Goal: Task Accomplishment & Management: Use online tool/utility

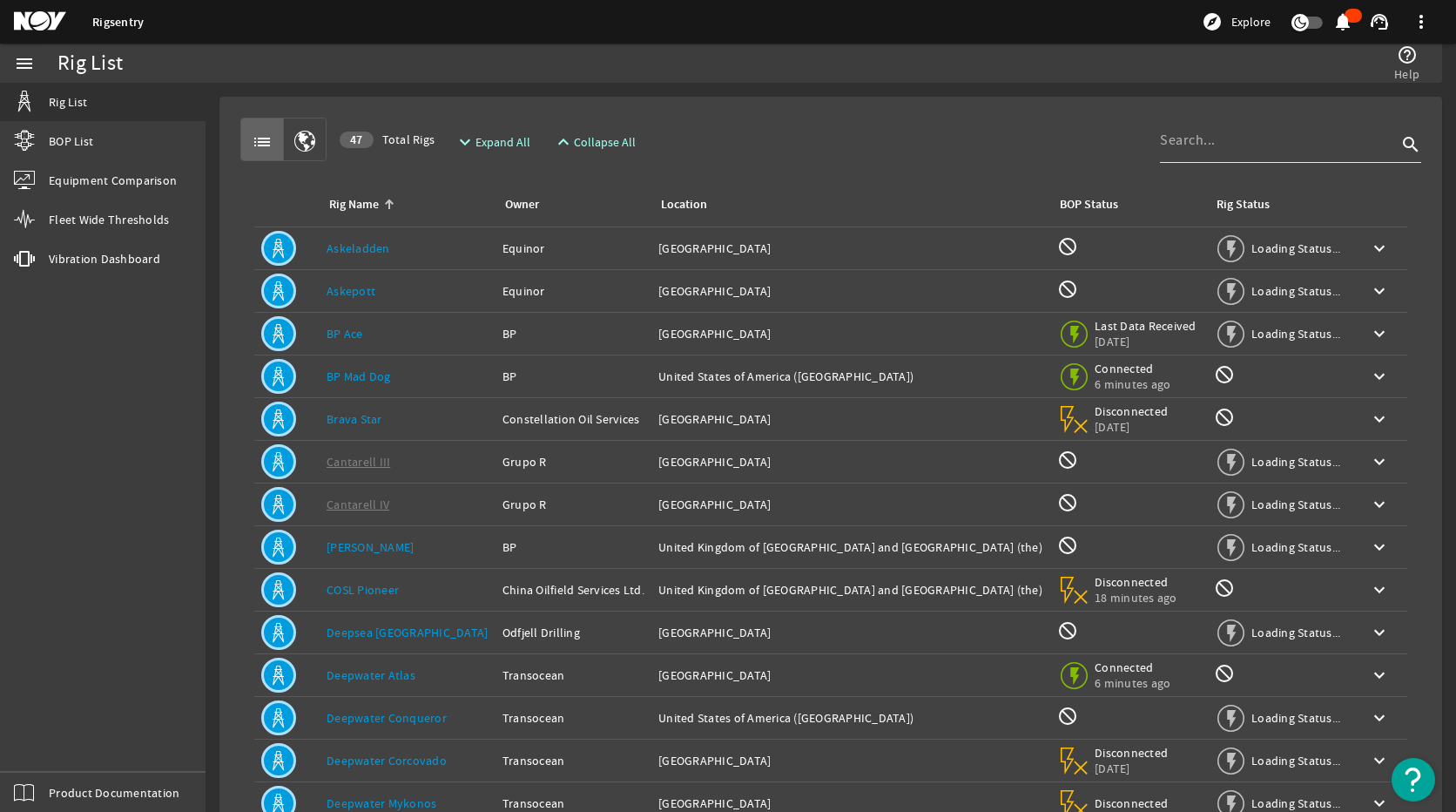
click at [1257, 156] on div at bounding box center [1277, 140] width 237 height 45
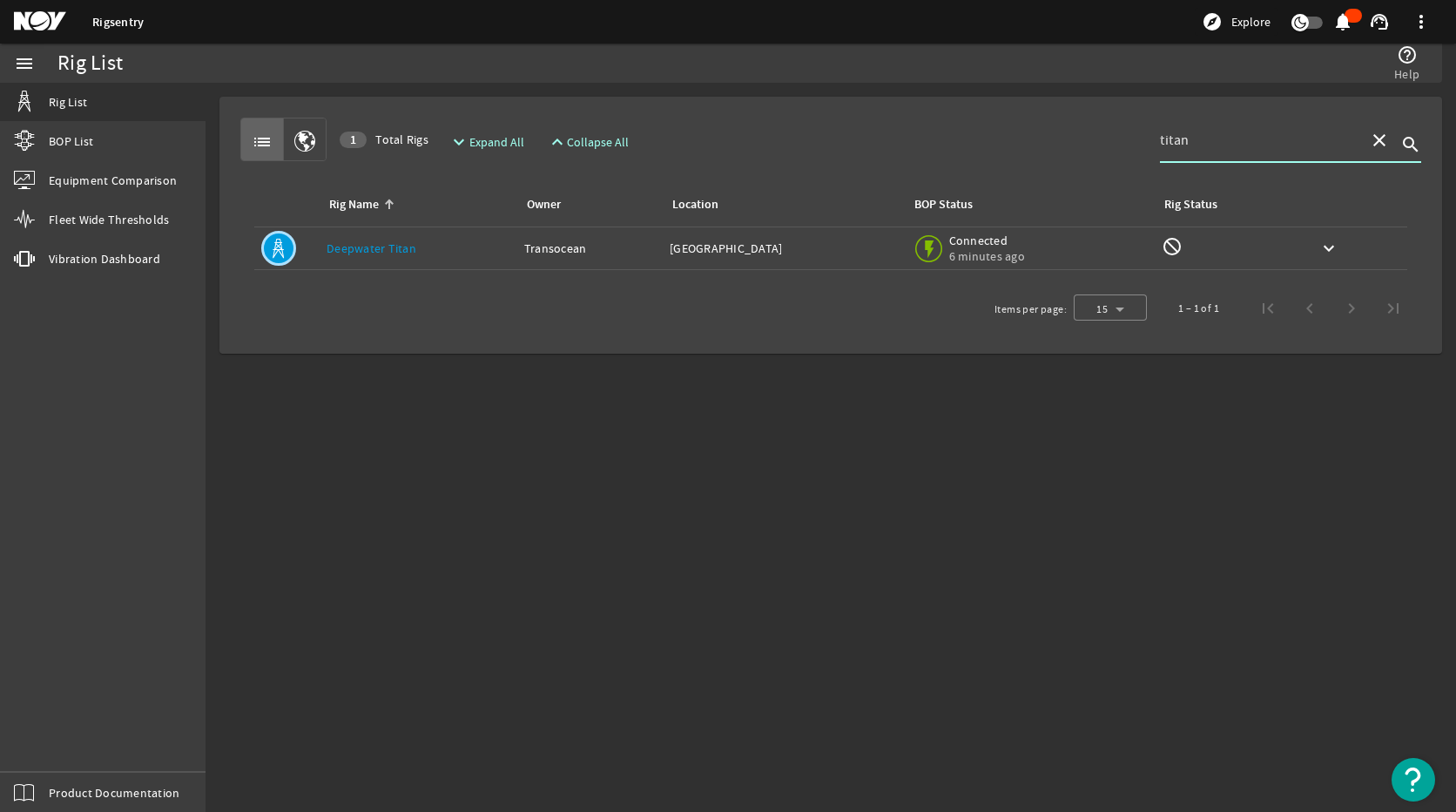
type input "titan"
click at [387, 243] on link "Deepwater Titan" at bounding box center [371, 248] width 89 height 16
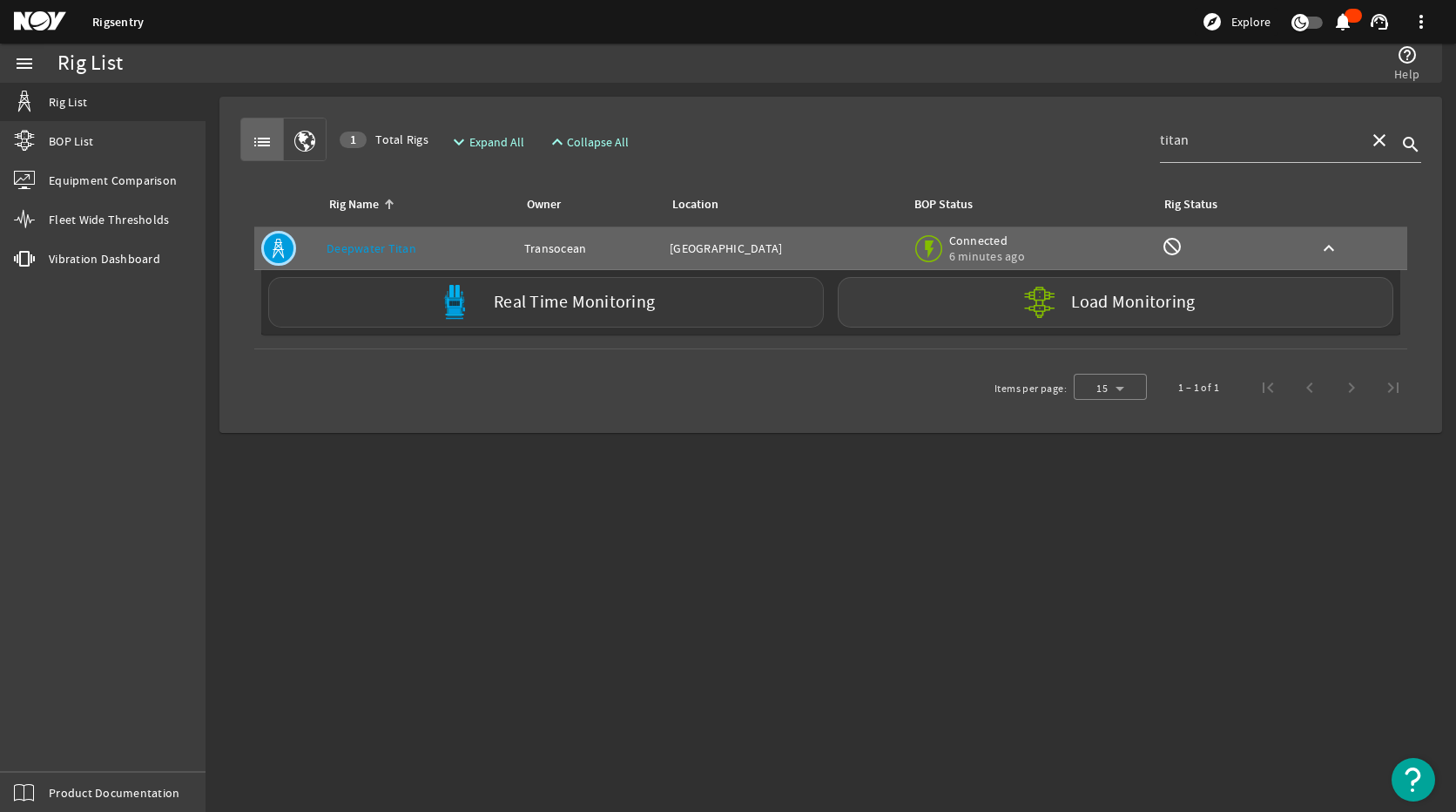
click at [723, 320] on div "Real Time Monitoring" at bounding box center [546, 301] width 556 height 50
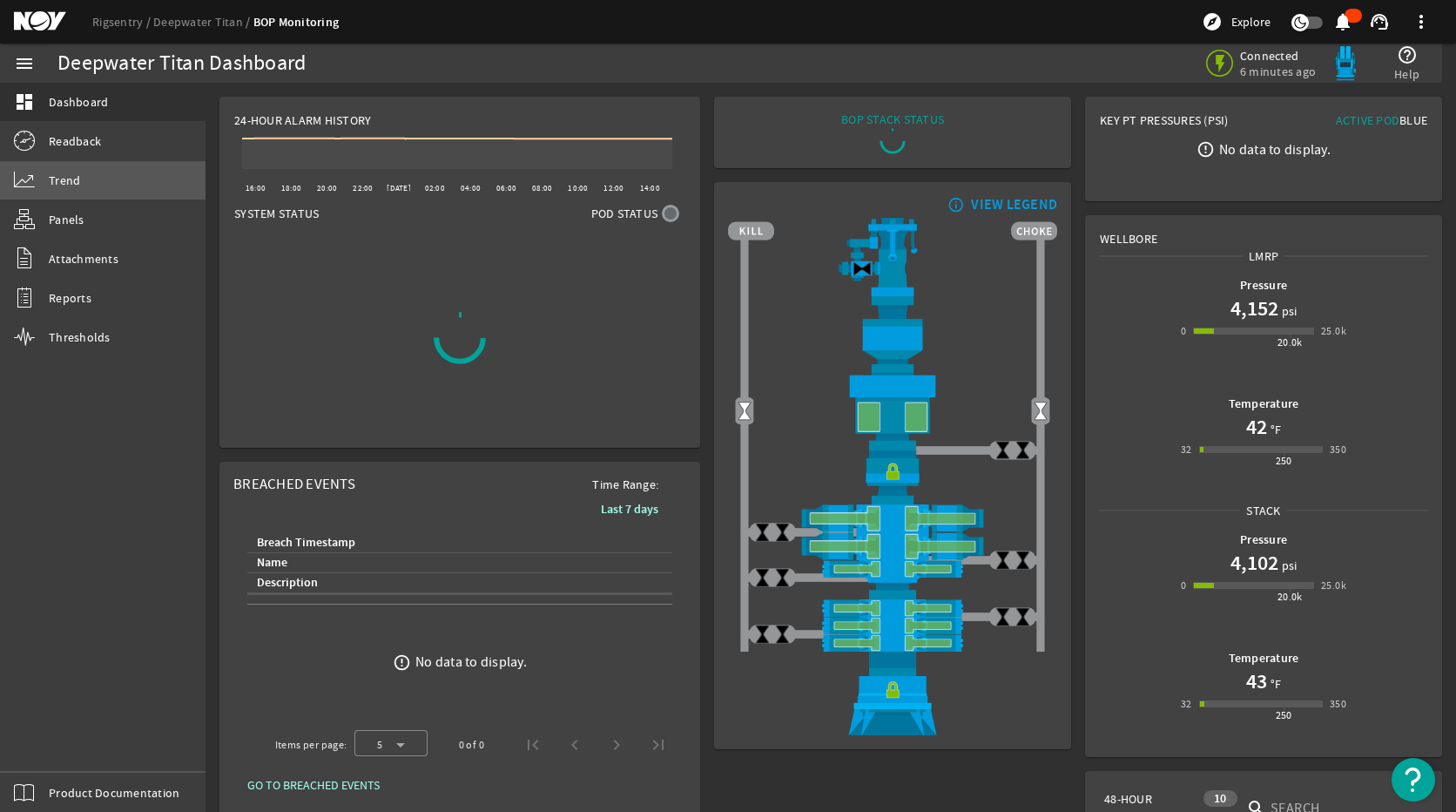
click at [70, 189] on link "Trend" at bounding box center [102, 180] width 205 height 38
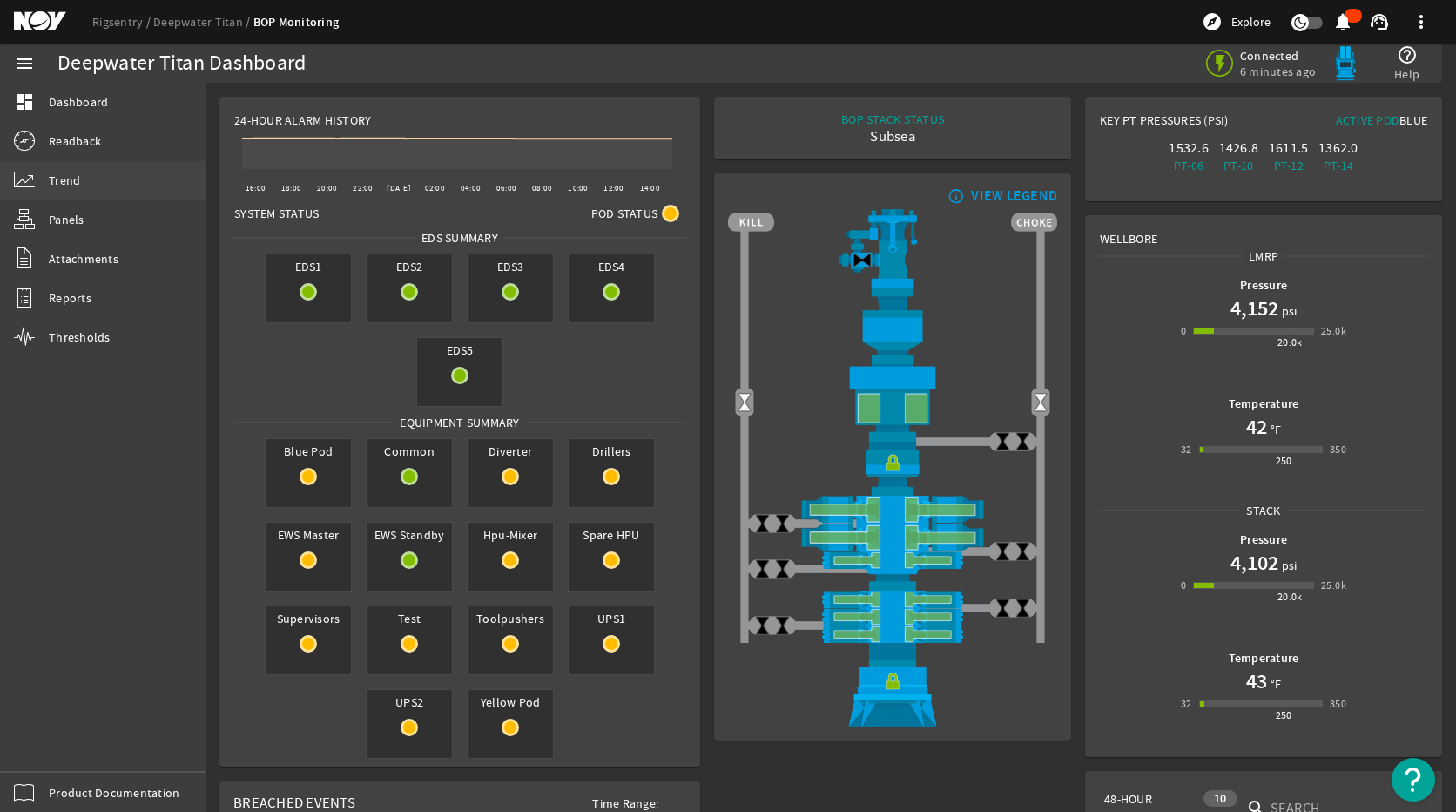
click at [50, 189] on link "Trend" at bounding box center [102, 180] width 205 height 38
click at [115, 186] on link "Trend" at bounding box center [102, 180] width 205 height 38
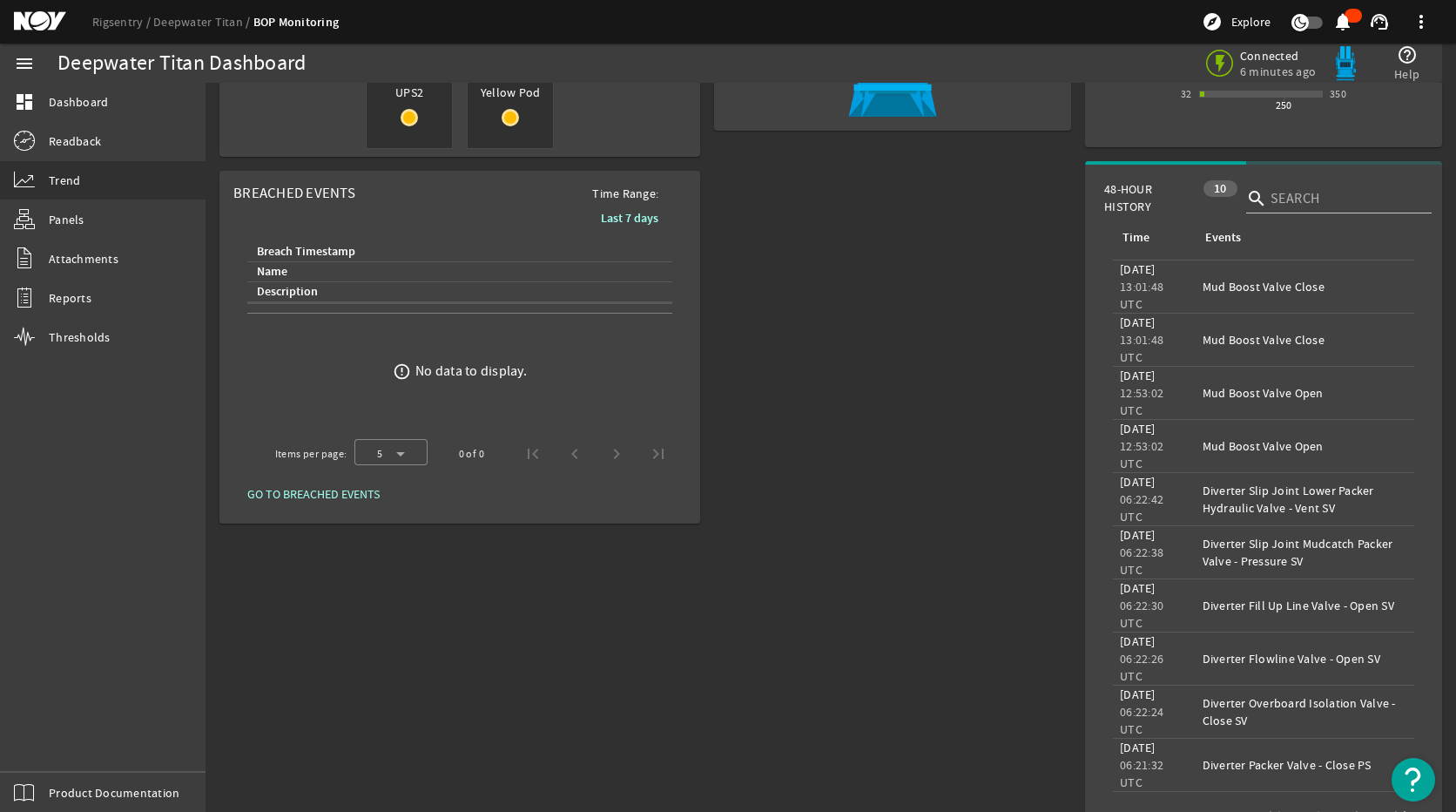
scroll to position [87, 0]
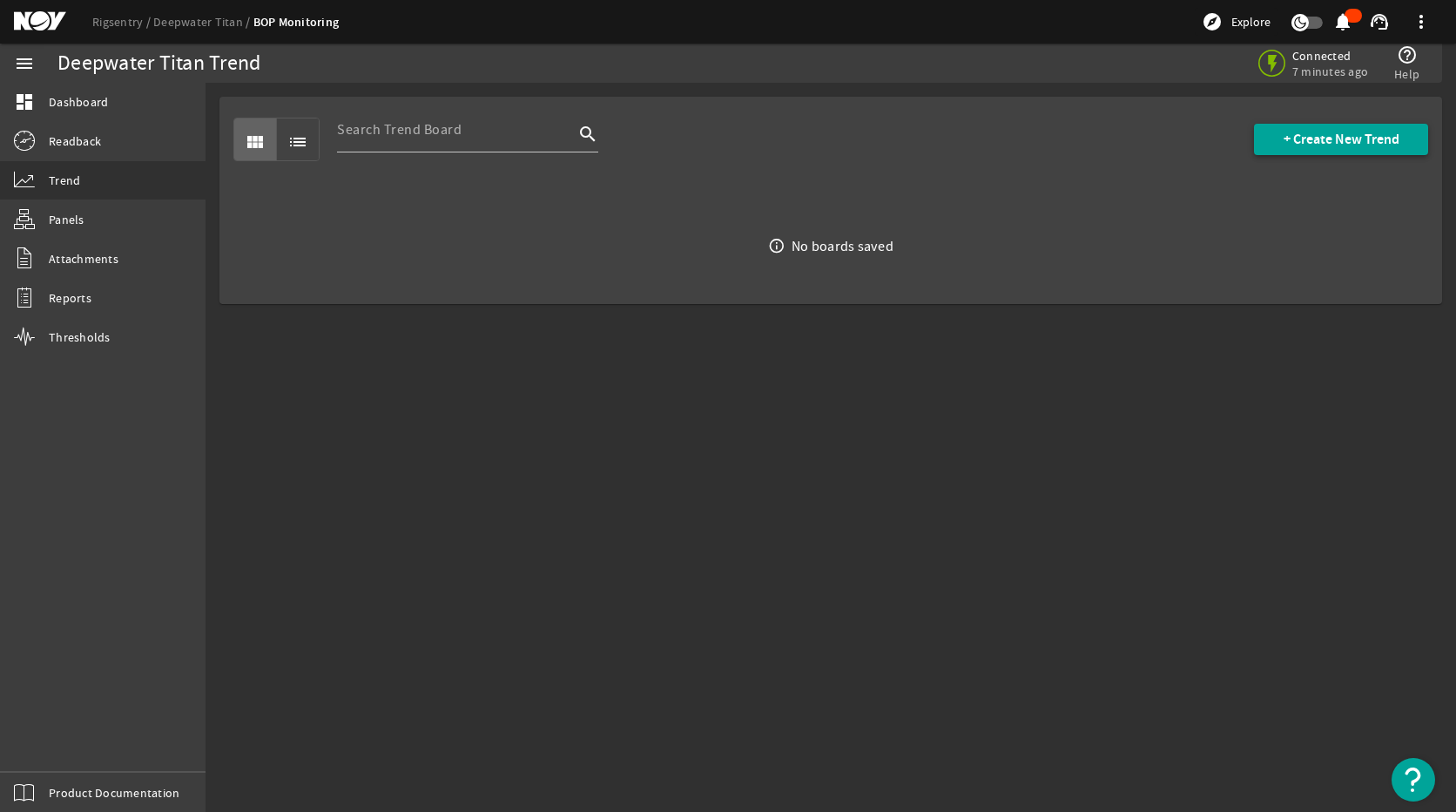
click at [1324, 127] on span at bounding box center [1340, 139] width 174 height 42
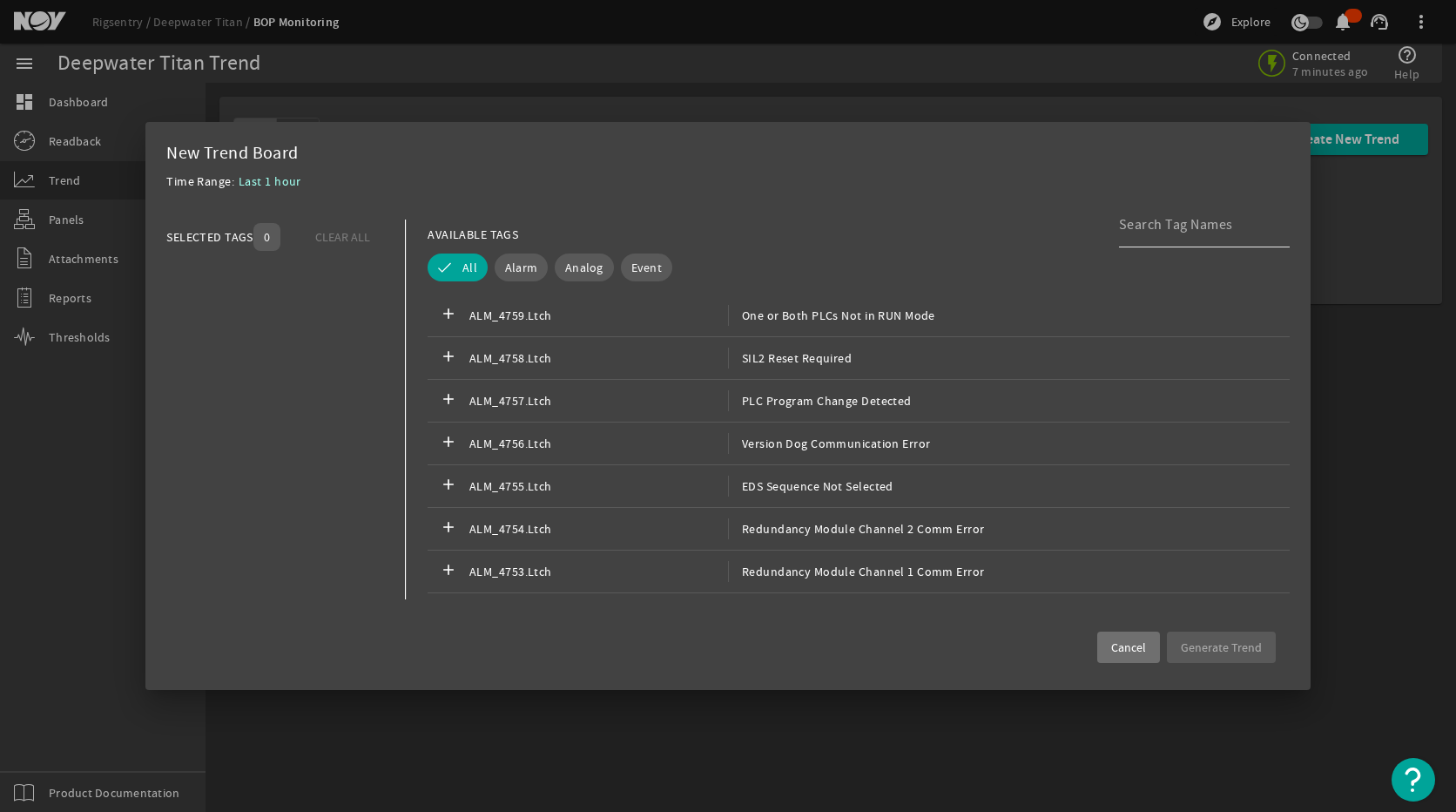
click at [1220, 214] on input at bounding box center [1198, 224] width 157 height 21
click at [587, 257] on button "Analog" at bounding box center [584, 267] width 59 height 27
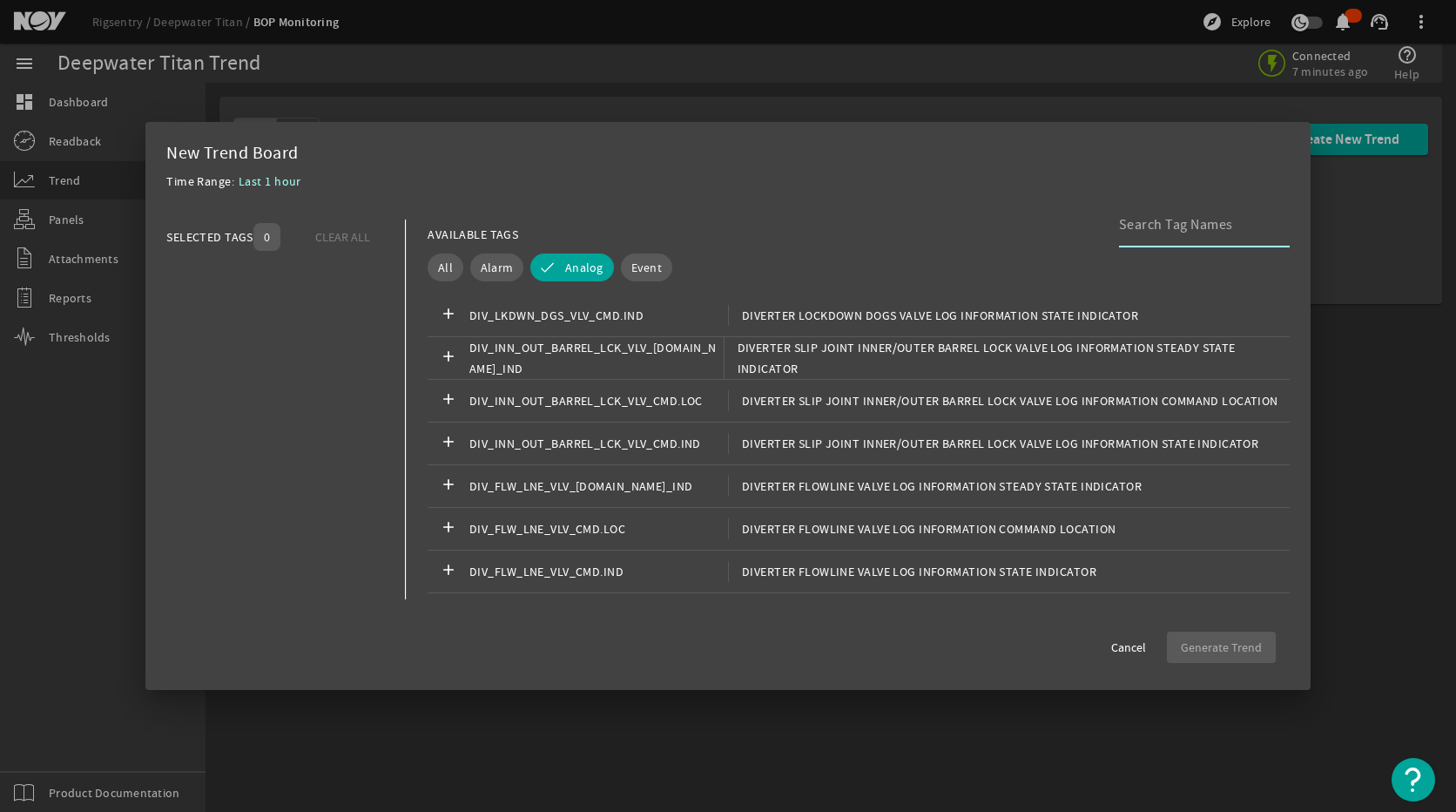
click at [1169, 220] on input at bounding box center [1198, 224] width 157 height 21
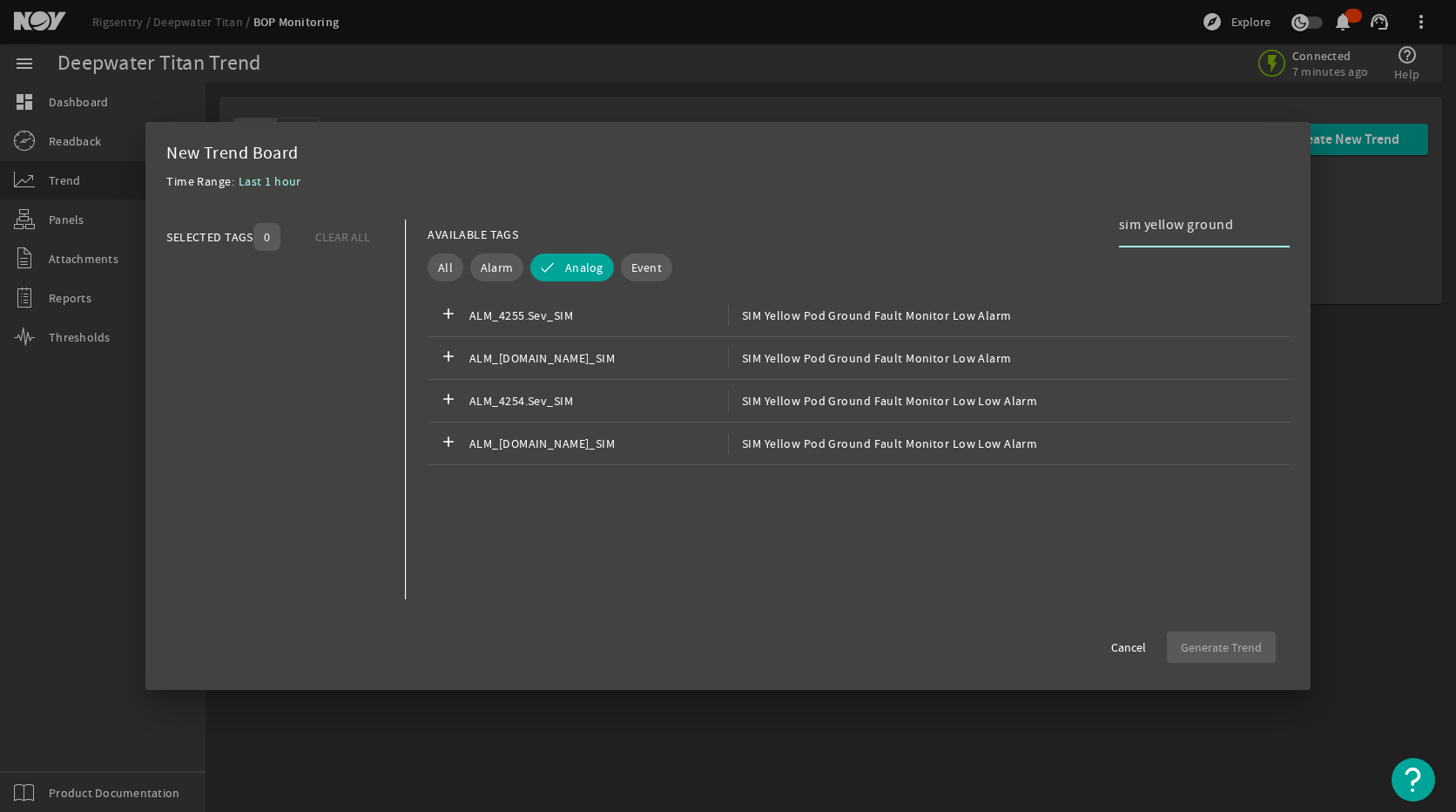
click at [1185, 220] on input "sim yellow ground" at bounding box center [1198, 224] width 157 height 21
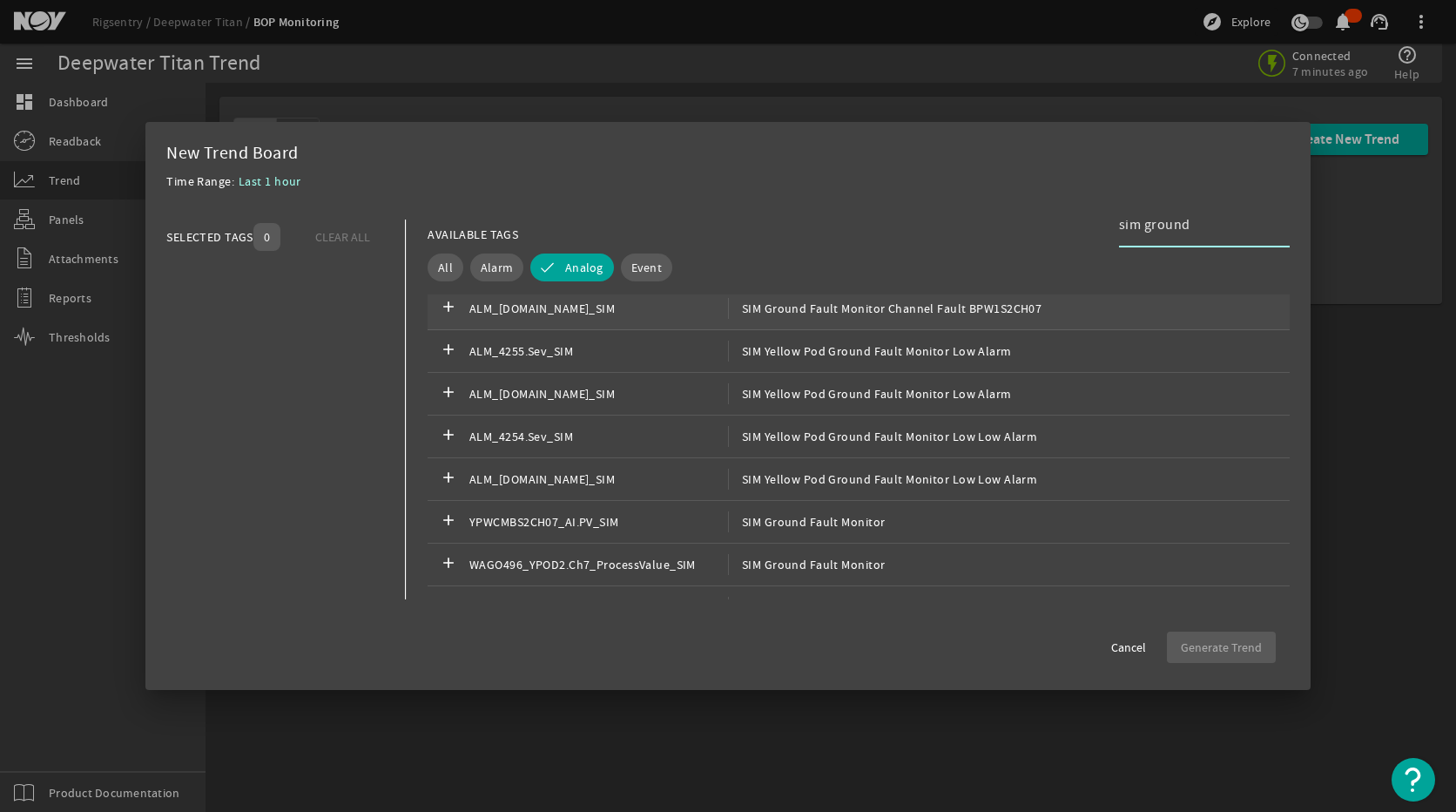
scroll to position [435, 0]
type input "sim ground"
click at [837, 521] on span "SIM Ground Fault Monitor" at bounding box center [806, 519] width 158 height 21
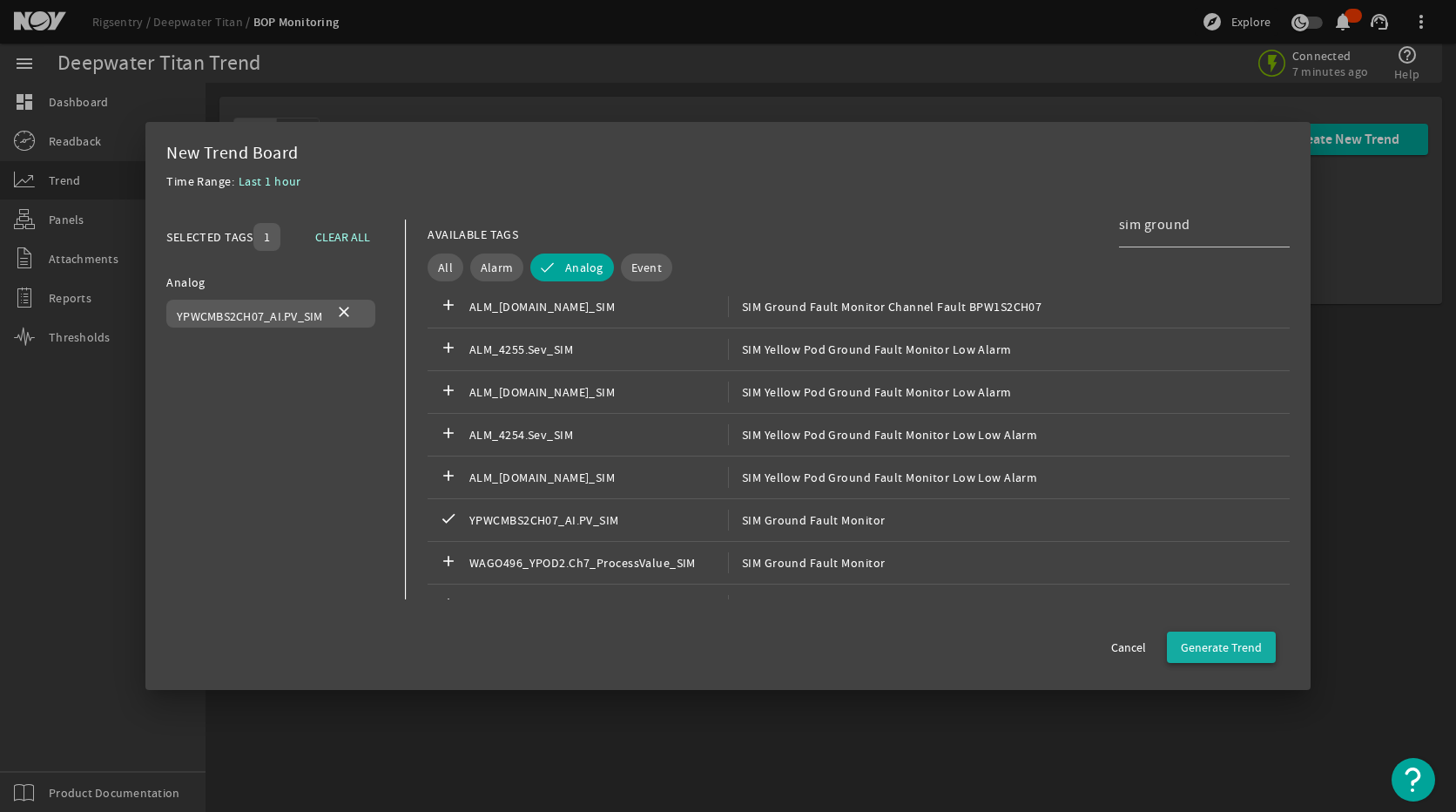
click at [1228, 651] on span "Generate Trend" at bounding box center [1221, 647] width 81 height 18
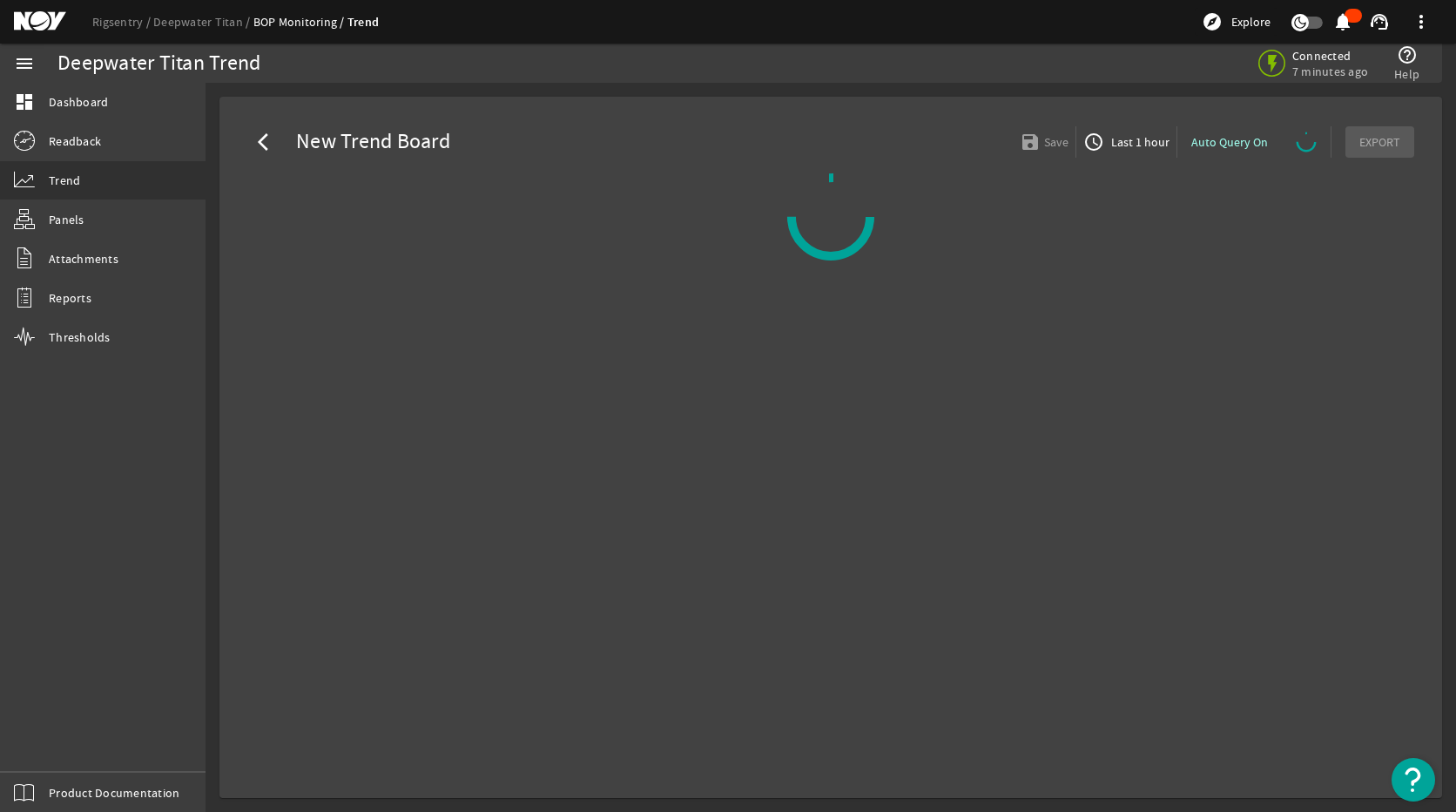
select select "ALL"
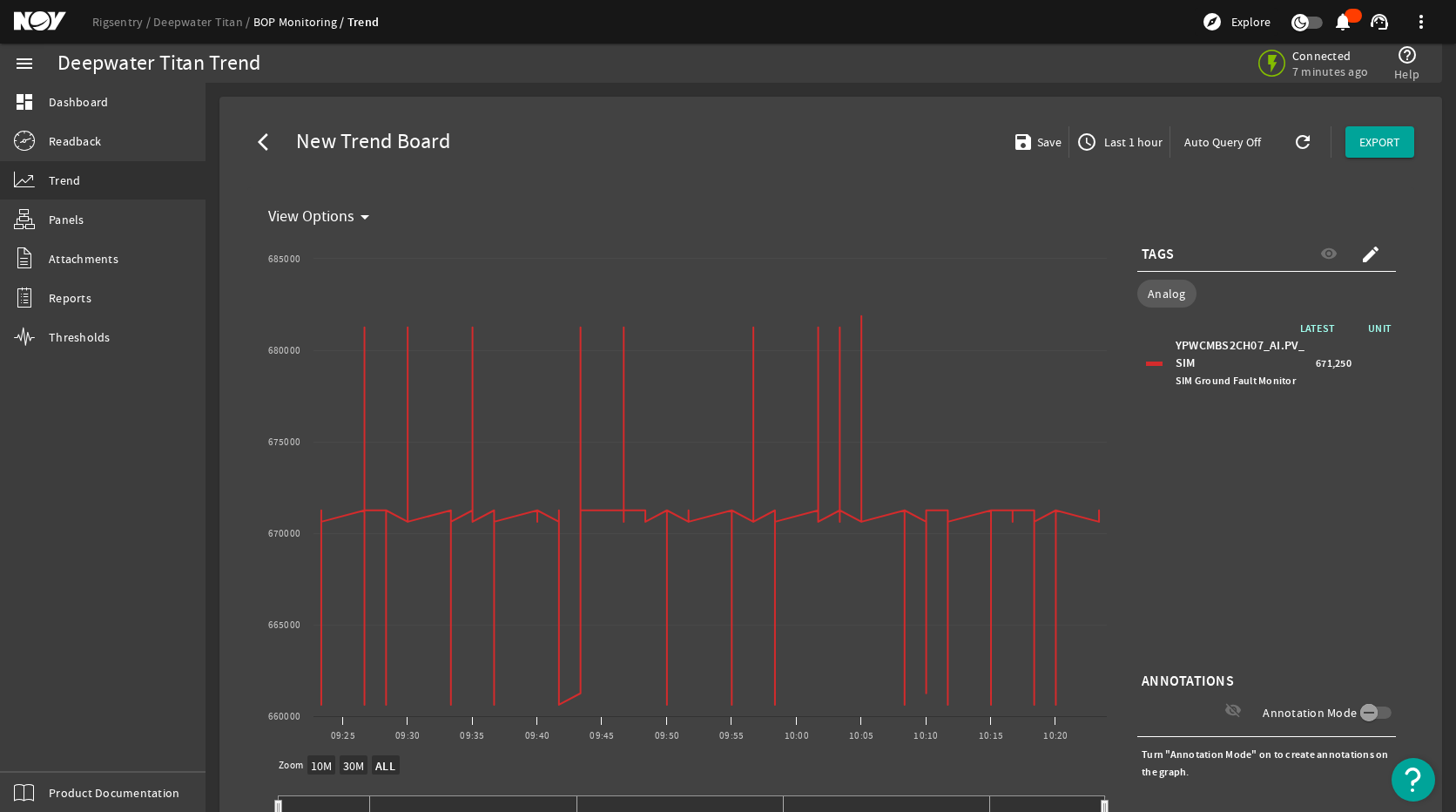
click at [1120, 128] on span "button" at bounding box center [1119, 141] width 100 height 42
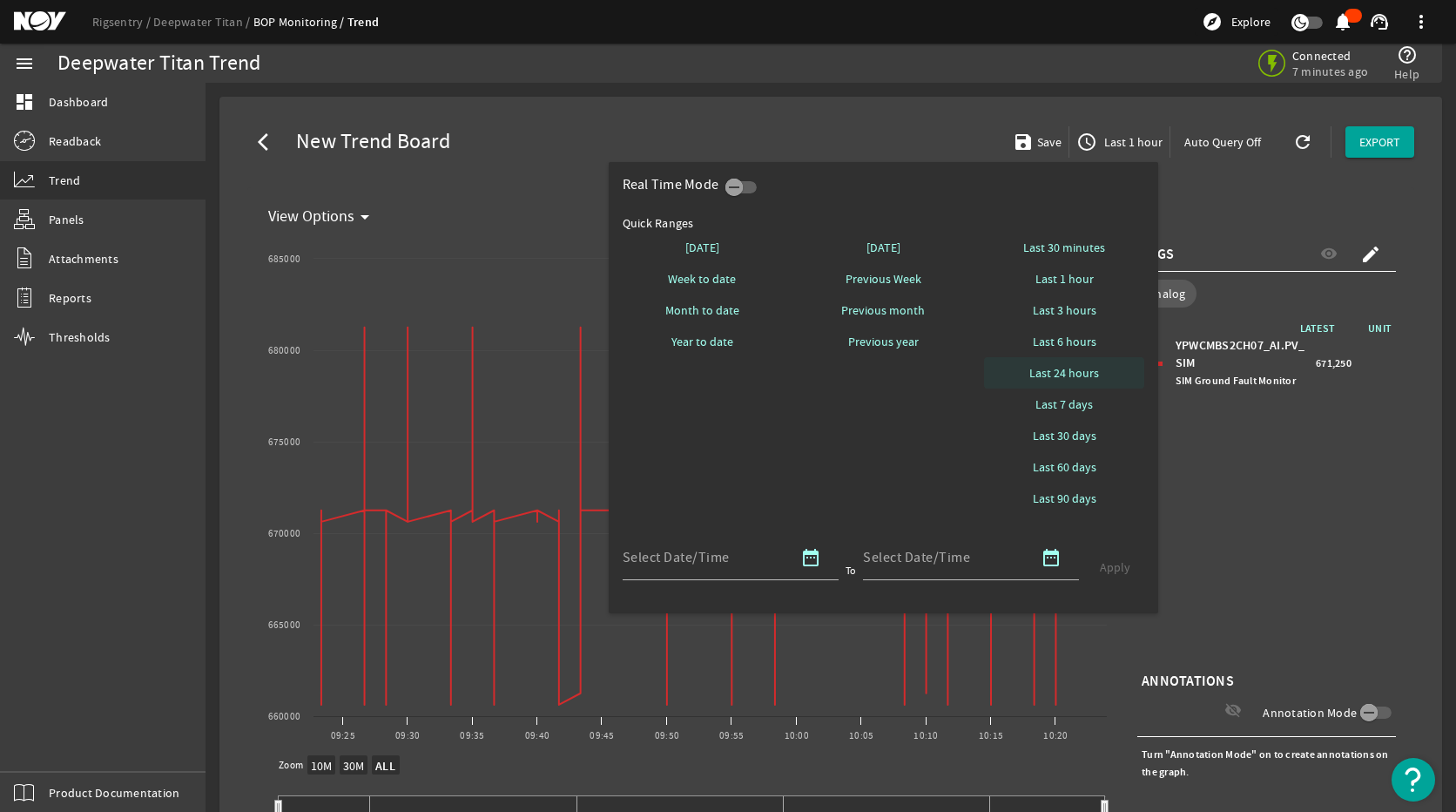
click at [1057, 381] on span "Last 24 hours" at bounding box center [1063, 373] width 70 height 18
select select "10M"
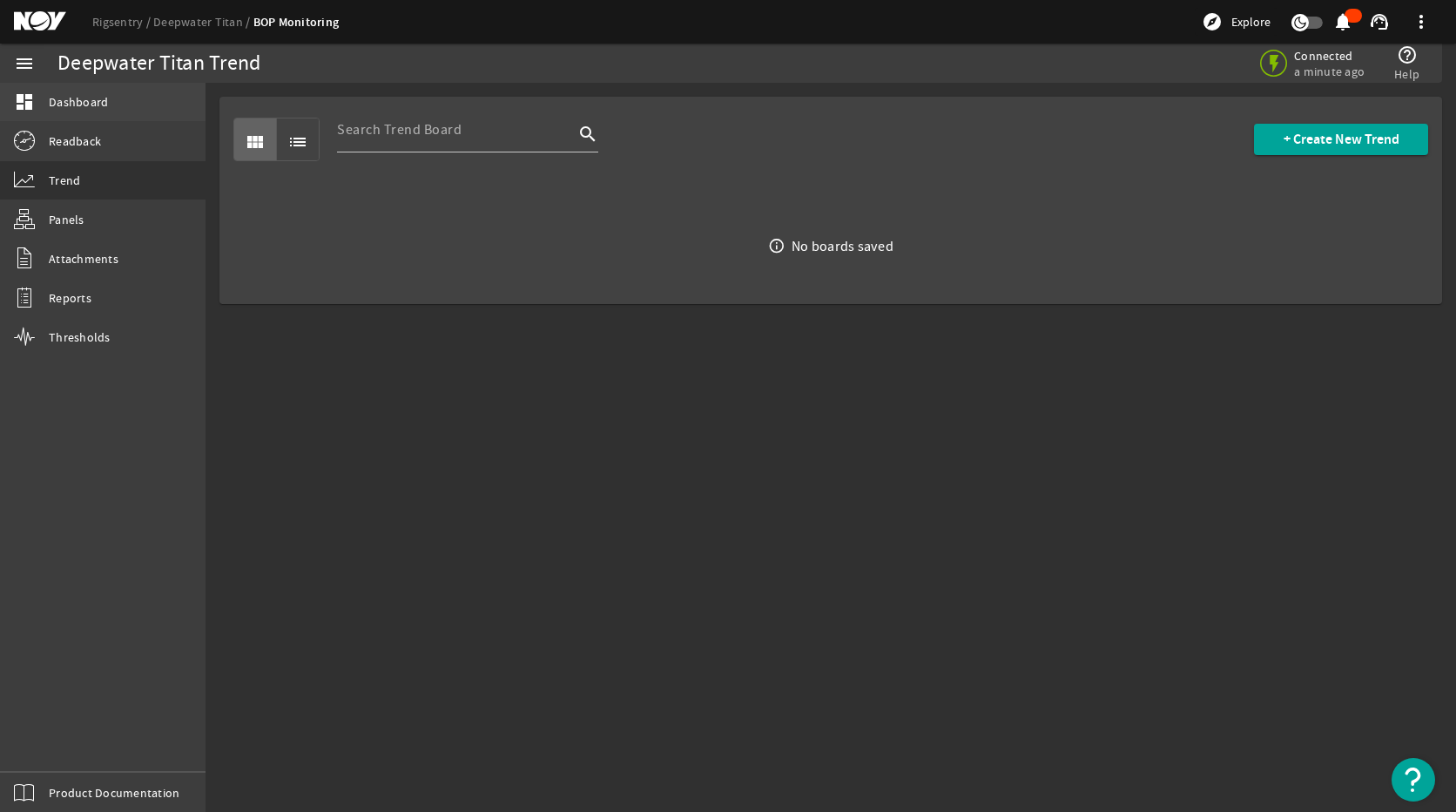
click at [93, 88] on link "dashboard Dashboard" at bounding box center [102, 101] width 205 height 38
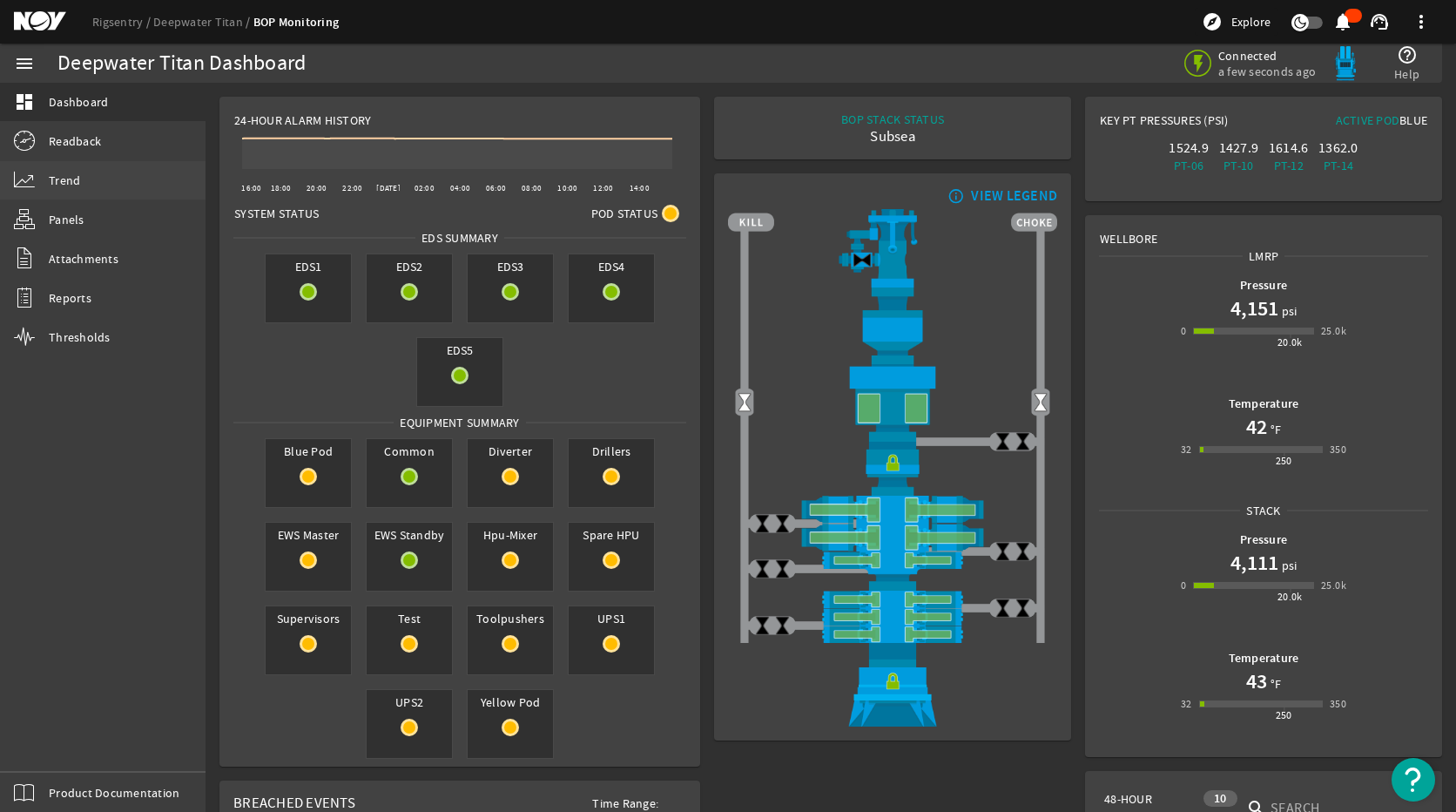
click at [74, 181] on span "Trend" at bounding box center [65, 181] width 31 height 18
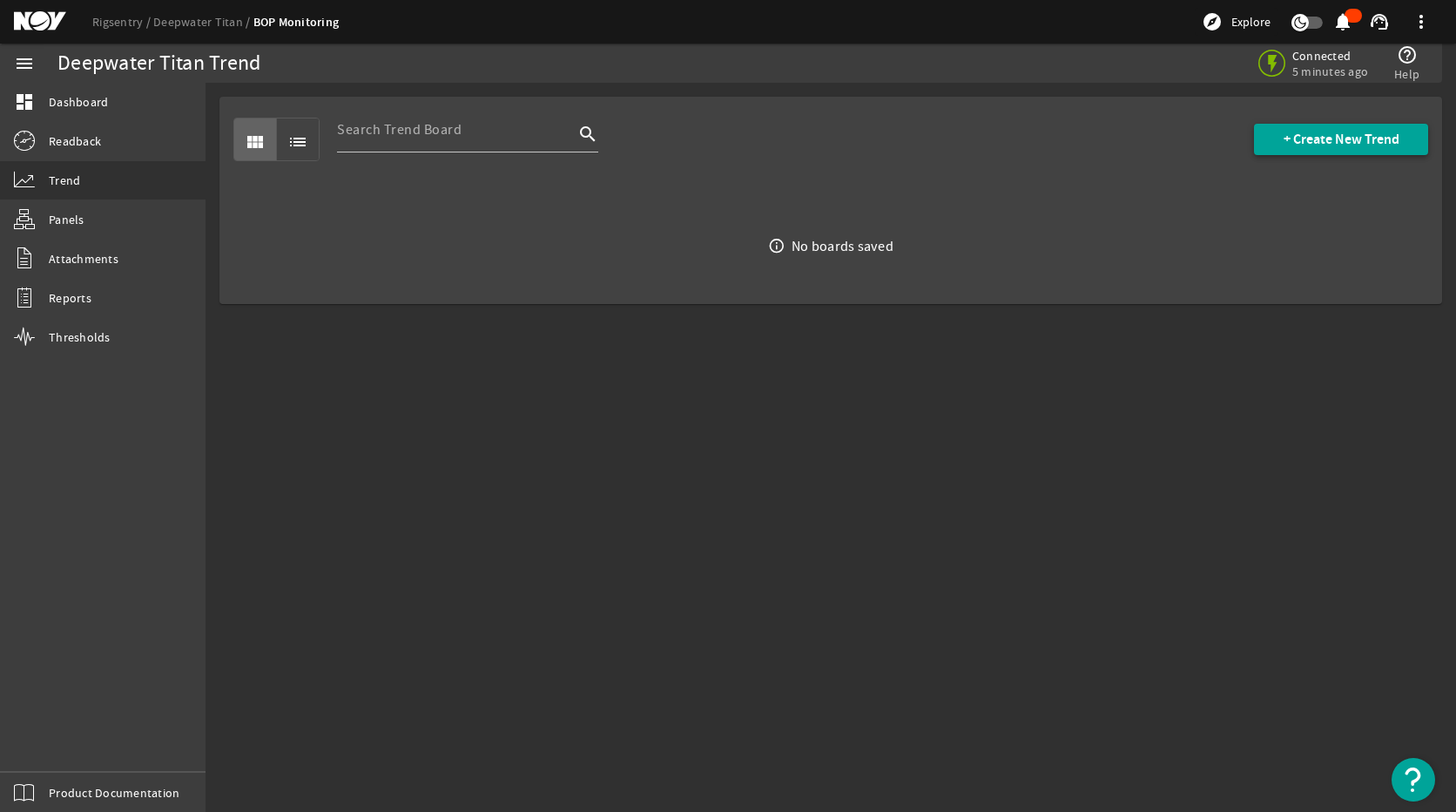
click at [1349, 131] on span "+ Create New Trend" at bounding box center [1341, 139] width 116 height 18
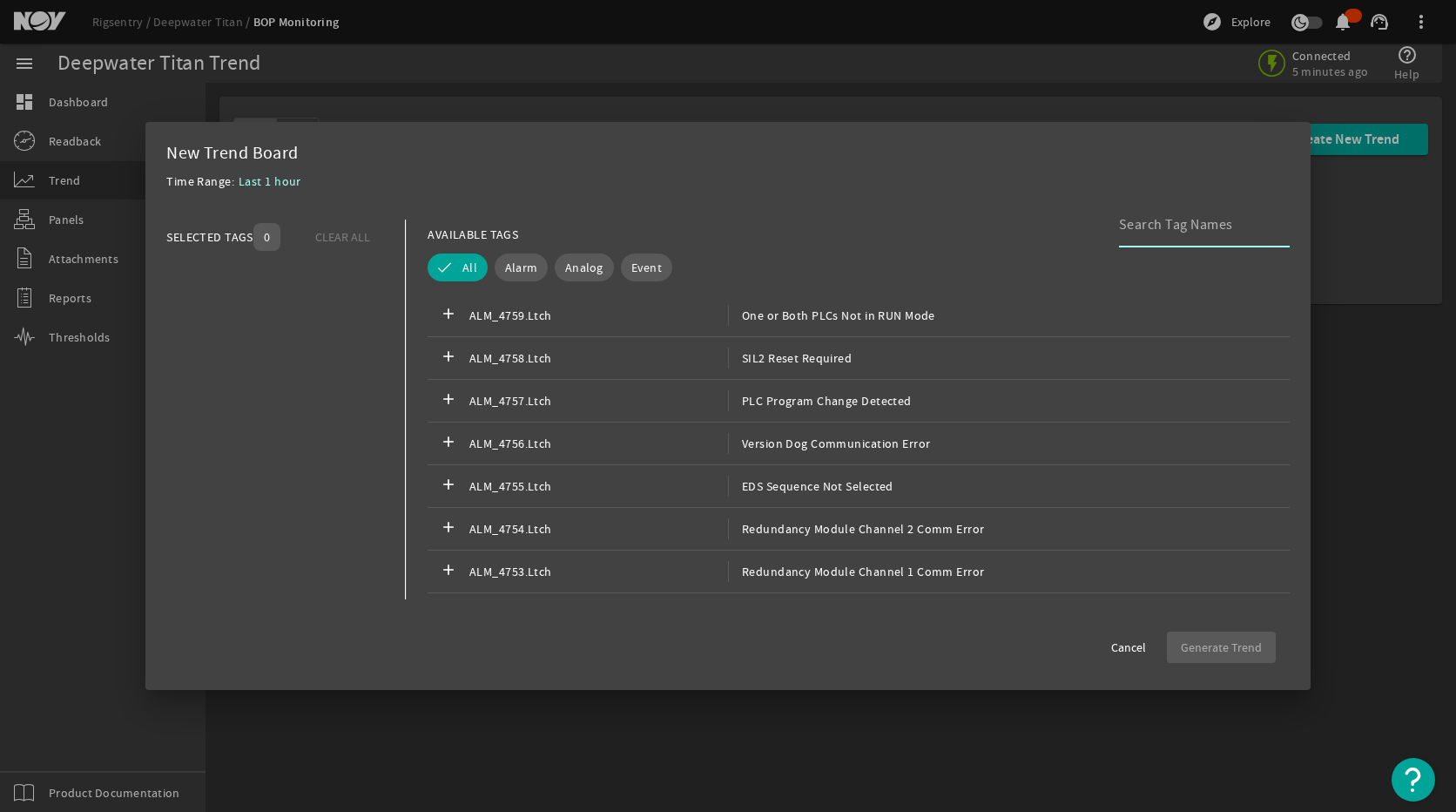
click at [1142, 221] on input at bounding box center [1198, 224] width 157 height 21
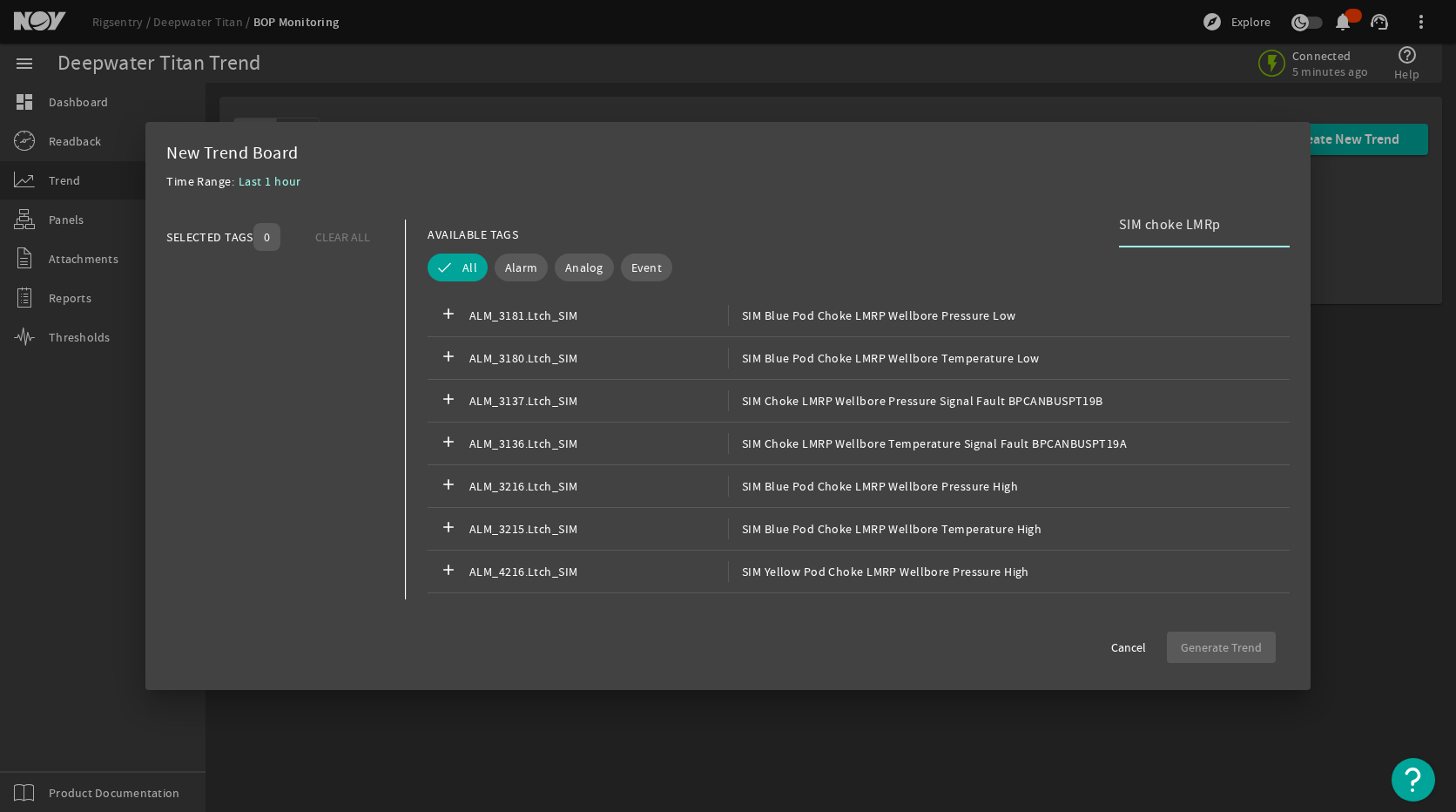
type input "SIM choke LMRp"
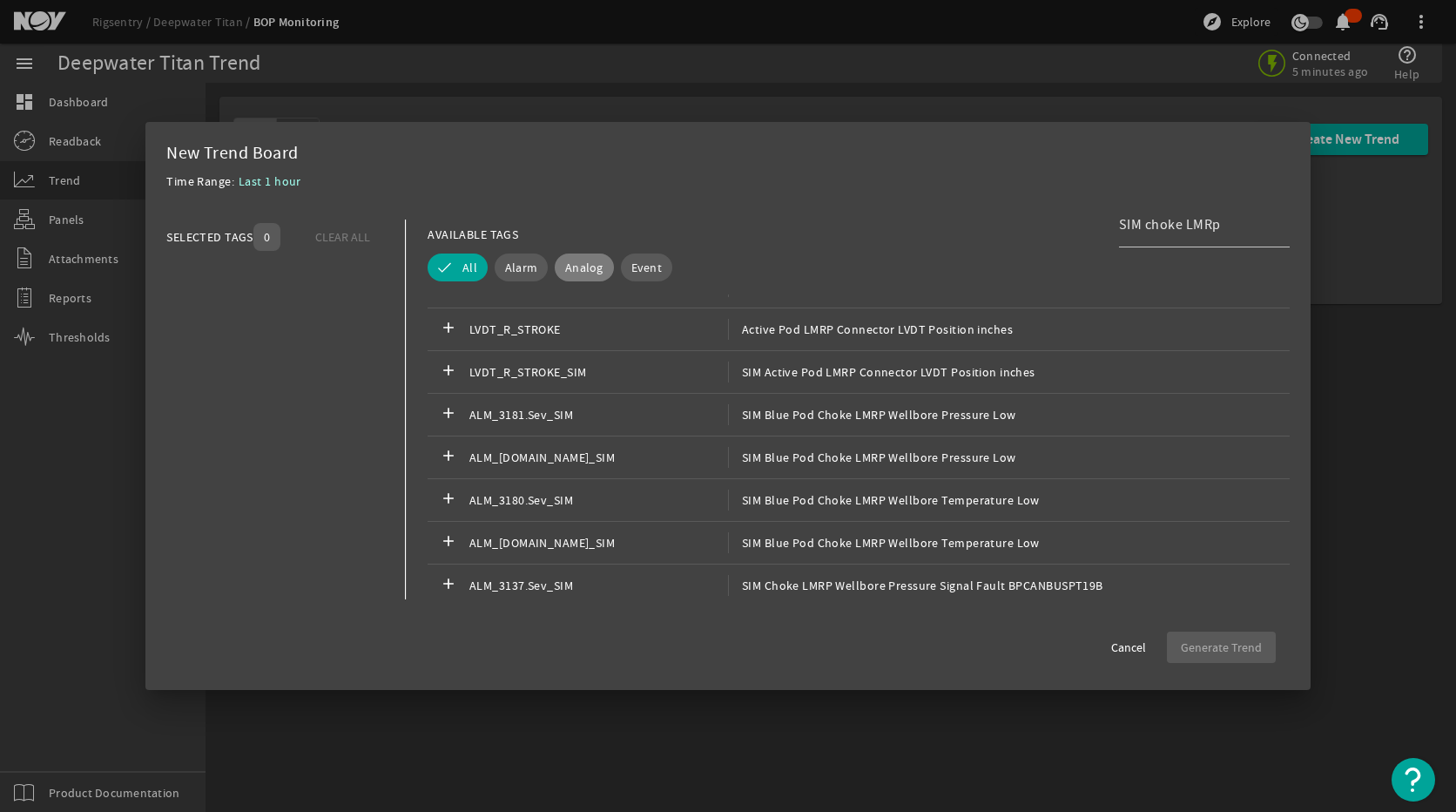
click at [586, 272] on span "Analog" at bounding box center [584, 267] width 38 height 18
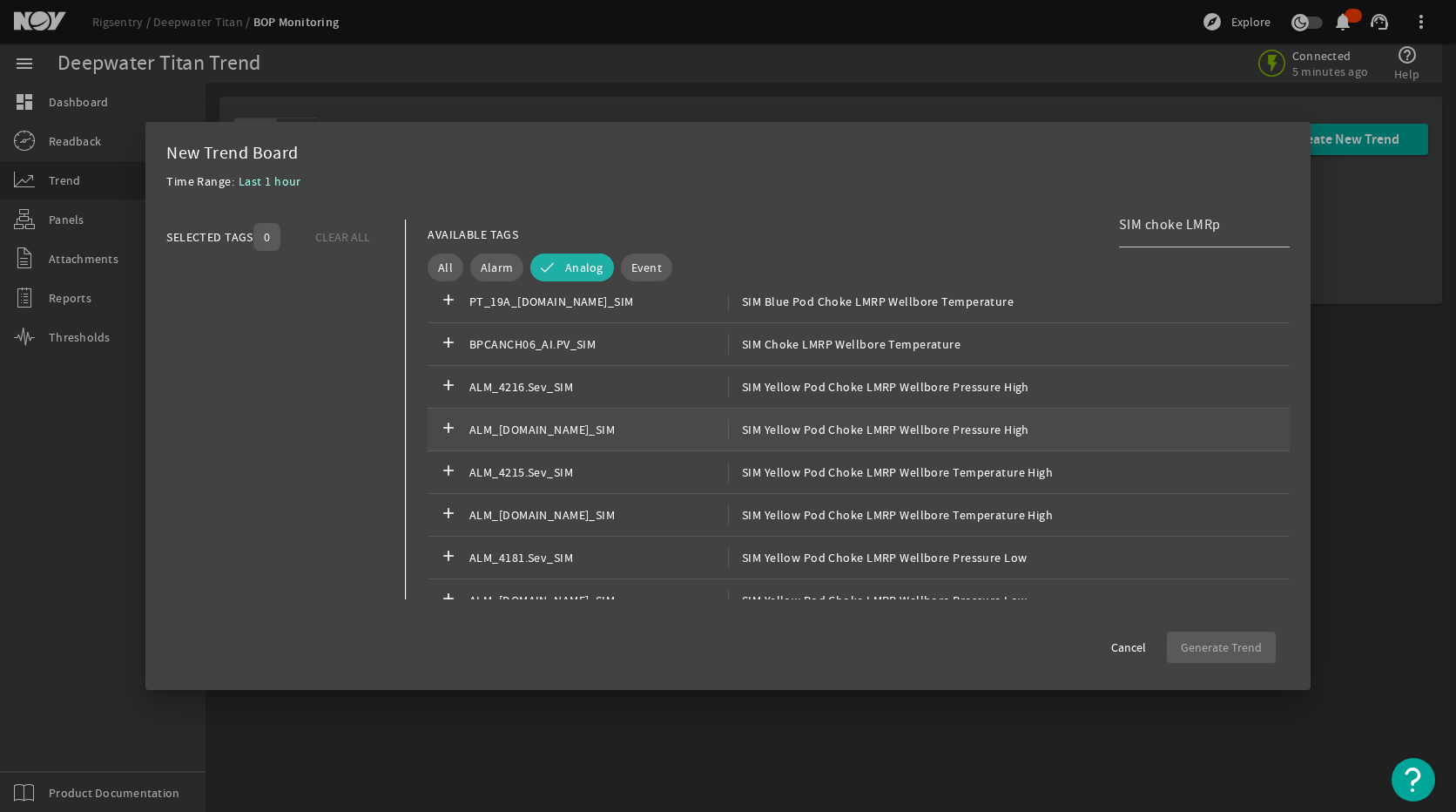
scroll to position [610, 0]
click at [801, 312] on span "SIM Blue Pod Choke LMRP Wellbore Pressure" at bounding box center [858, 302] width 262 height 21
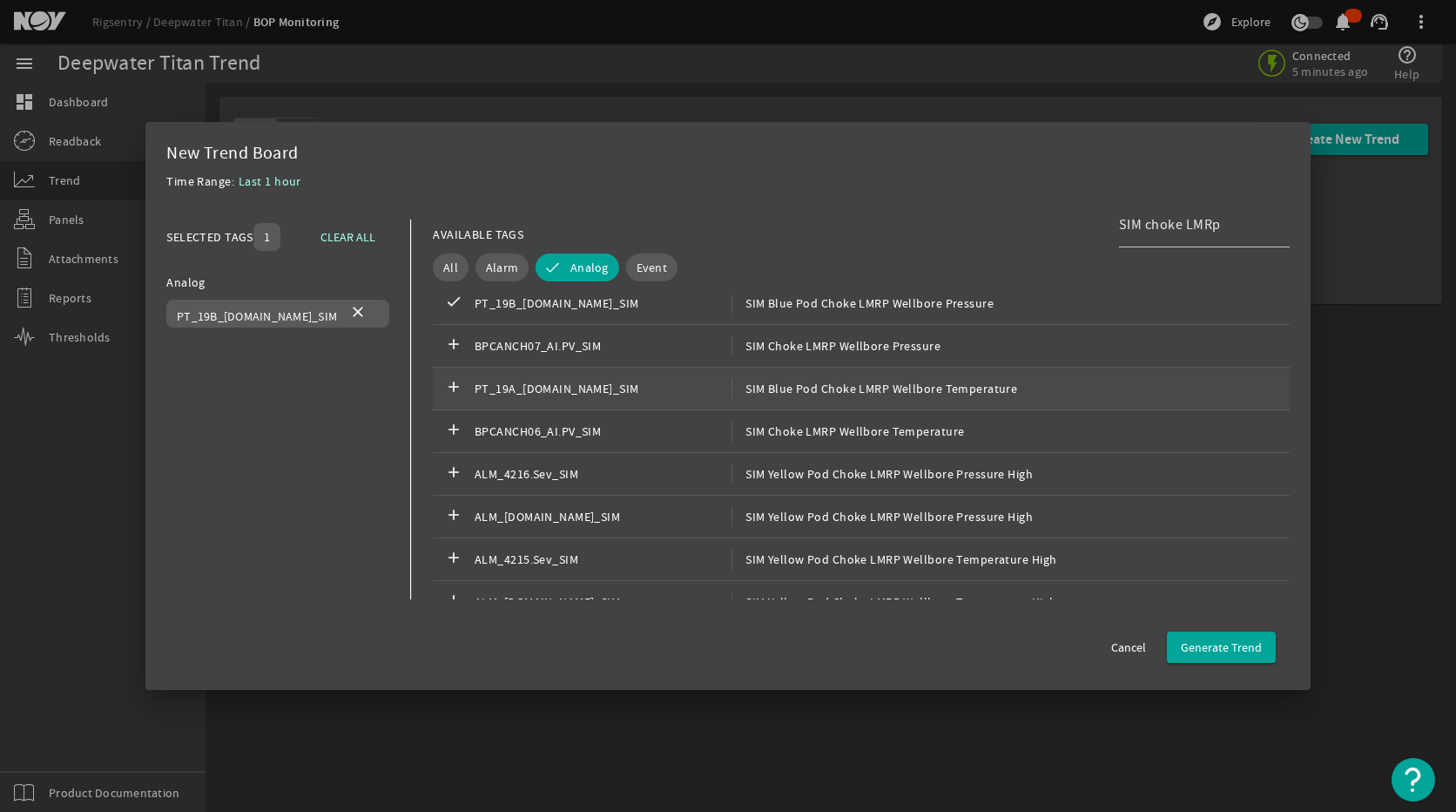
click at [805, 384] on span "SIM Blue Pod Choke LMRP Wellbore Temperature" at bounding box center [874, 388] width 286 height 21
click at [1205, 644] on span "Generate Trend" at bounding box center [1221, 647] width 81 height 18
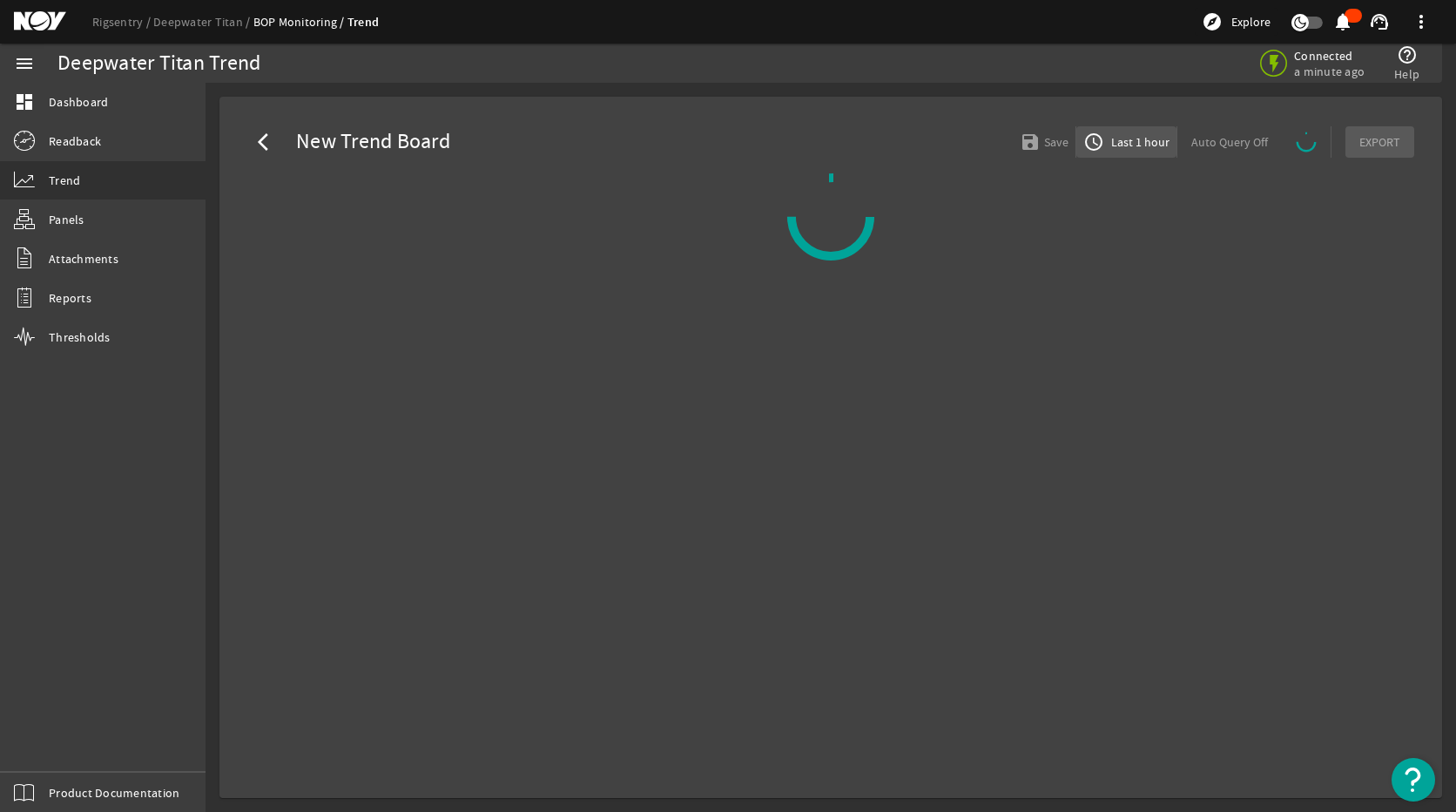
click at [1141, 148] on span "Last 1 hour" at bounding box center [1138, 142] width 62 height 18
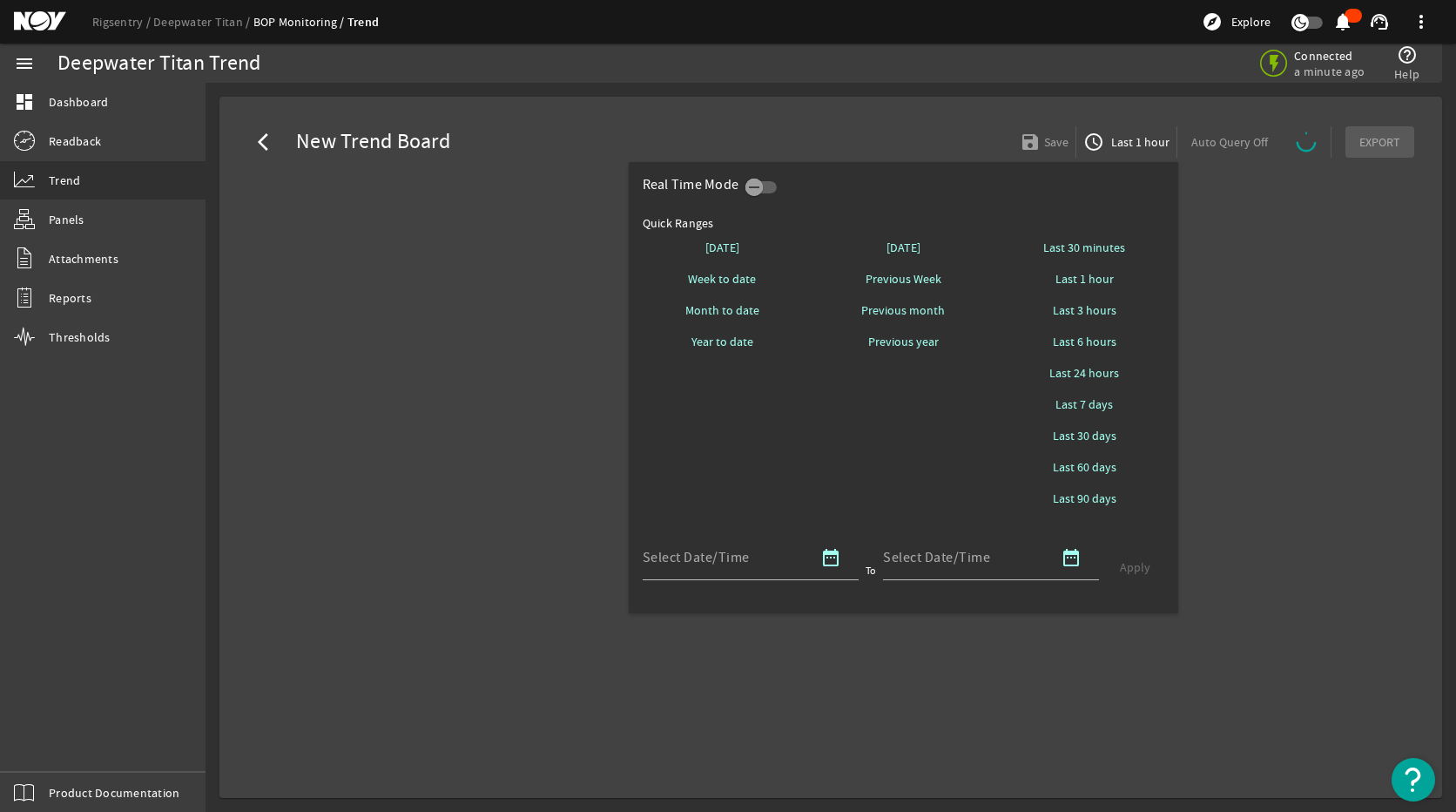
click at [1278, 370] on div at bounding box center [728, 406] width 1456 height 812
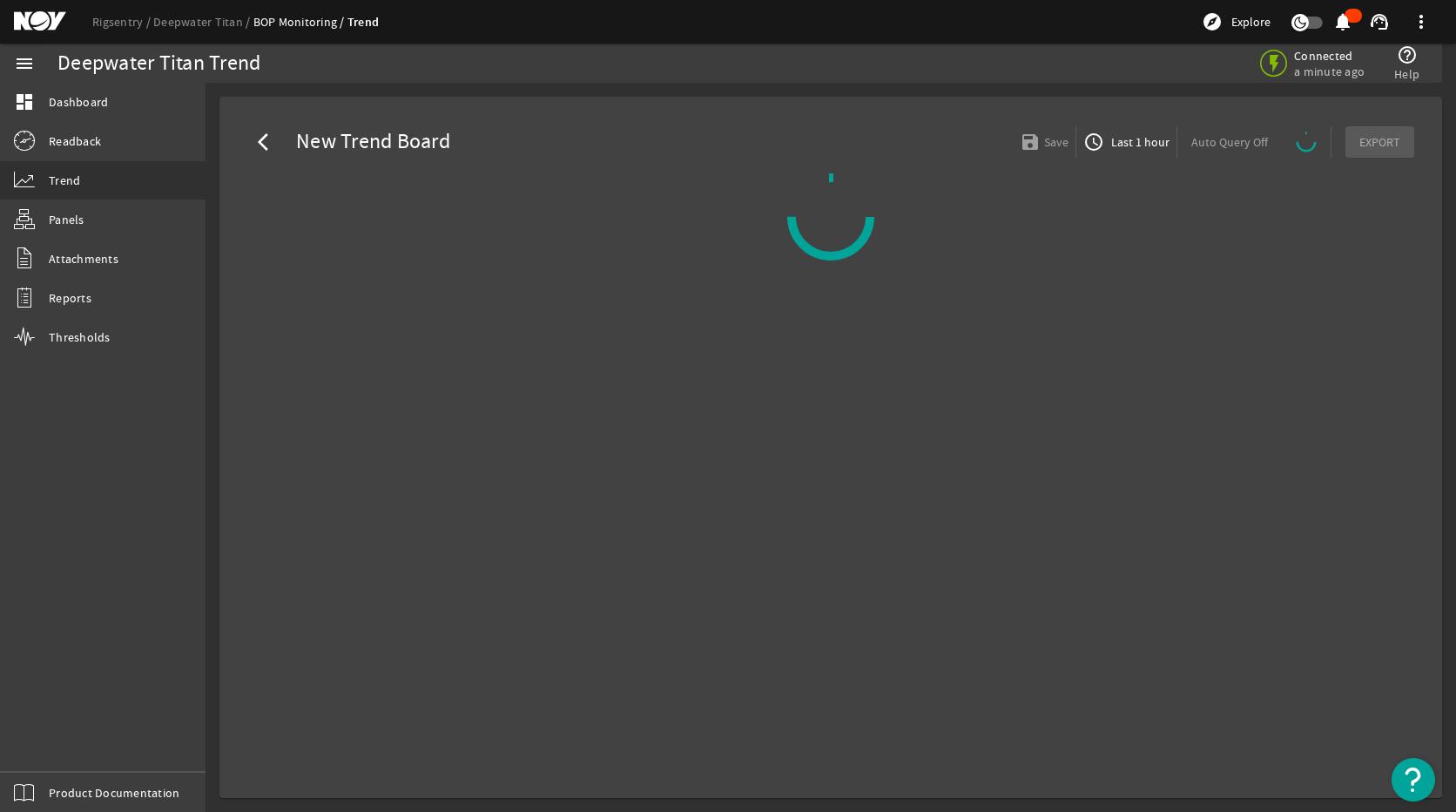
click at [1143, 146] on span "Last 1 hour" at bounding box center [1138, 142] width 62 height 18
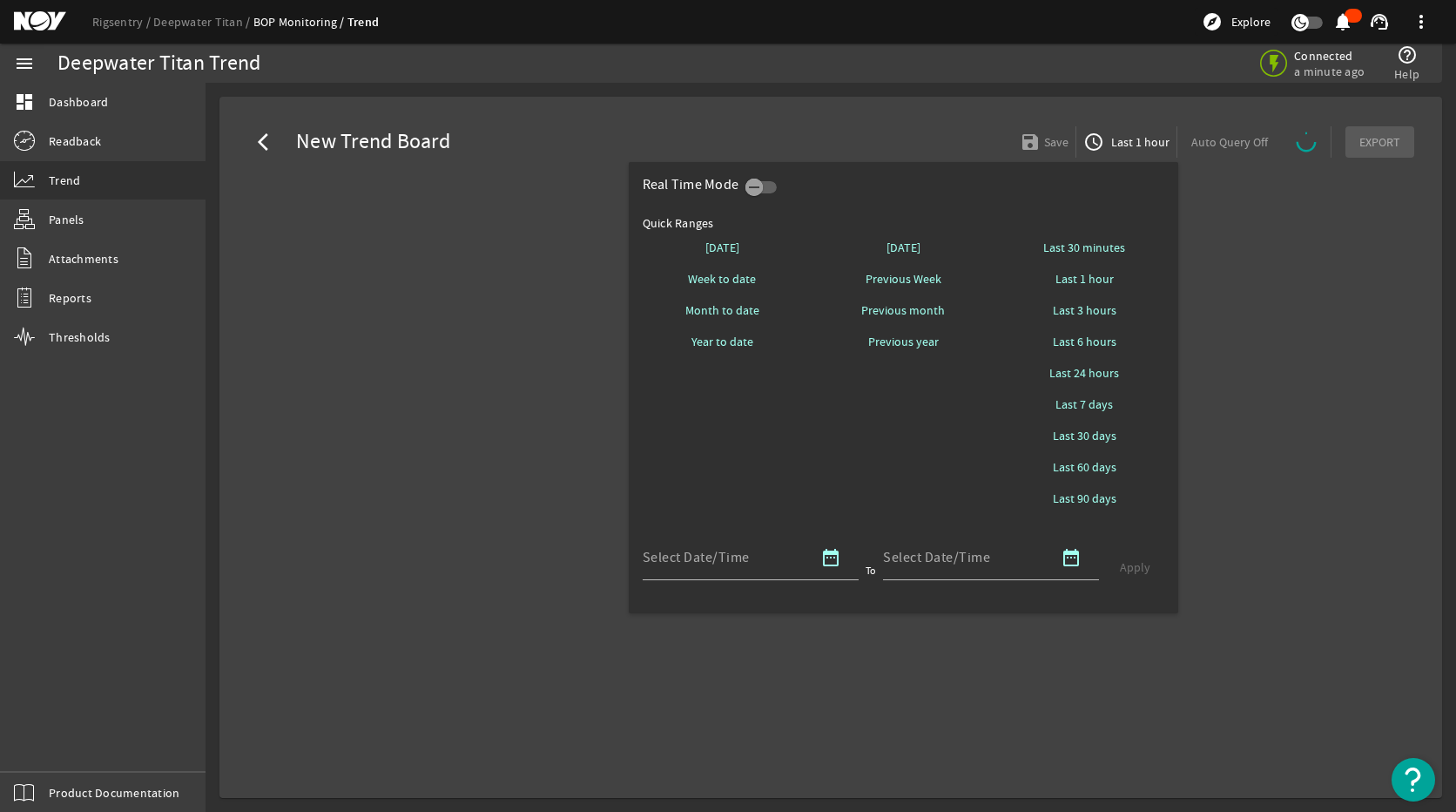
click at [1244, 293] on div at bounding box center [728, 406] width 1456 height 812
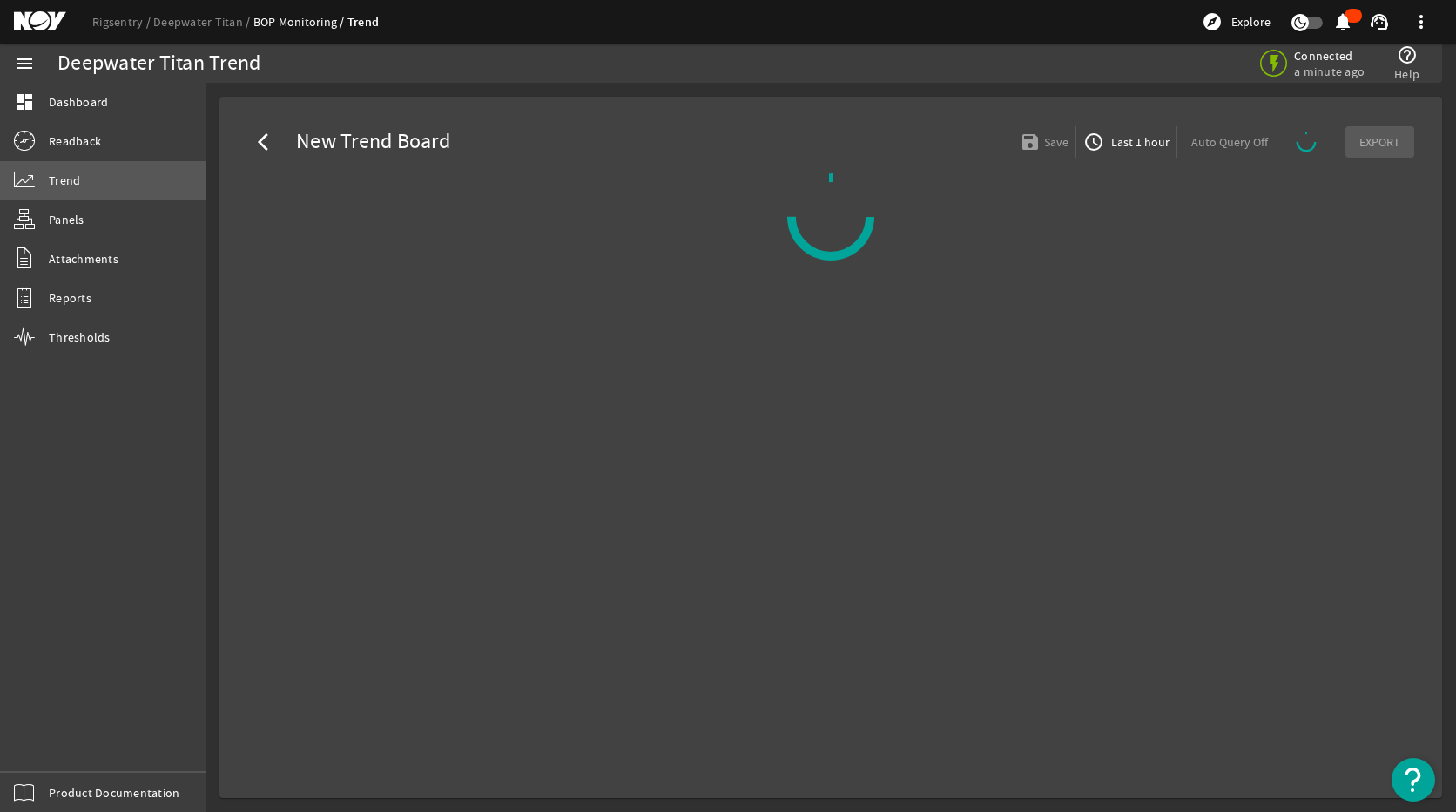
click at [84, 178] on link "Trend" at bounding box center [102, 180] width 205 height 38
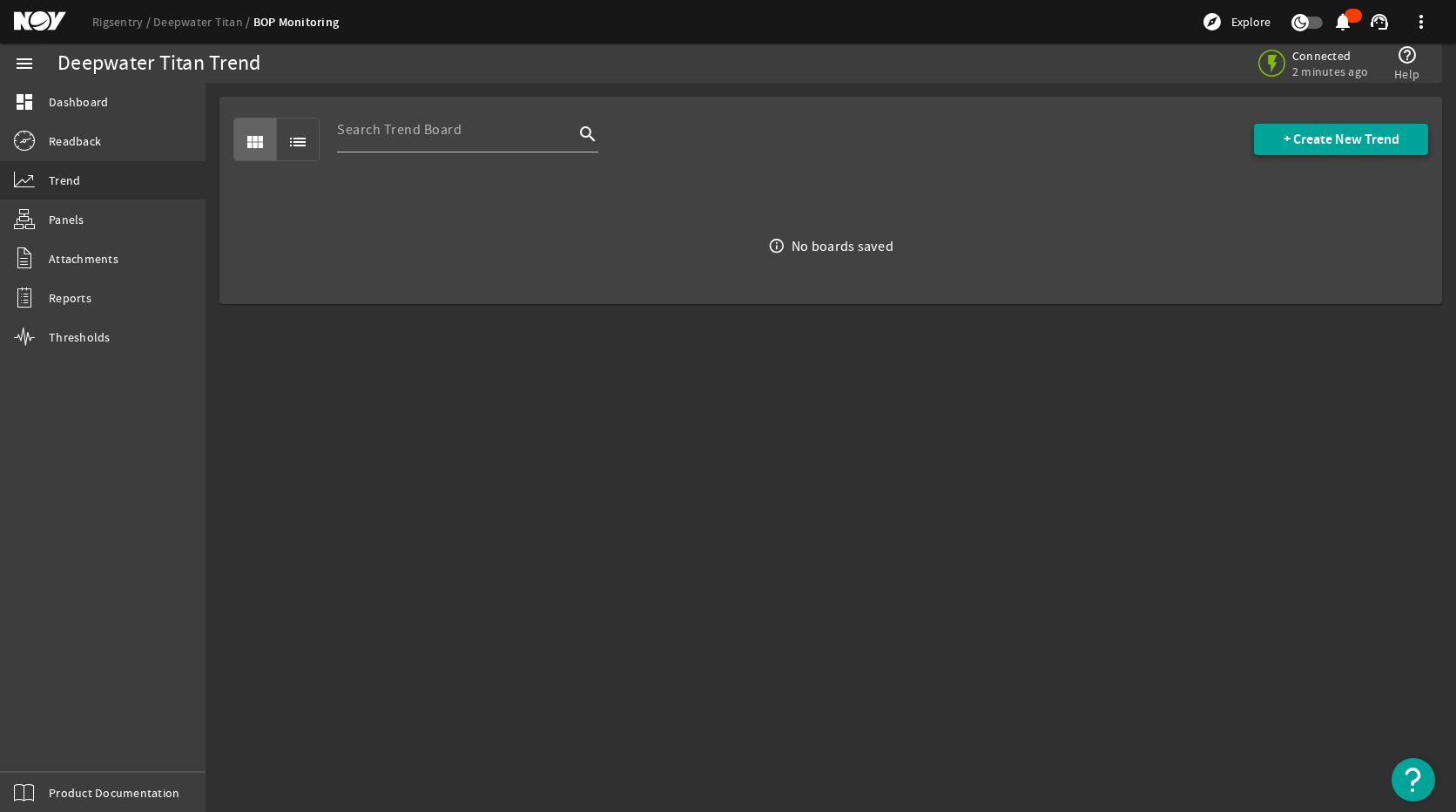
click at [1313, 148] on span at bounding box center [1340, 139] width 174 height 42
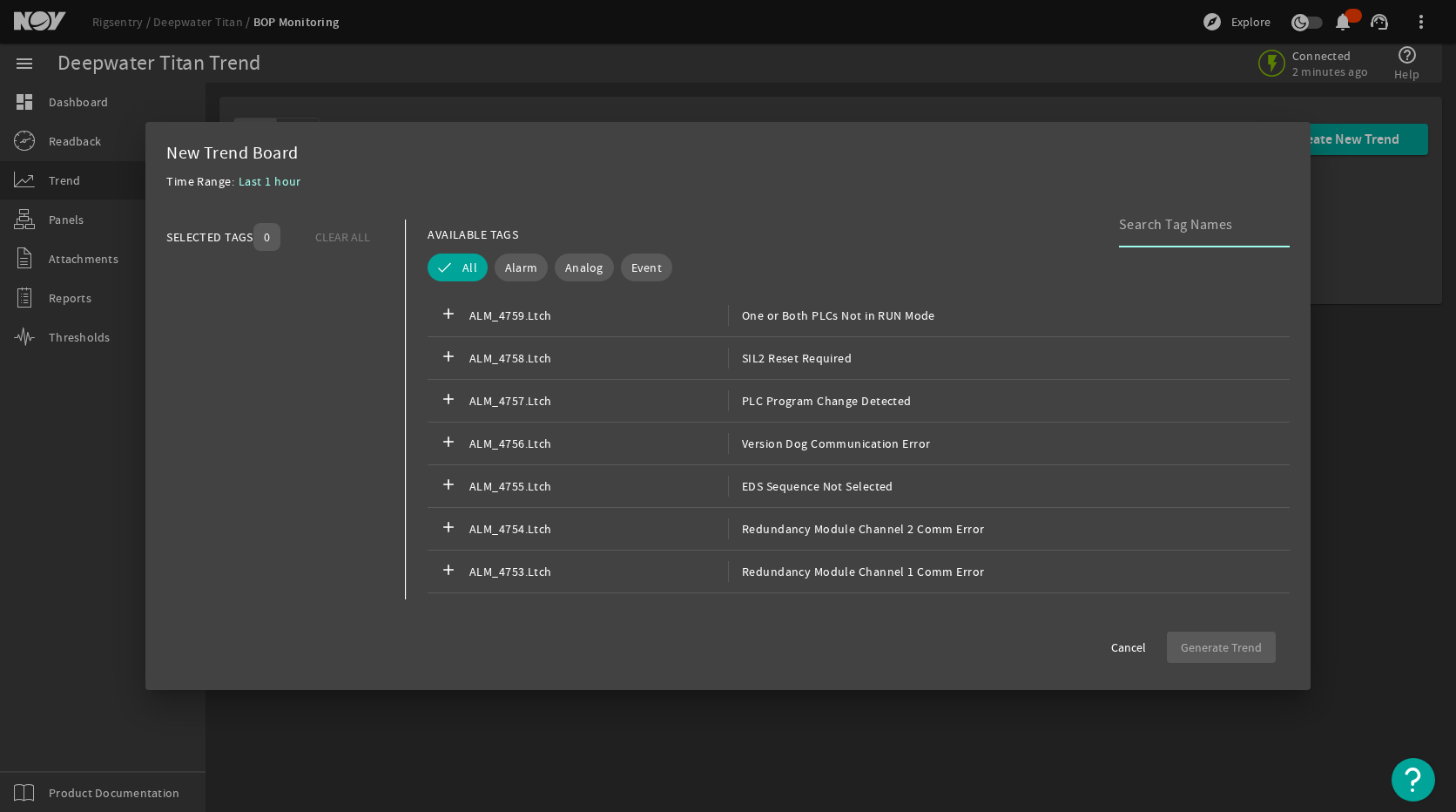
click at [1166, 238] on div at bounding box center [1198, 225] width 157 height 45
click at [597, 268] on span "Analog" at bounding box center [584, 267] width 38 height 18
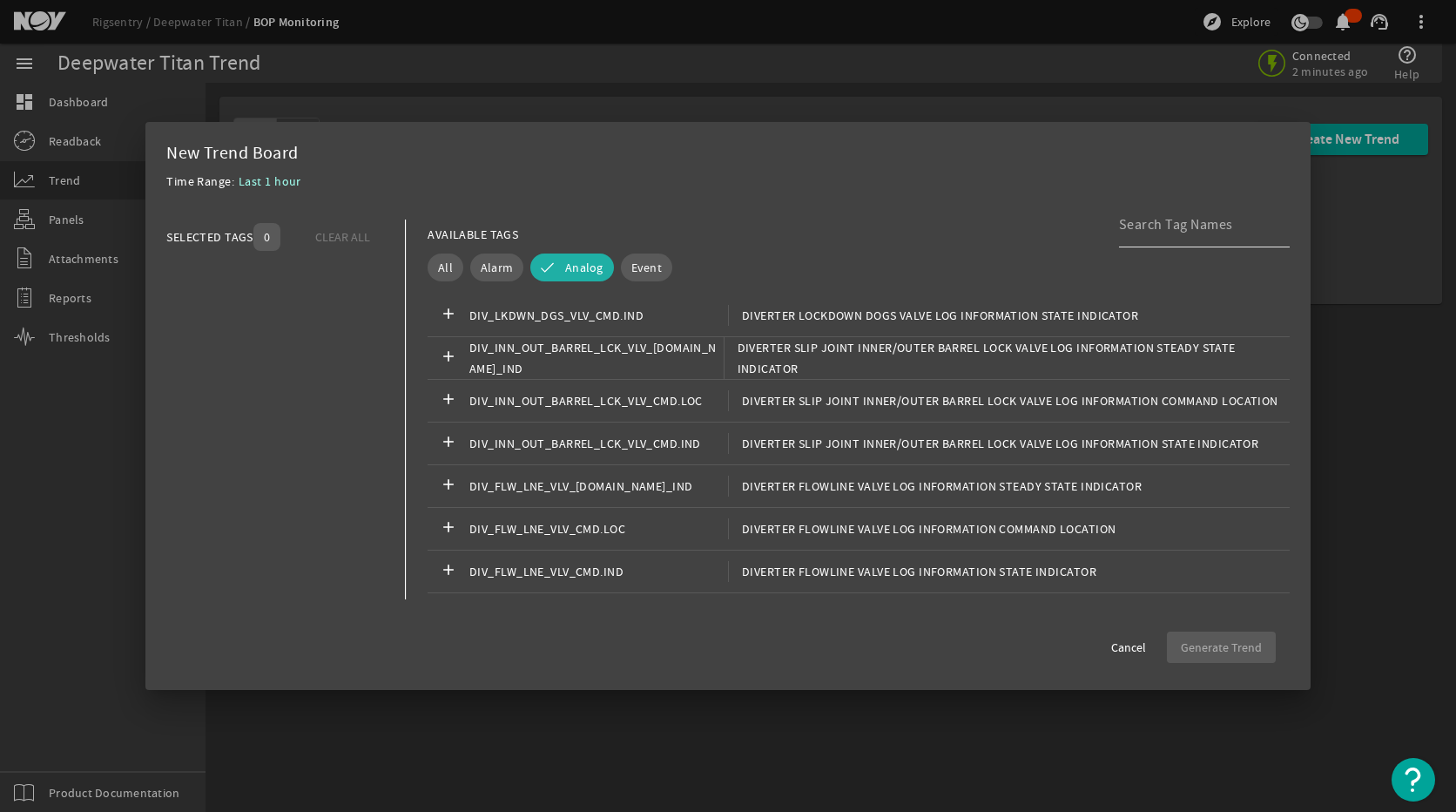
click at [1161, 230] on input at bounding box center [1198, 224] width 157 height 21
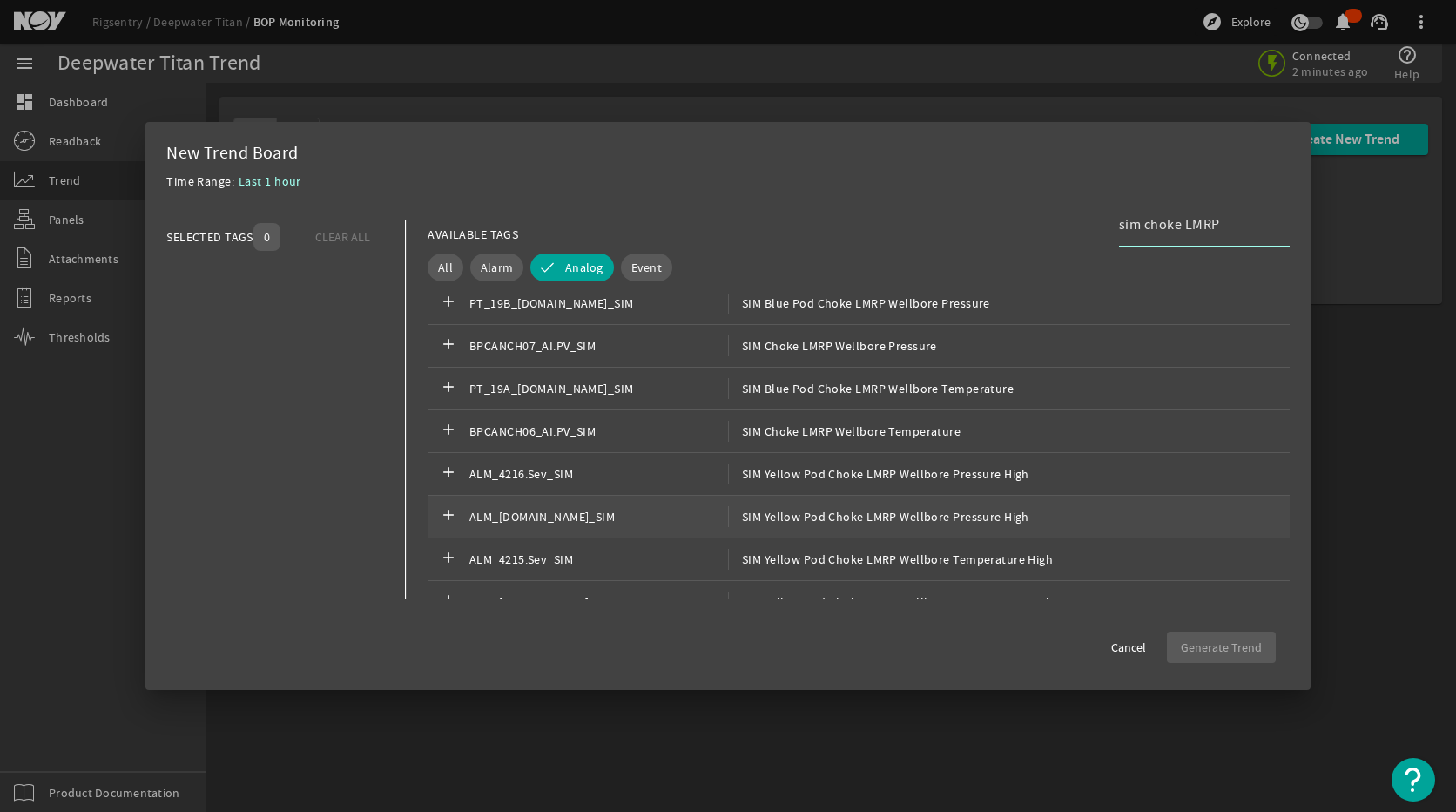
scroll to position [522, 0]
type input "sim choke LMRP"
click at [853, 428] on span "SIM Choke LMRP Wellbore Pressure" at bounding box center [832, 432] width 209 height 21
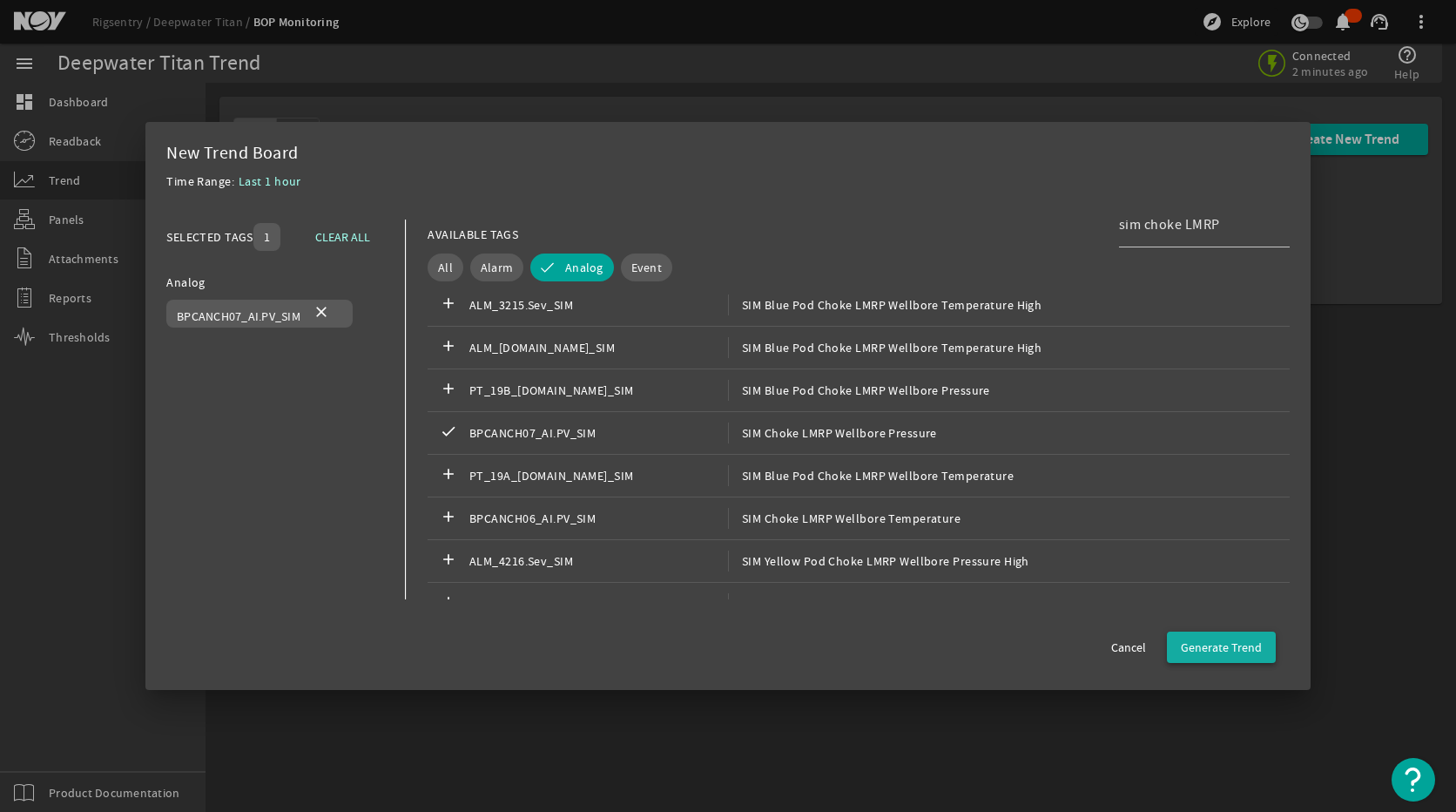
click at [1232, 642] on span "Generate Trend" at bounding box center [1221, 647] width 81 height 18
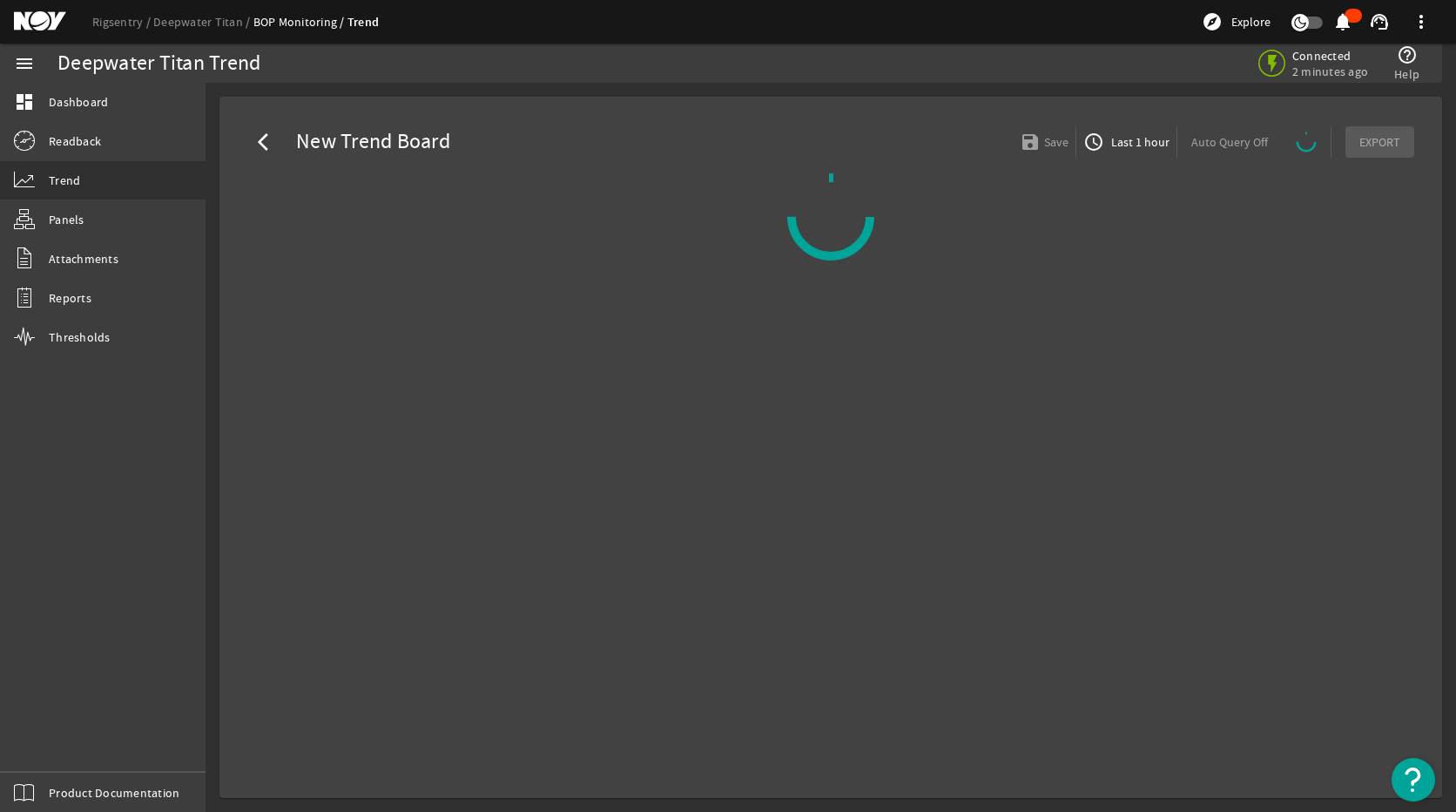
select select "ALL"
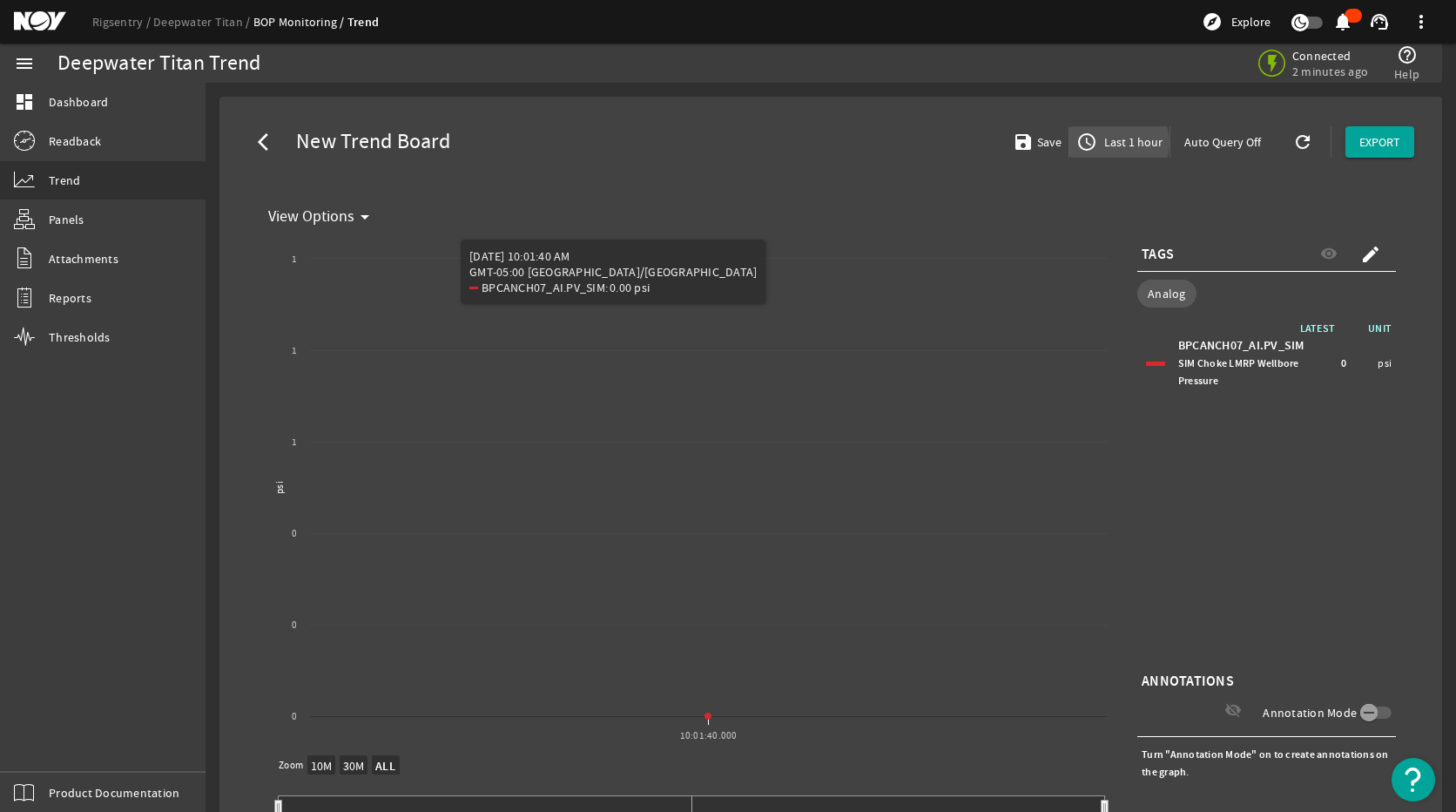
click at [1105, 142] on span "Last 1 hour" at bounding box center [1131, 142] width 62 height 18
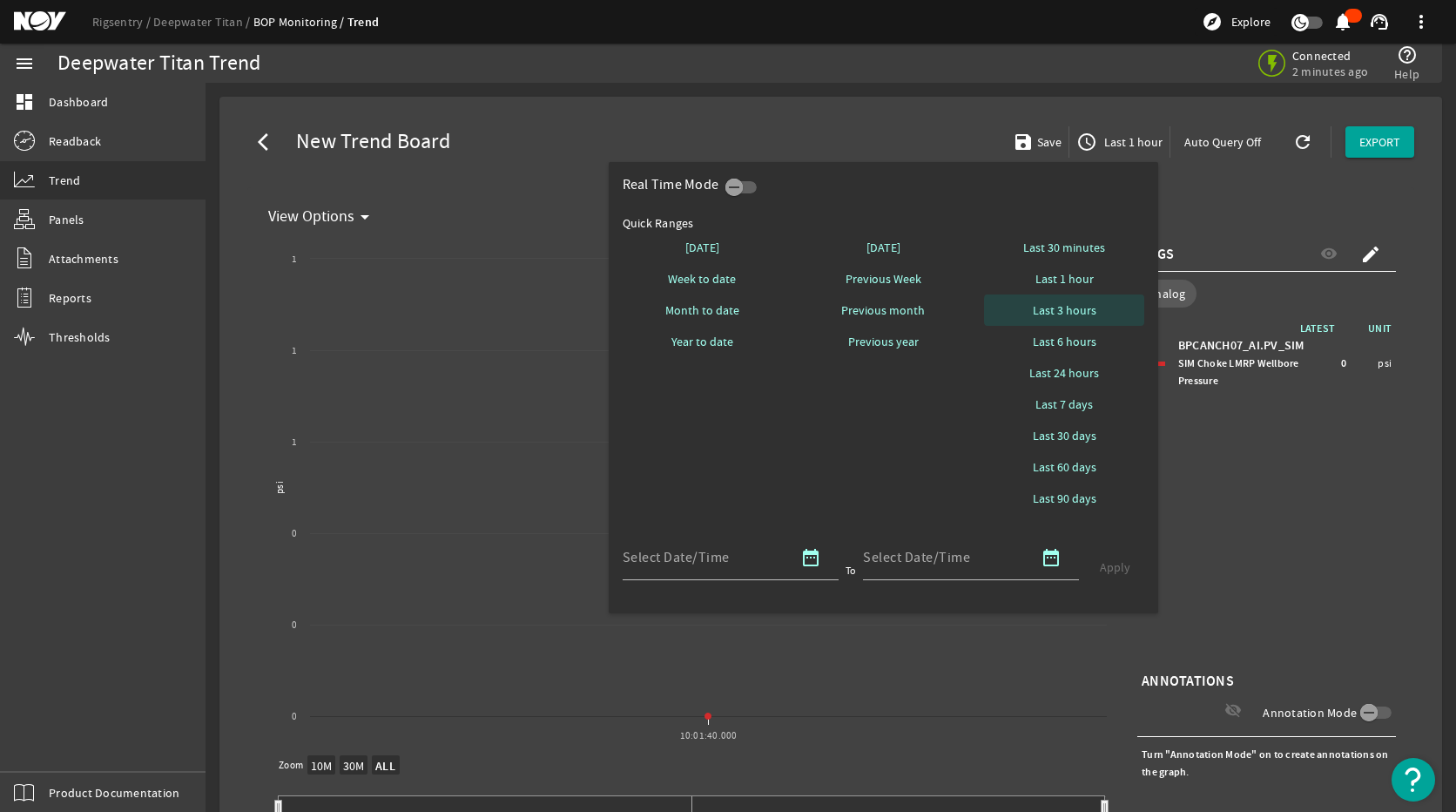
click at [1067, 311] on span "Last 3 hours" at bounding box center [1064, 310] width 64 height 18
select select "10M"
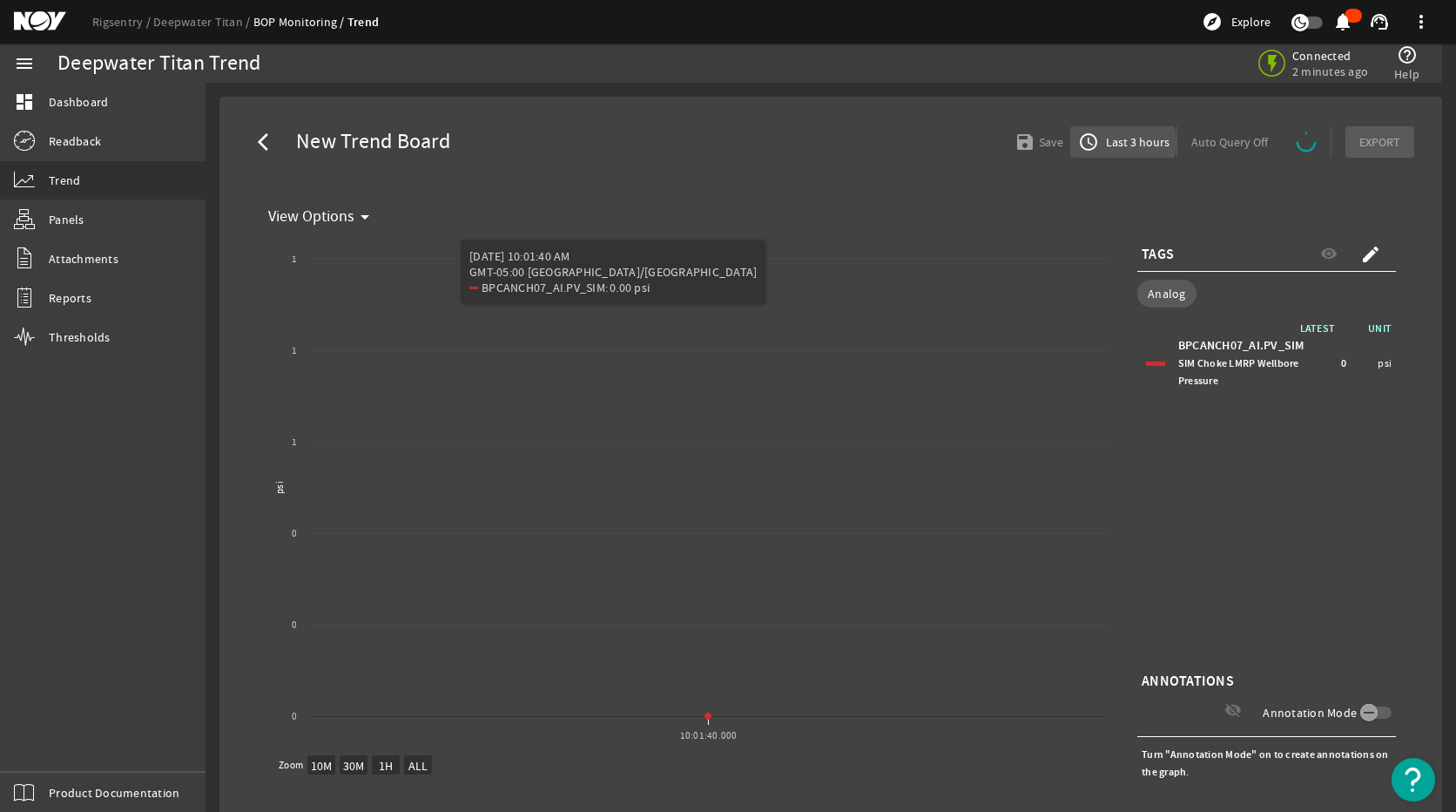
click at [1112, 142] on span "Last 3 hours" at bounding box center [1136, 142] width 67 height 18
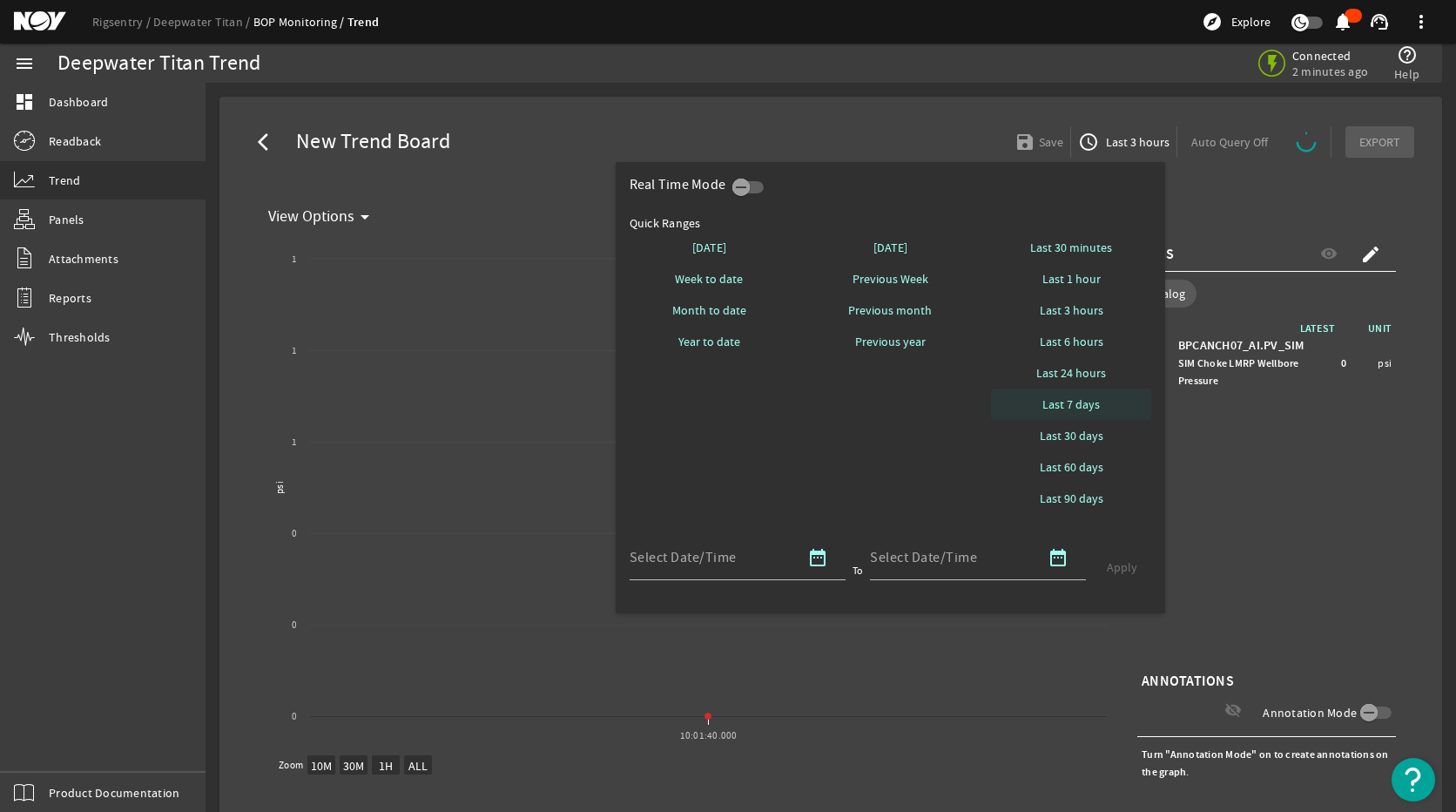
click at [1086, 405] on span "Last 7 days" at bounding box center [1071, 405] width 58 height 18
select select "10M"
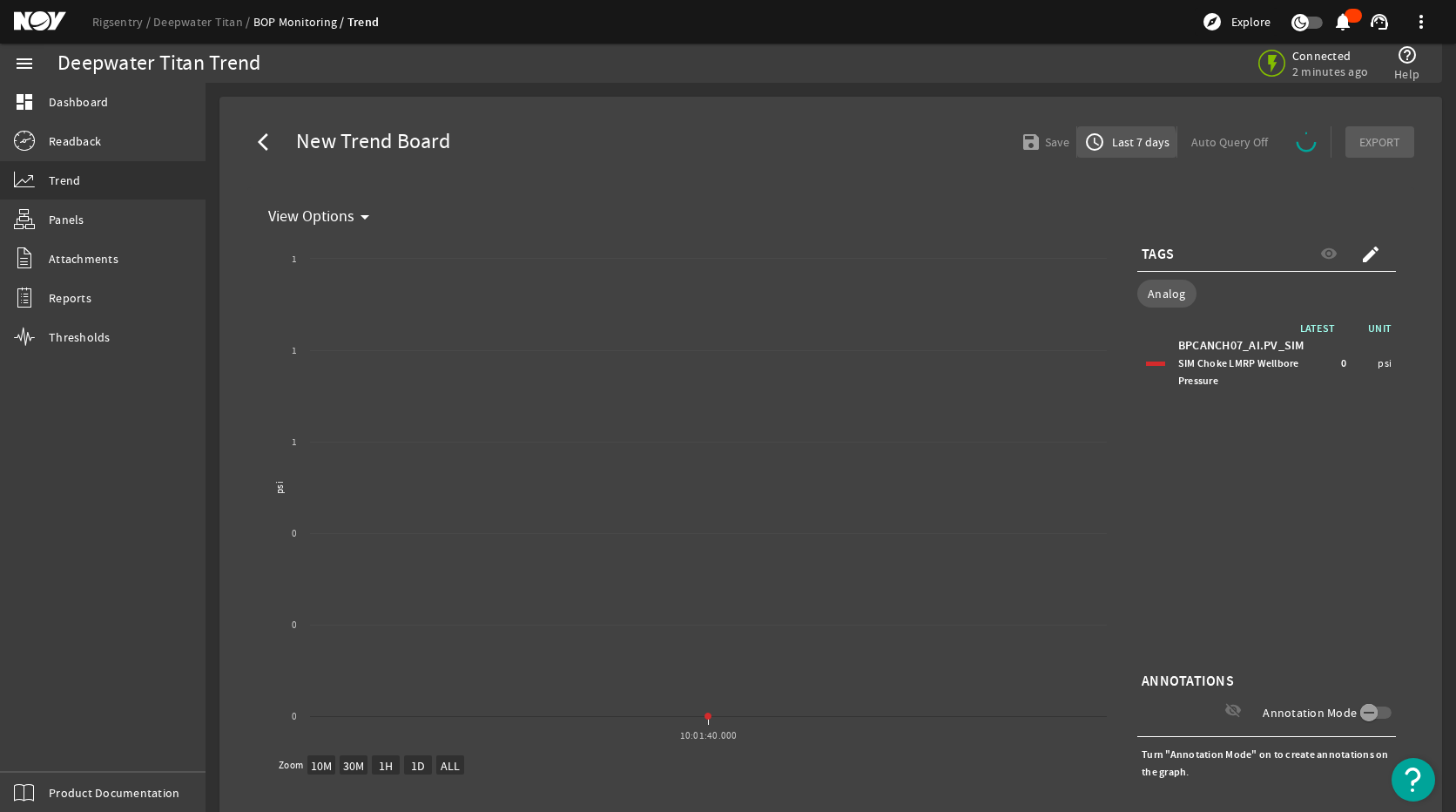
click at [1098, 150] on span "access_time Last 7 days" at bounding box center [1126, 141] width 85 height 21
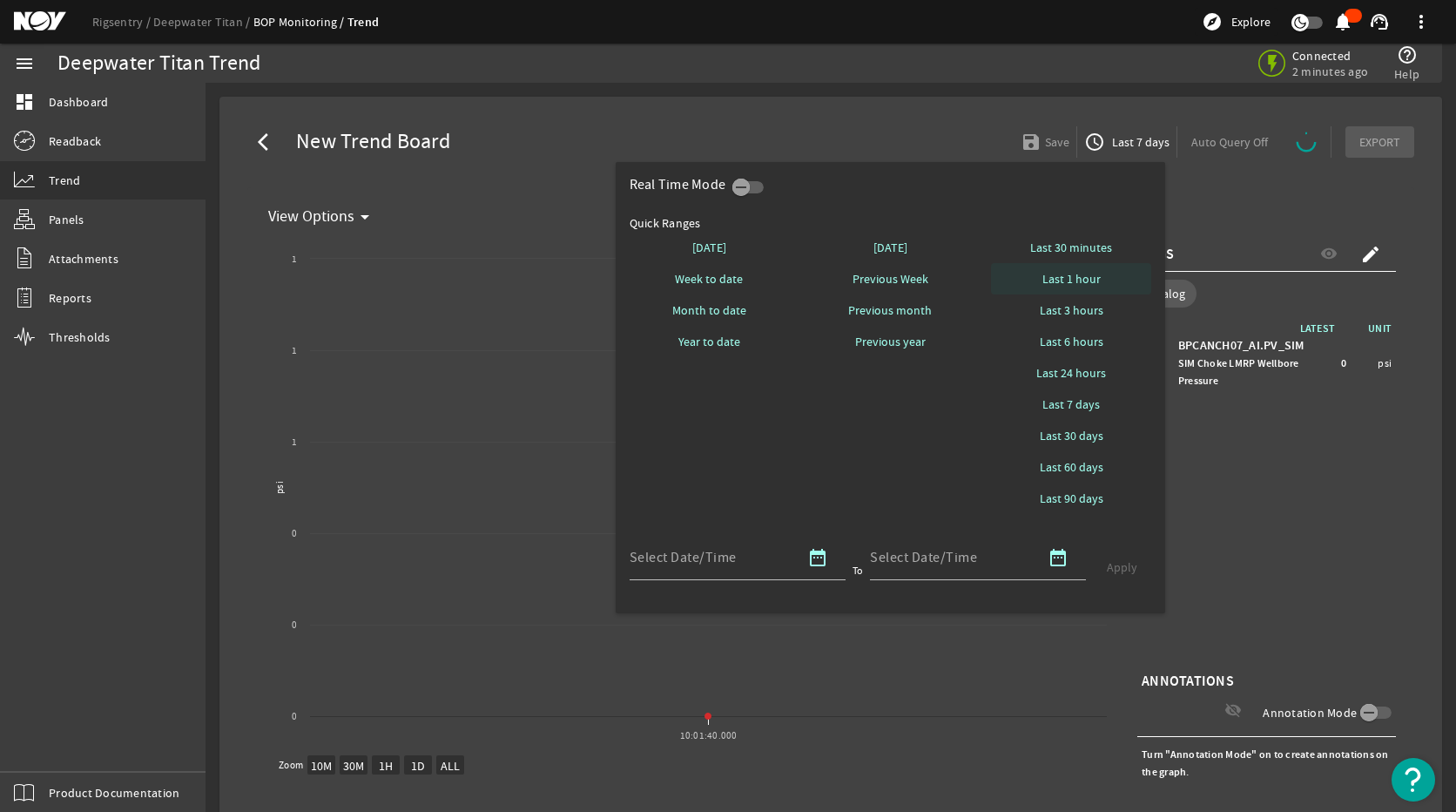
click at [1081, 274] on span "Last 1 hour" at bounding box center [1071, 279] width 58 height 18
select select "10M"
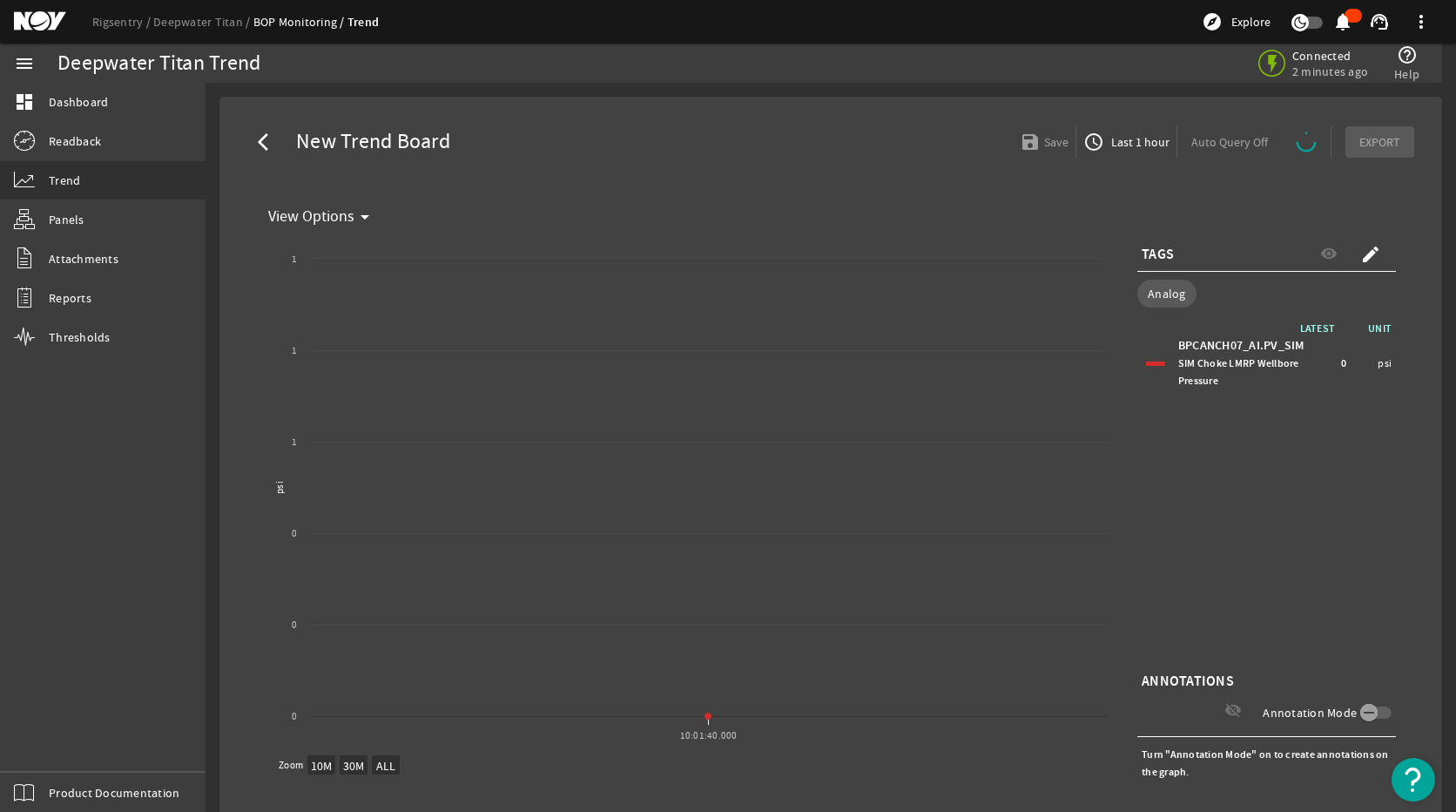
click at [1152, 143] on span "Last 1 hour" at bounding box center [1138, 142] width 62 height 18
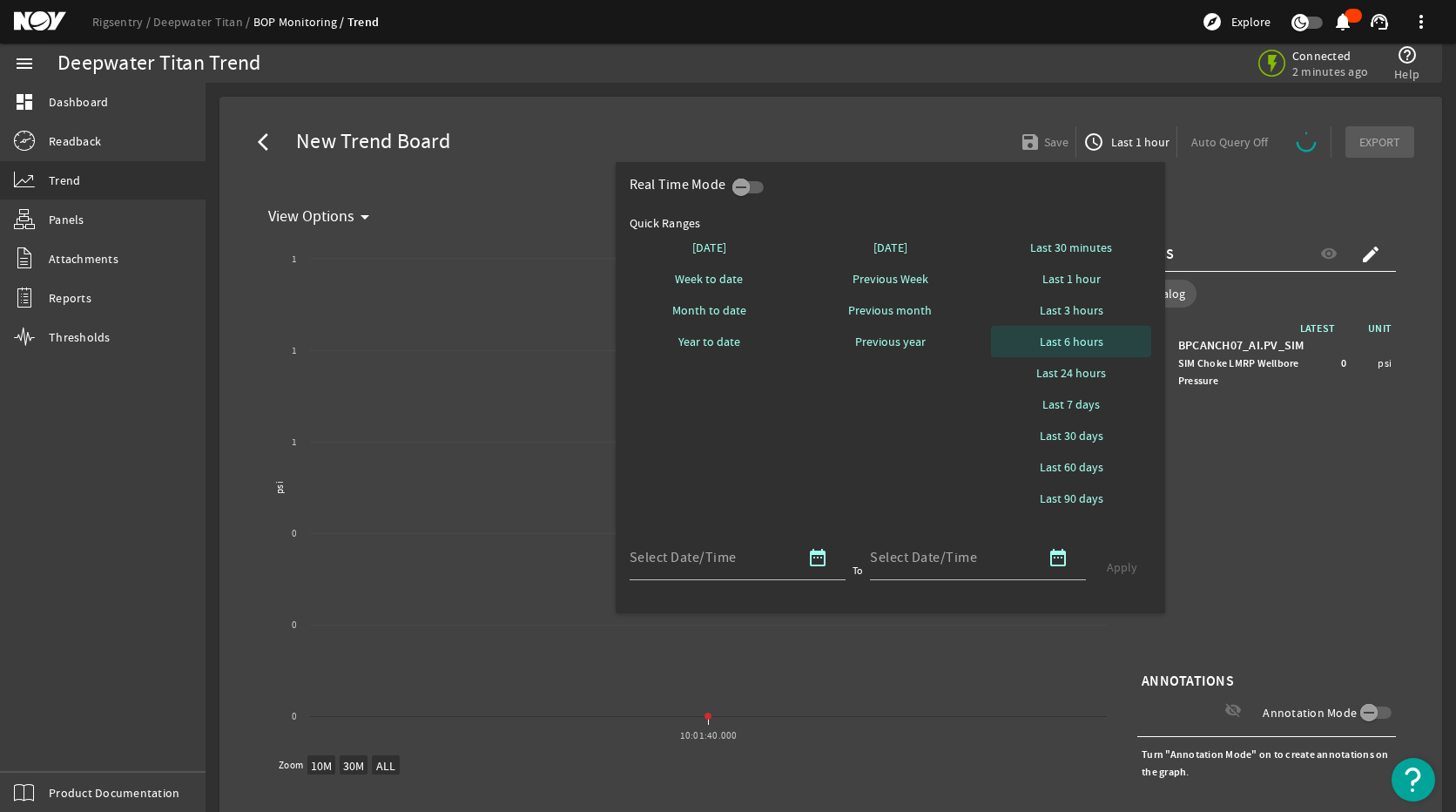
click at [1096, 342] on span "Last 6 hours" at bounding box center [1071, 342] width 64 height 18
select select "10M"
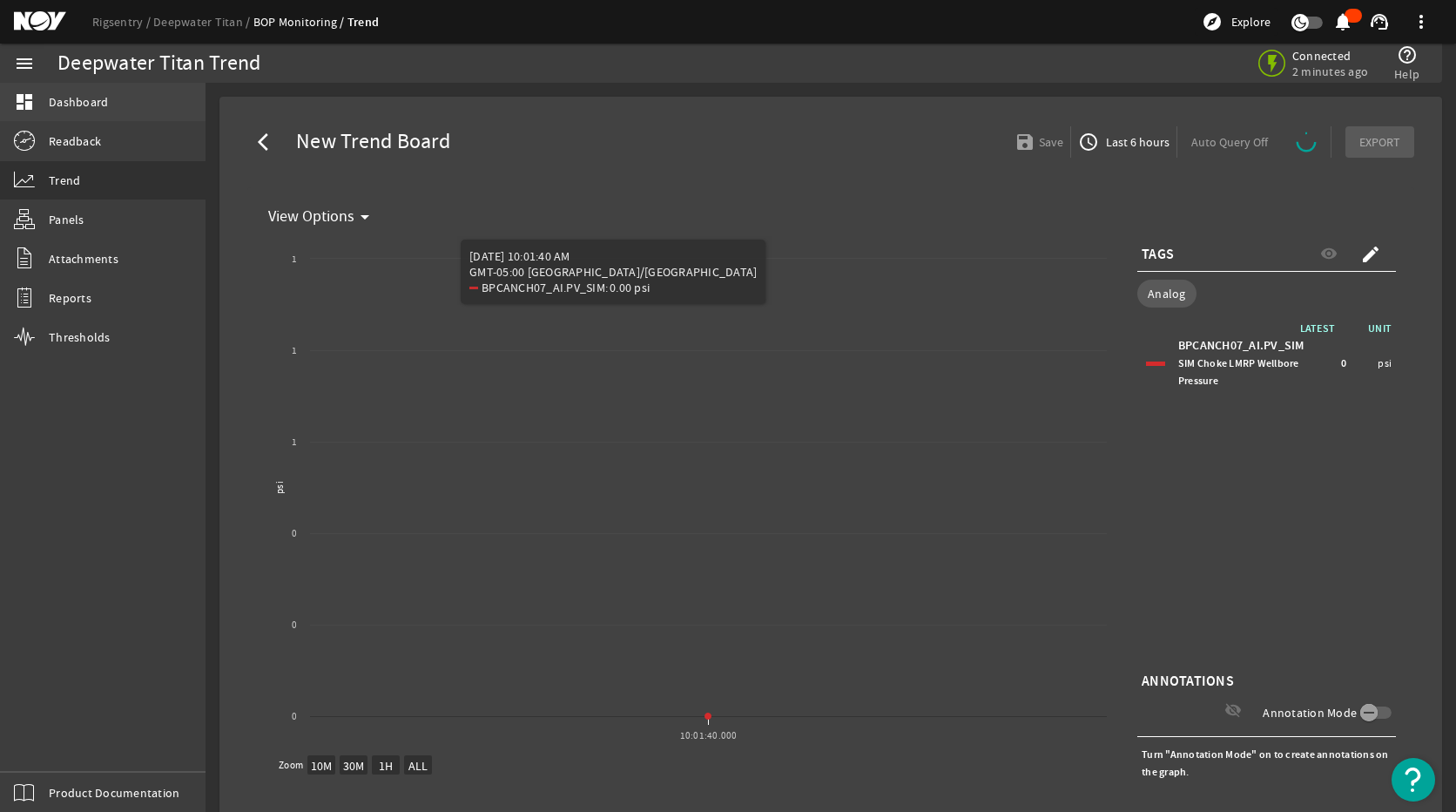
click at [95, 94] on span "Dashboard" at bounding box center [79, 102] width 59 height 18
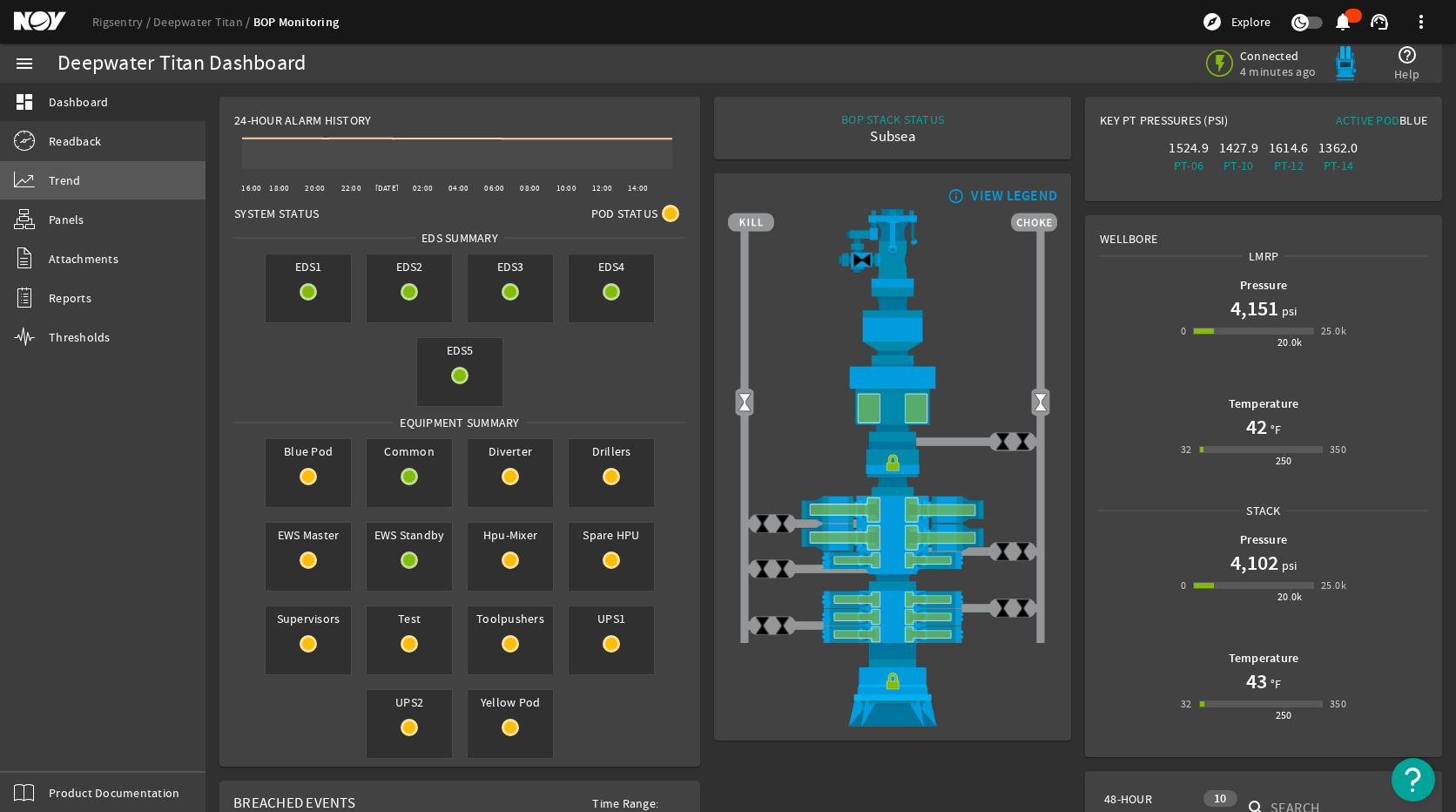
click at [67, 187] on span "Trend" at bounding box center [65, 181] width 31 height 18
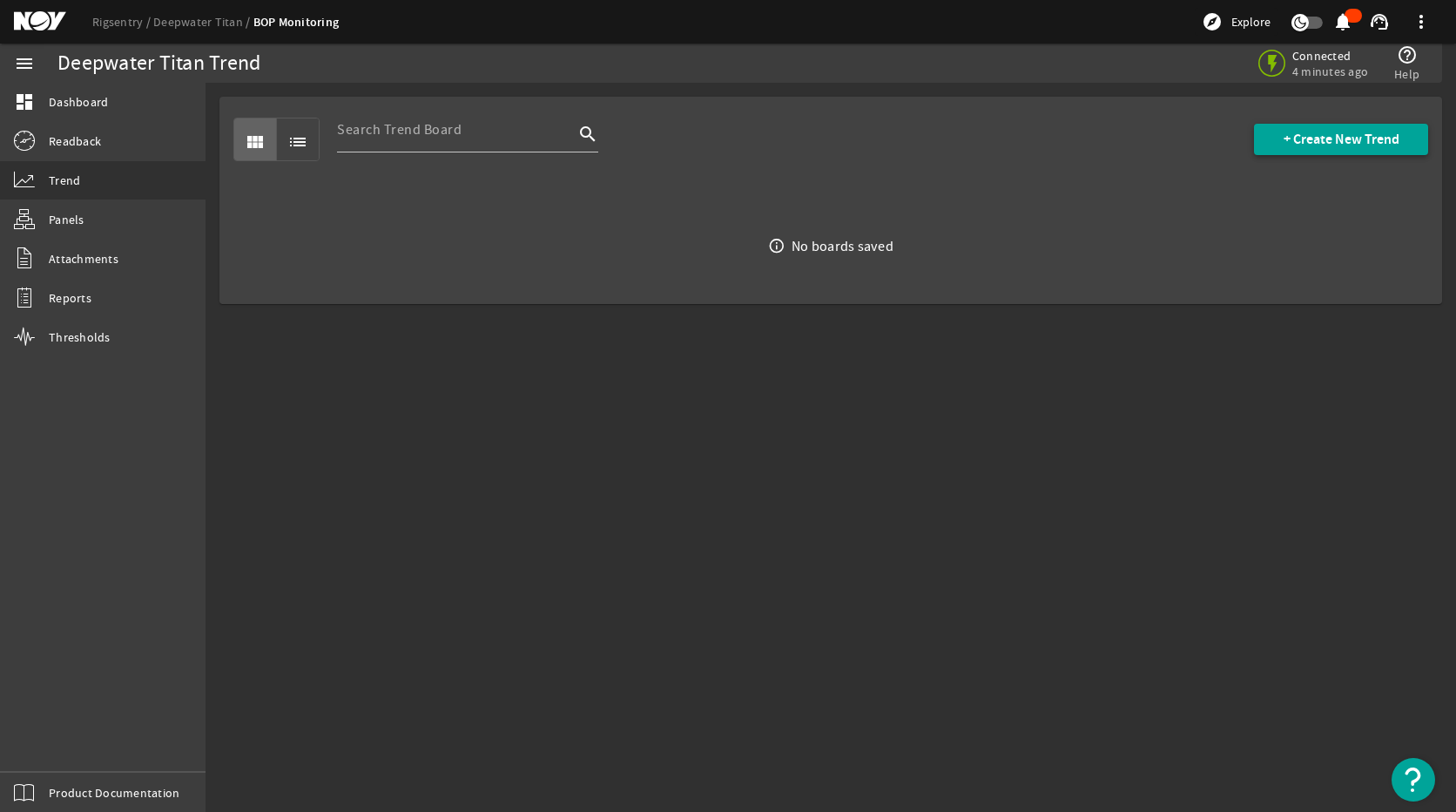
click at [1313, 137] on span "+ Create New Trend" at bounding box center [1341, 139] width 116 height 18
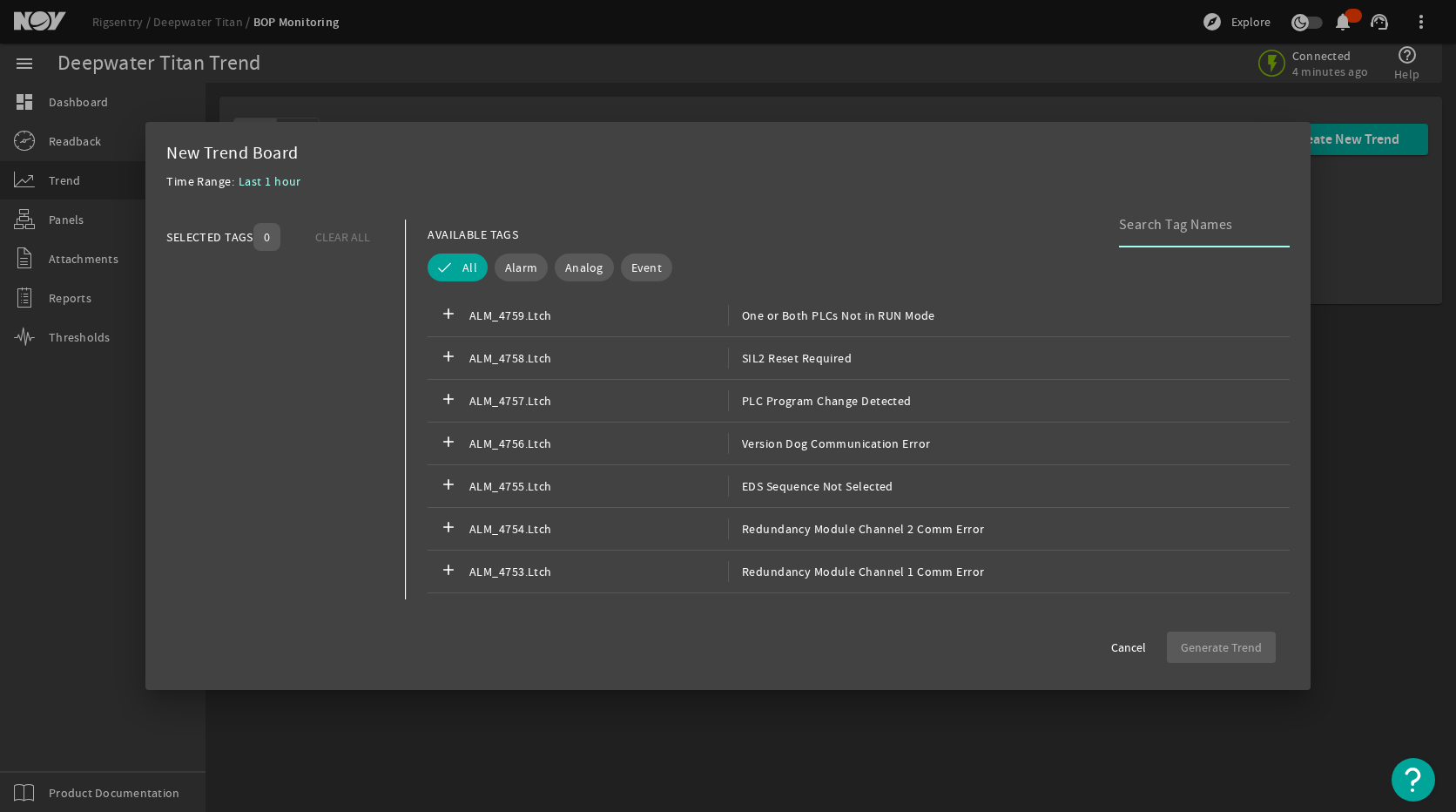
click at [1212, 235] on input at bounding box center [1198, 224] width 157 height 21
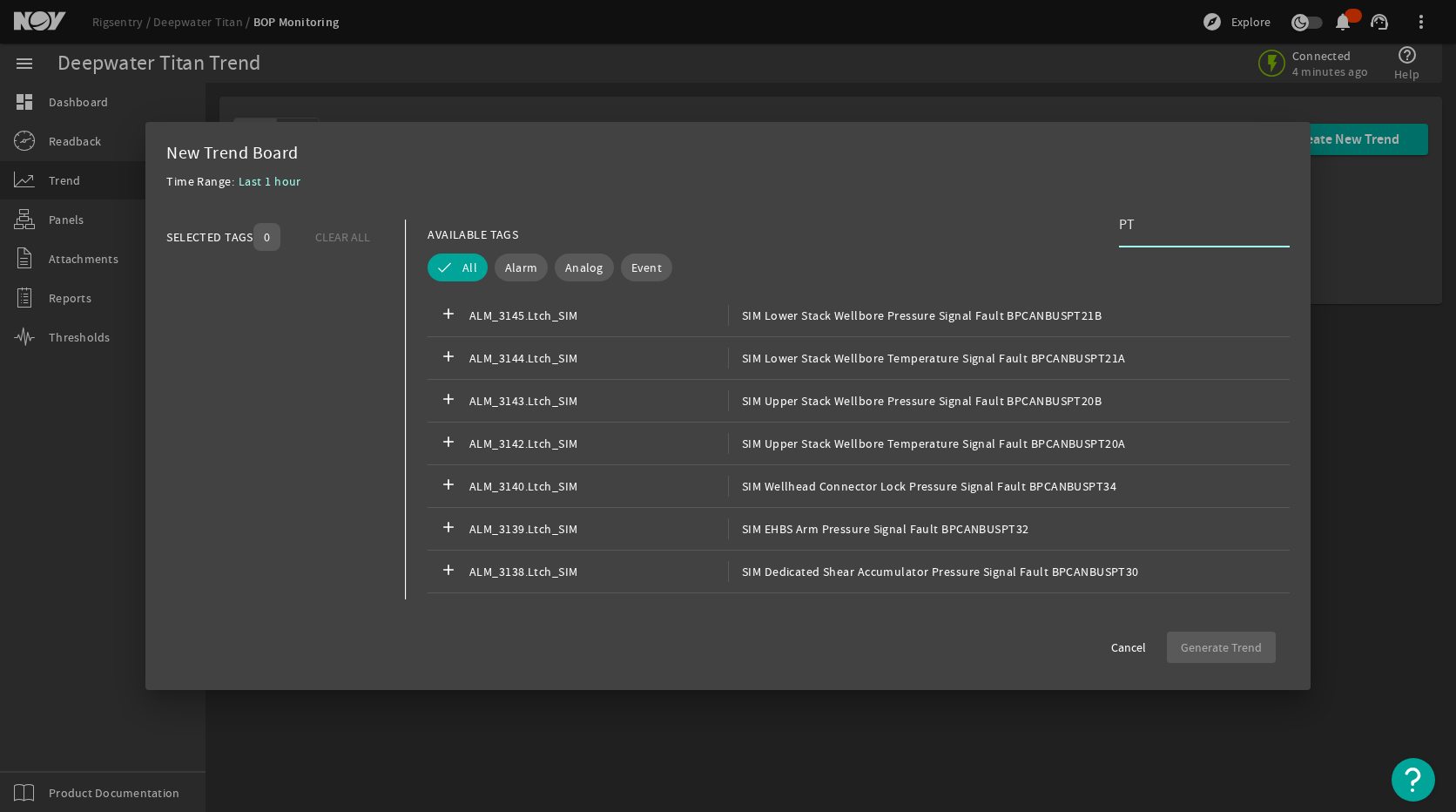
type input "P"
type input "SIM CHOKE LMRP"
click at [585, 263] on span "Analog" at bounding box center [584, 267] width 38 height 18
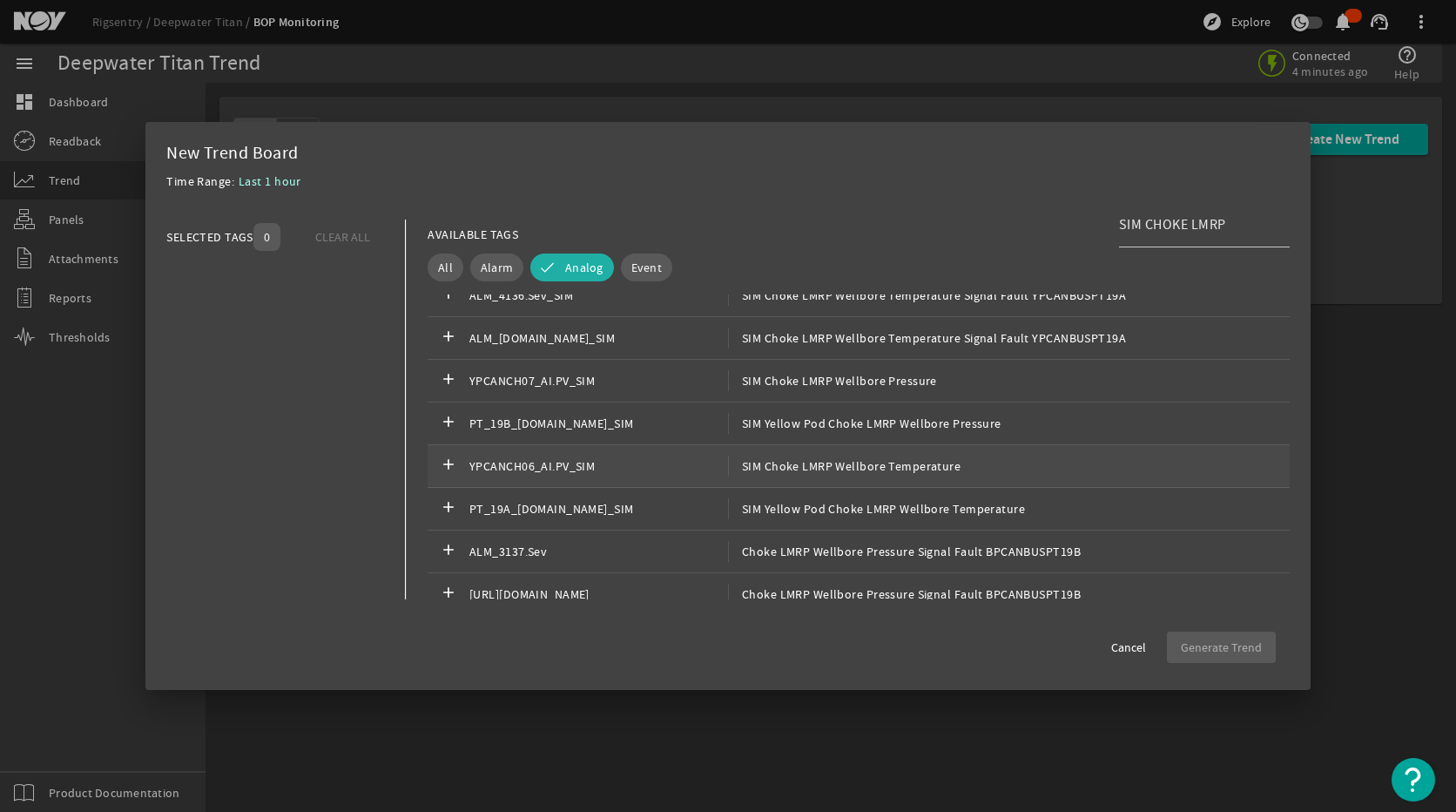
scroll to position [1219, 0]
click at [854, 469] on span "SIM Choke LMRP Wellbore Temperature" at bounding box center [843, 460] width 233 height 21
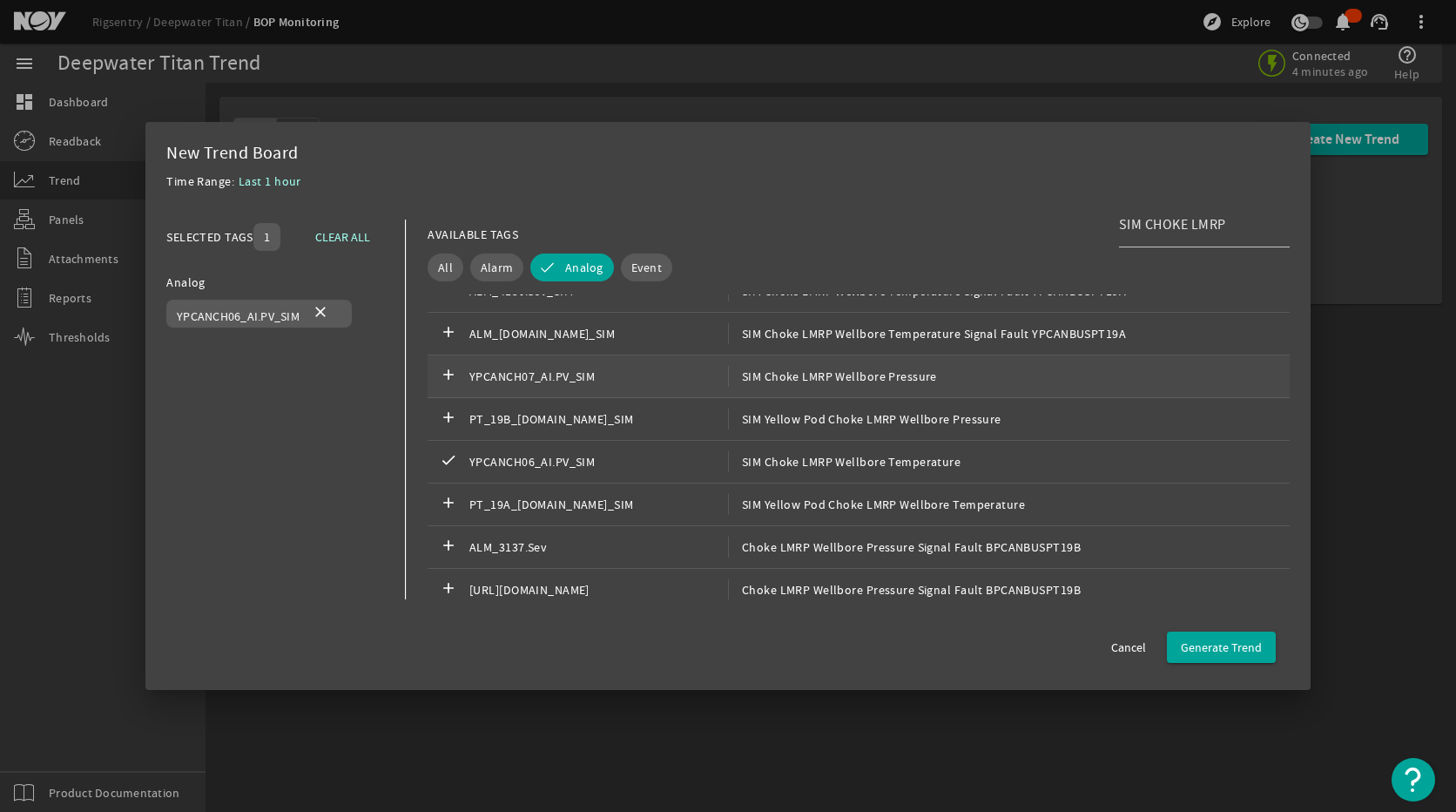
click at [852, 390] on div "add YPCANCH07_AI.PV_SIM SIM Choke LMRP Wellbore Pressure" at bounding box center [858, 376] width 862 height 42
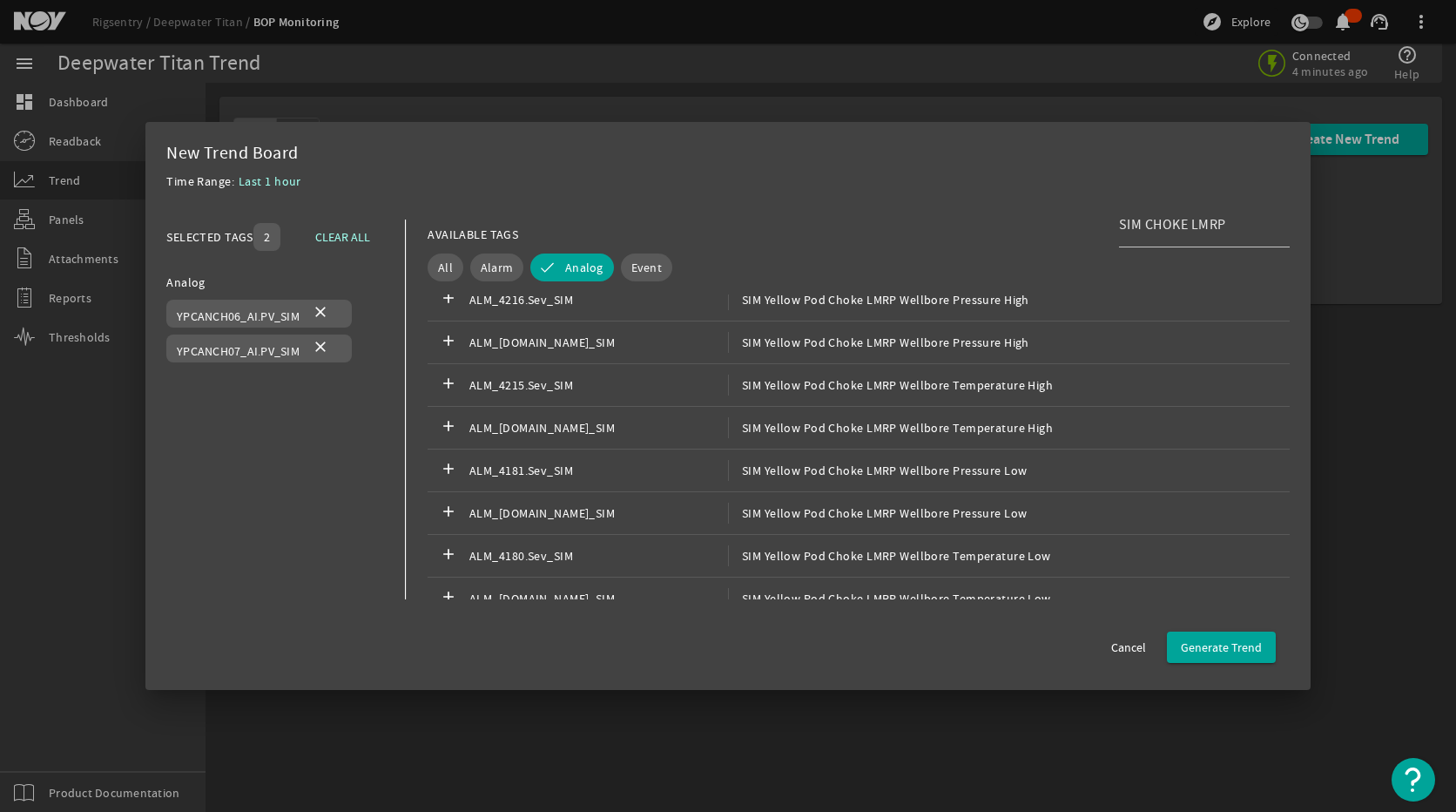
scroll to position [697, 0]
click at [1207, 642] on span "Generate Trend" at bounding box center [1221, 647] width 81 height 18
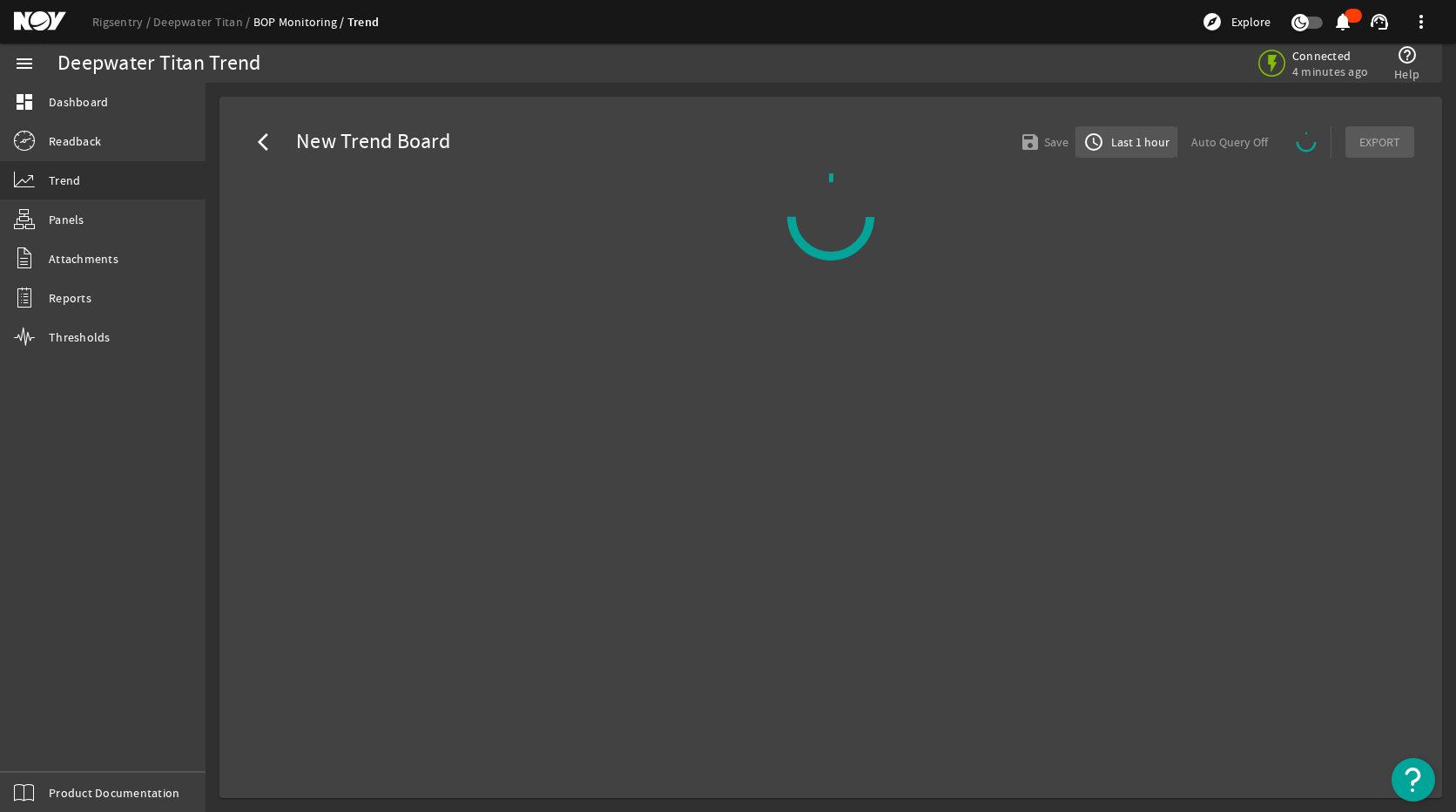
click at [1144, 151] on span "access_time Last 1 hour" at bounding box center [1126, 141] width 86 height 21
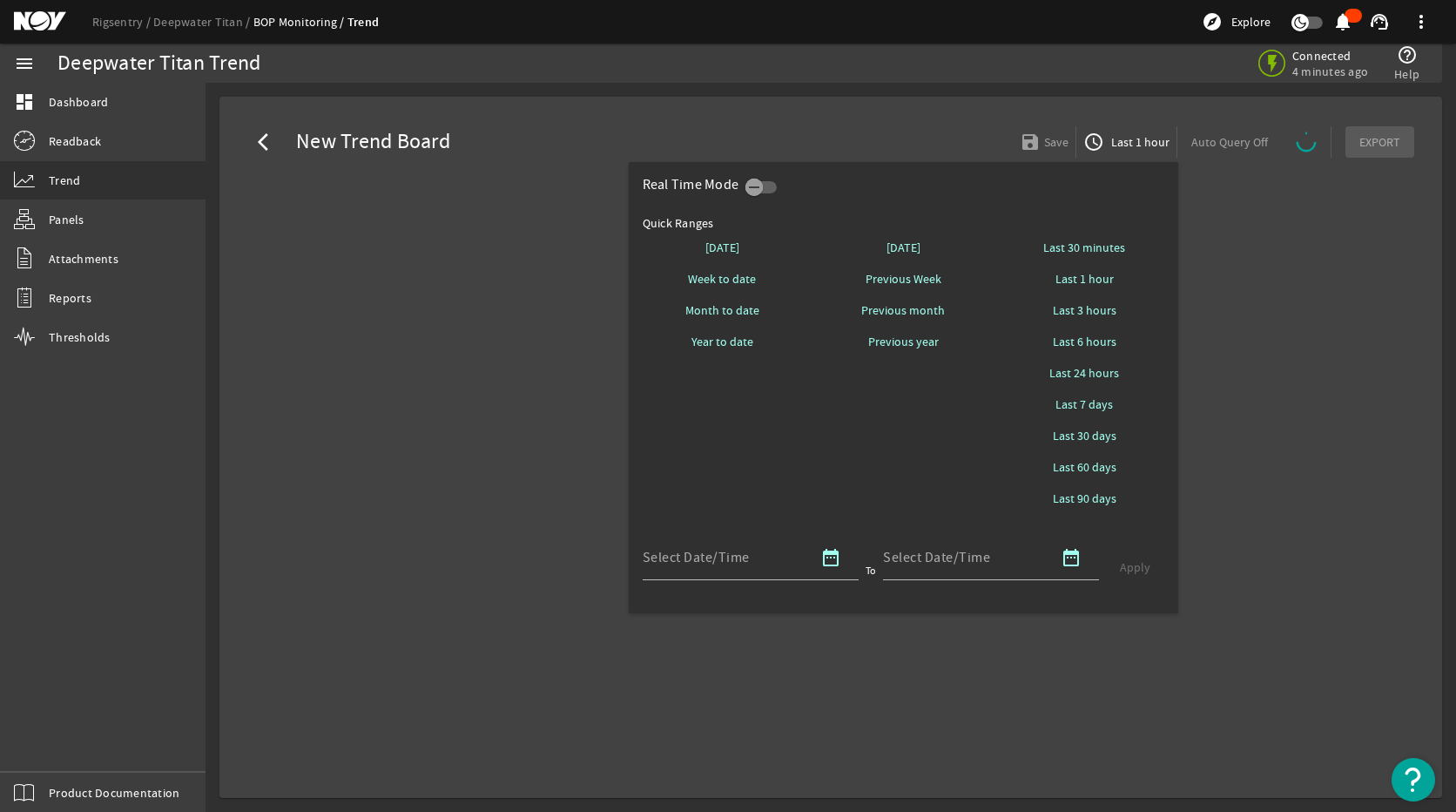
click at [1297, 418] on div at bounding box center [728, 406] width 1456 height 812
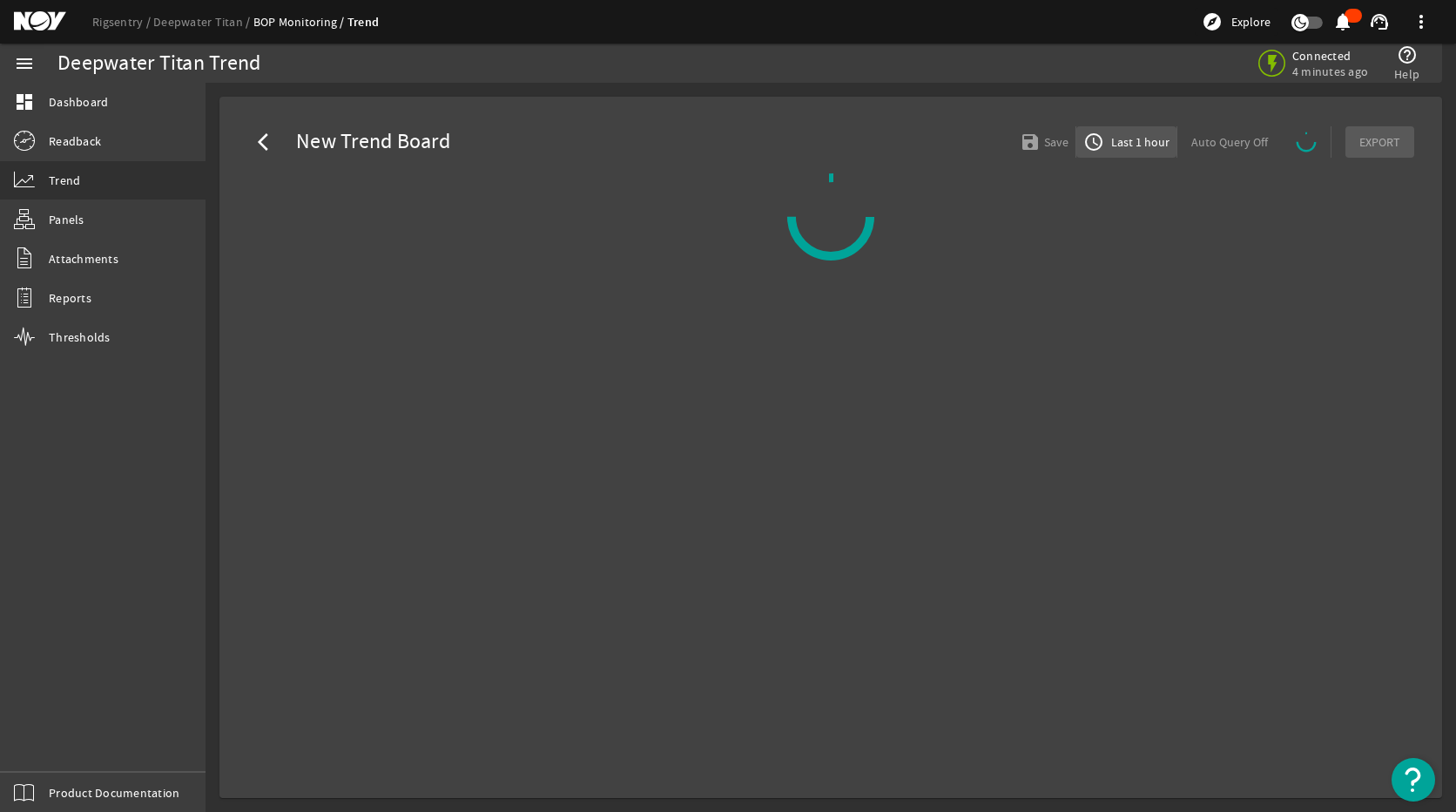
click at [1163, 135] on span "Last 1 hour" at bounding box center [1138, 142] width 62 height 18
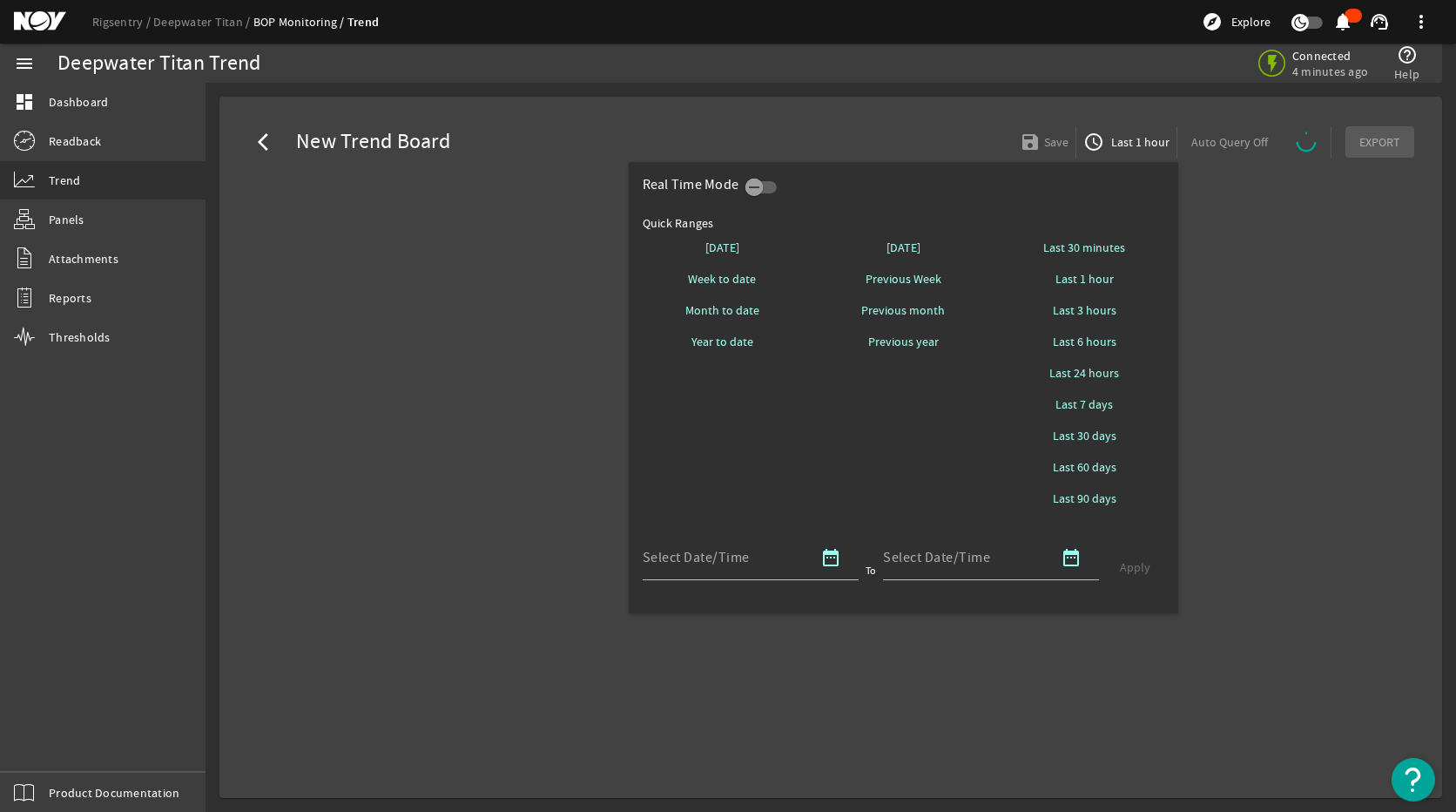
click at [1313, 368] on div at bounding box center [728, 406] width 1456 height 812
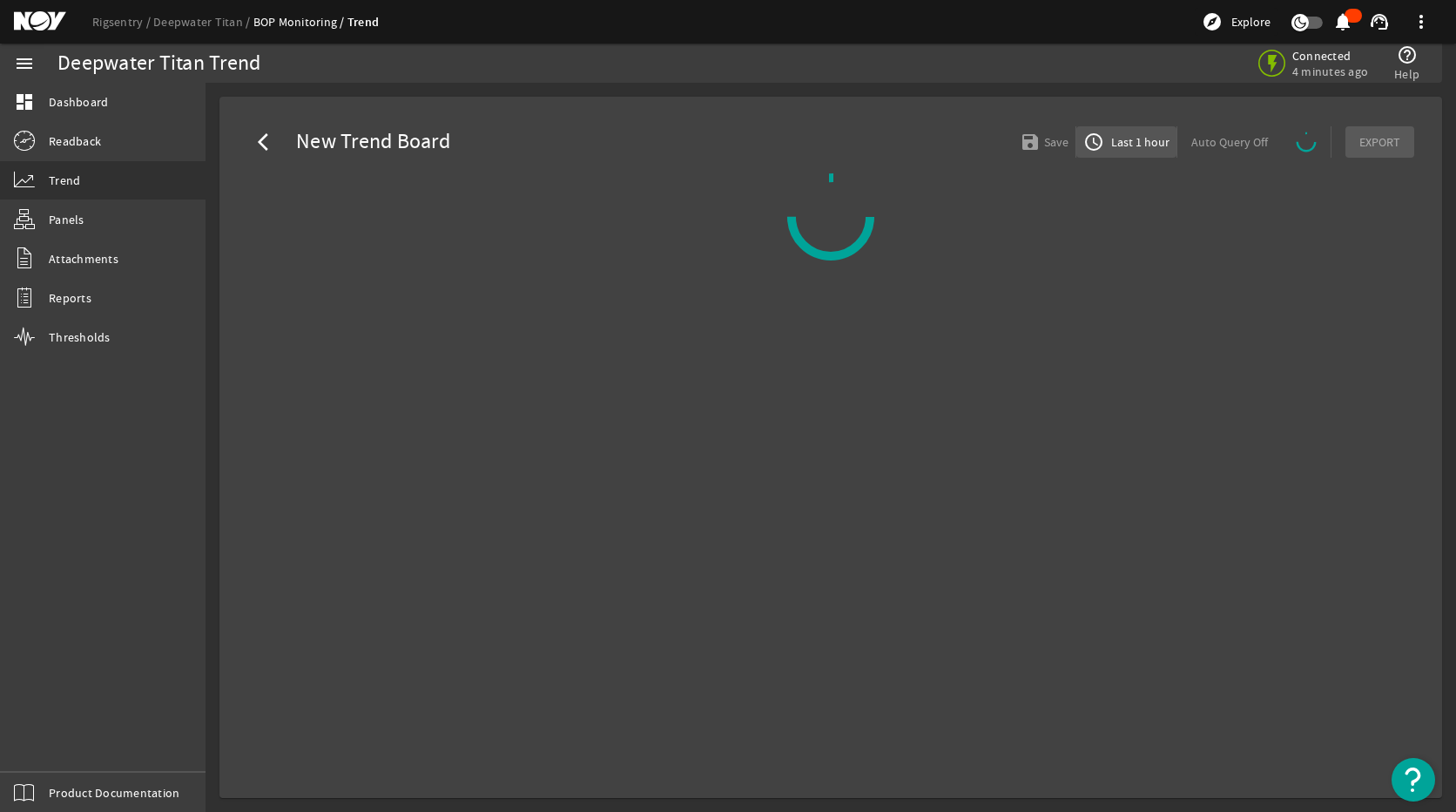
click at [1143, 146] on span "Last 1 hour" at bounding box center [1138, 142] width 62 height 18
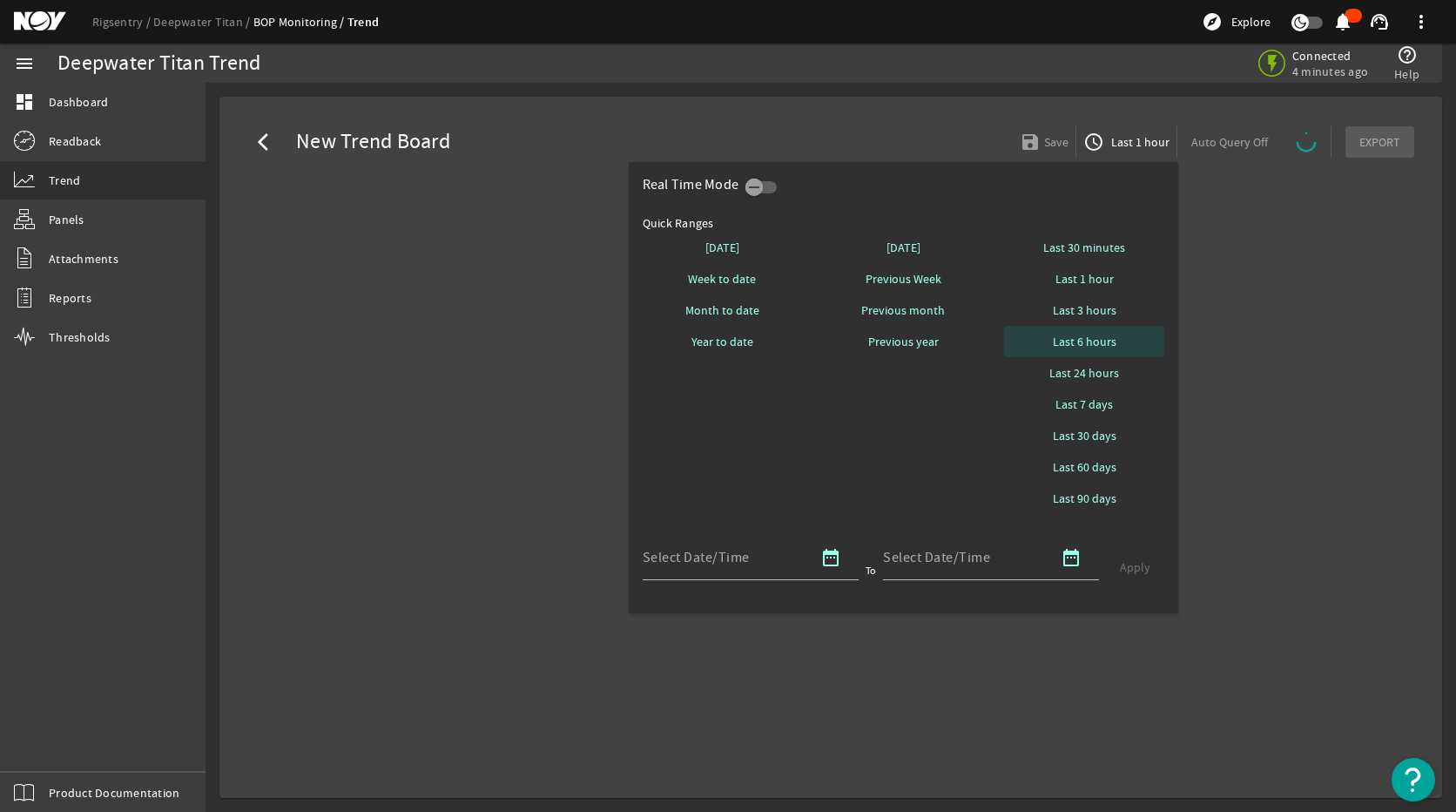
click at [1089, 344] on span "Last 6 hours" at bounding box center [1084, 342] width 64 height 18
click at [1285, 333] on div at bounding box center [728, 406] width 1456 height 812
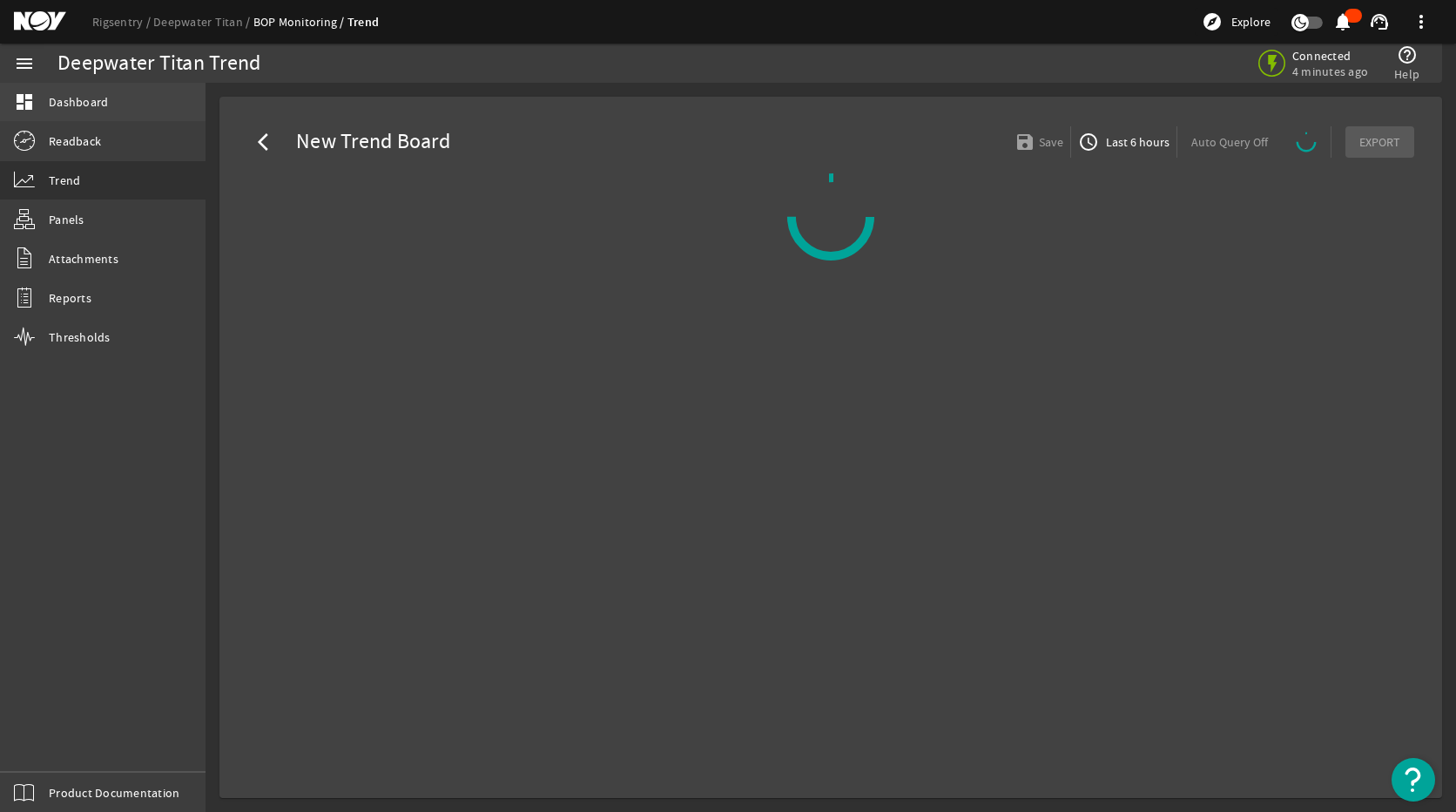
click at [99, 104] on span "Dashboard" at bounding box center [79, 102] width 59 height 18
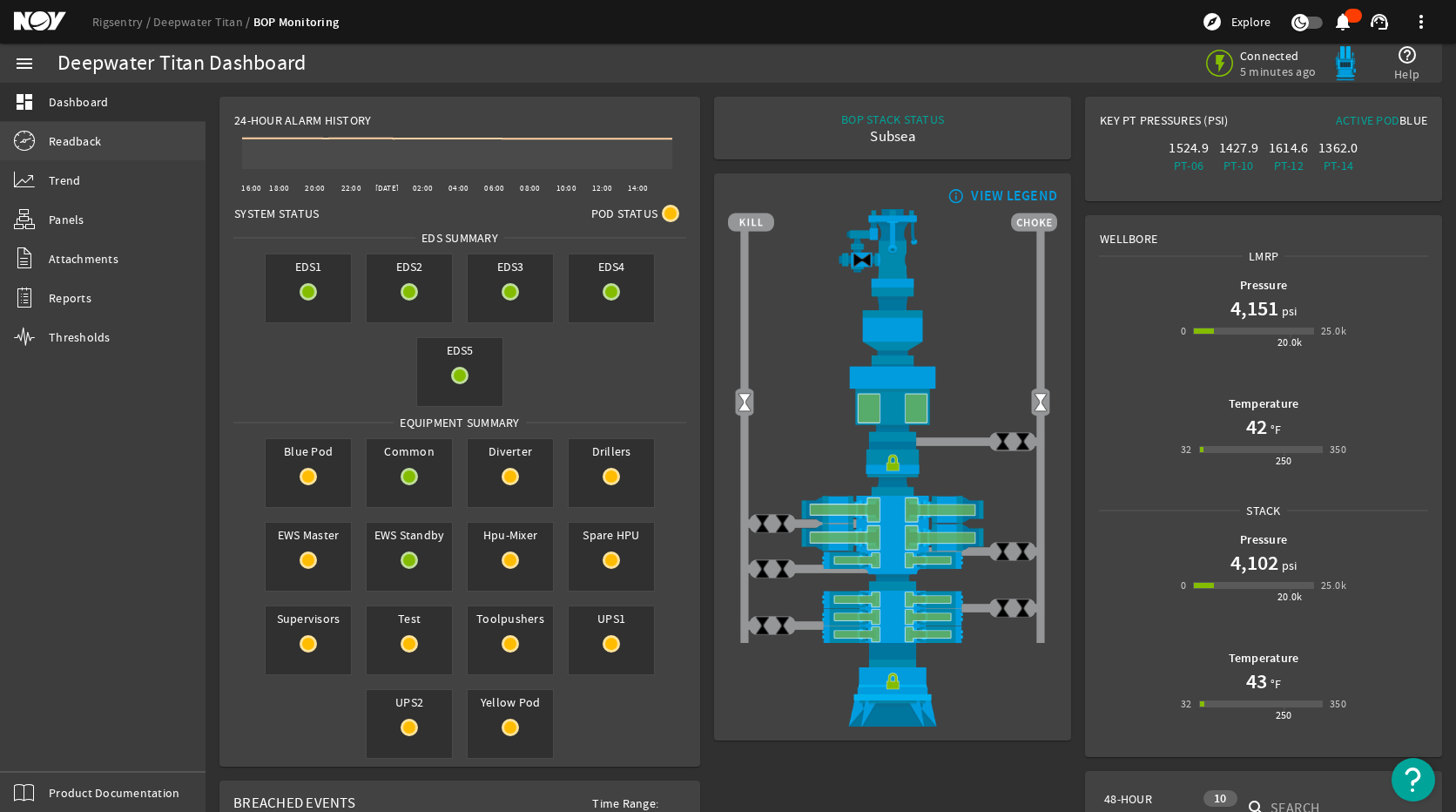
click at [111, 144] on link "Readback" at bounding box center [102, 140] width 205 height 38
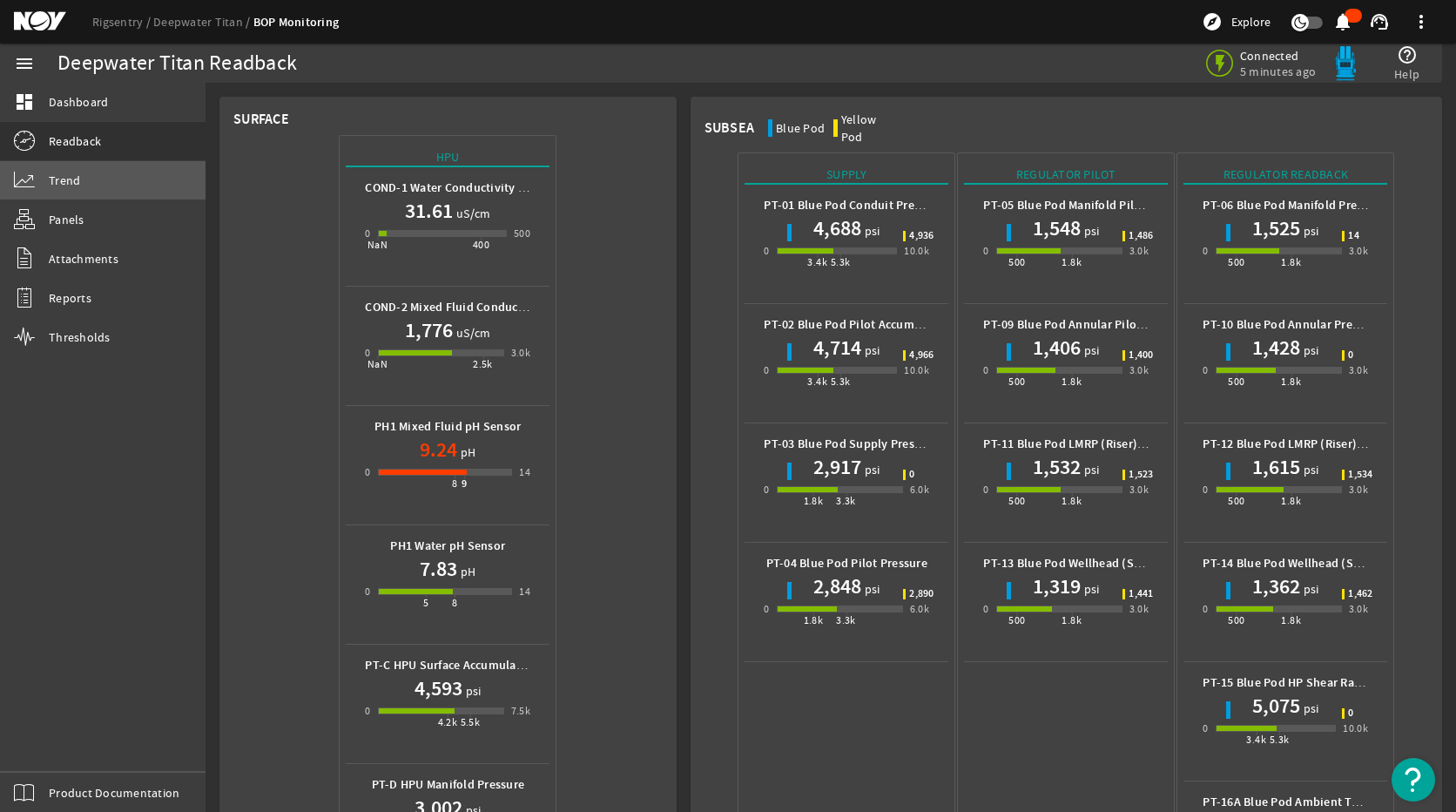
click at [111, 181] on link "Trend" at bounding box center [102, 180] width 205 height 38
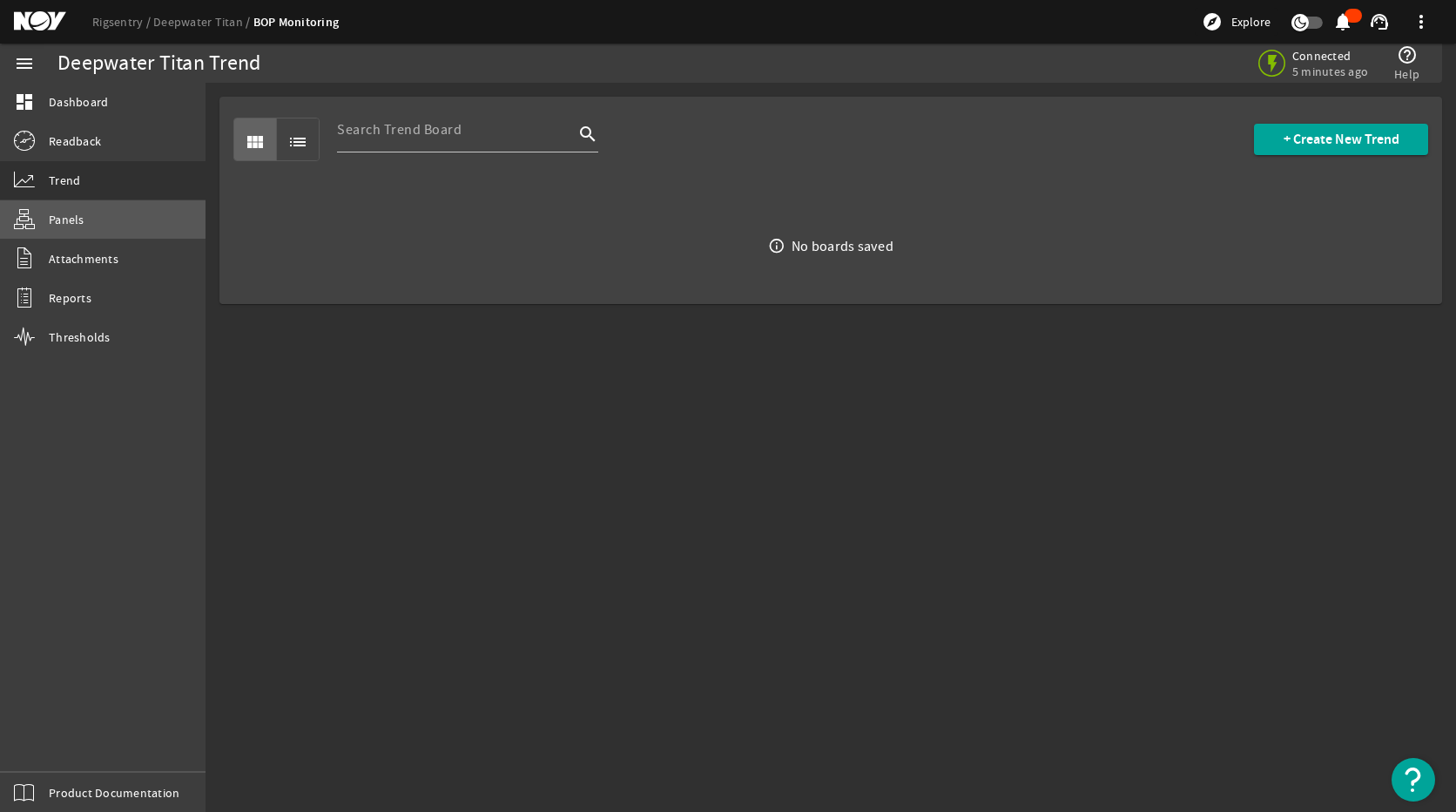
click at [103, 230] on link "Panels" at bounding box center [102, 219] width 205 height 38
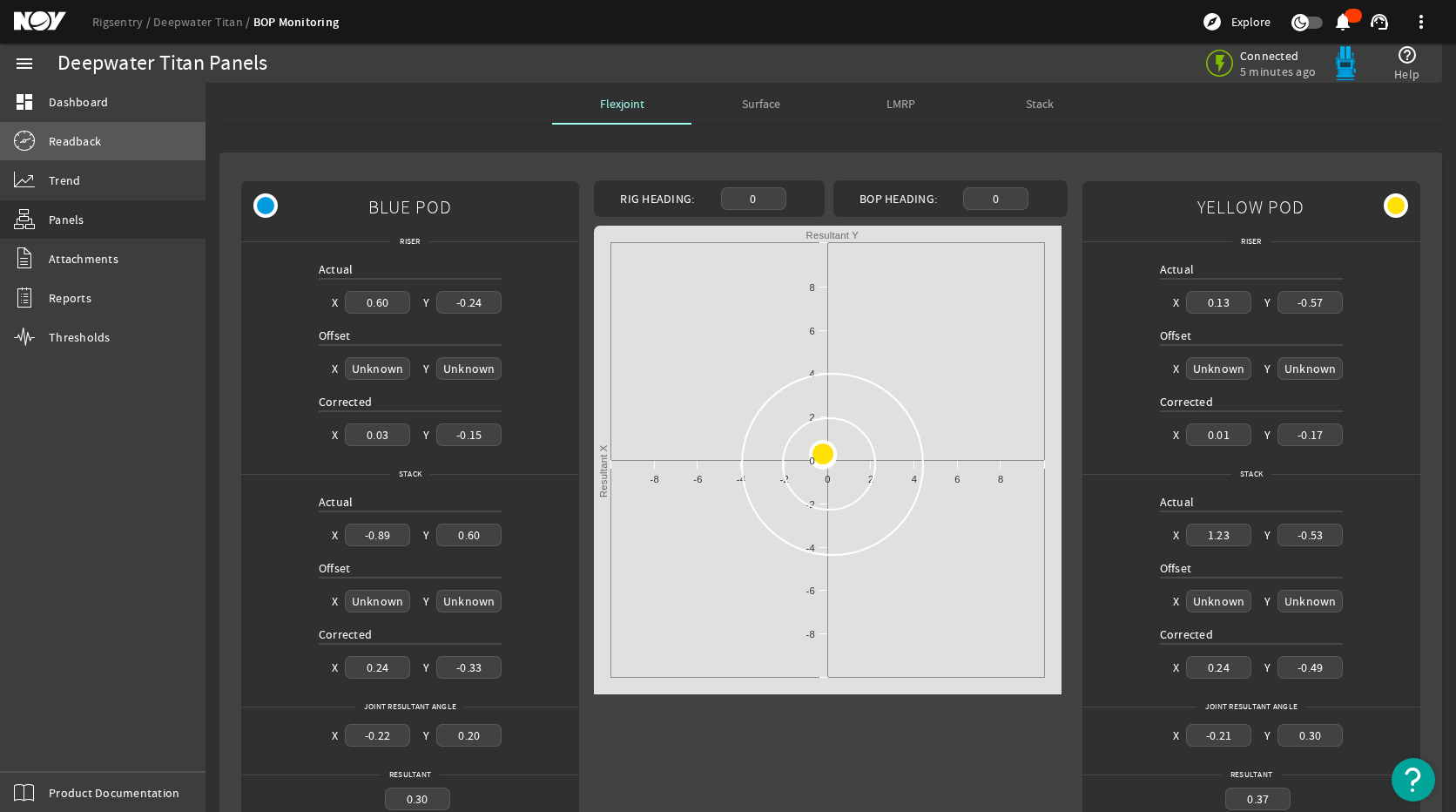
click at [73, 136] on span "Readback" at bounding box center [75, 141] width 52 height 18
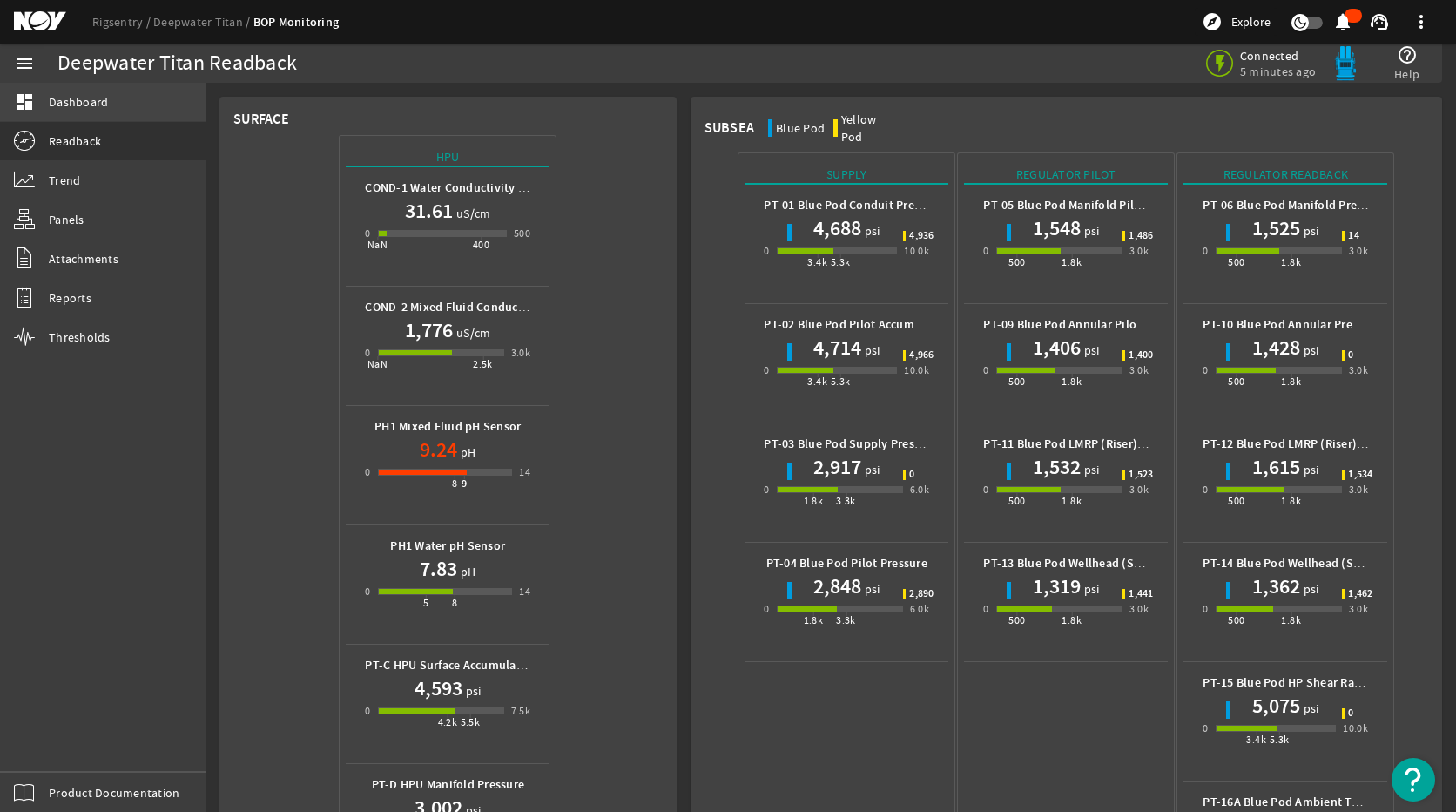
click at [103, 104] on span "Dashboard" at bounding box center [79, 102] width 59 height 18
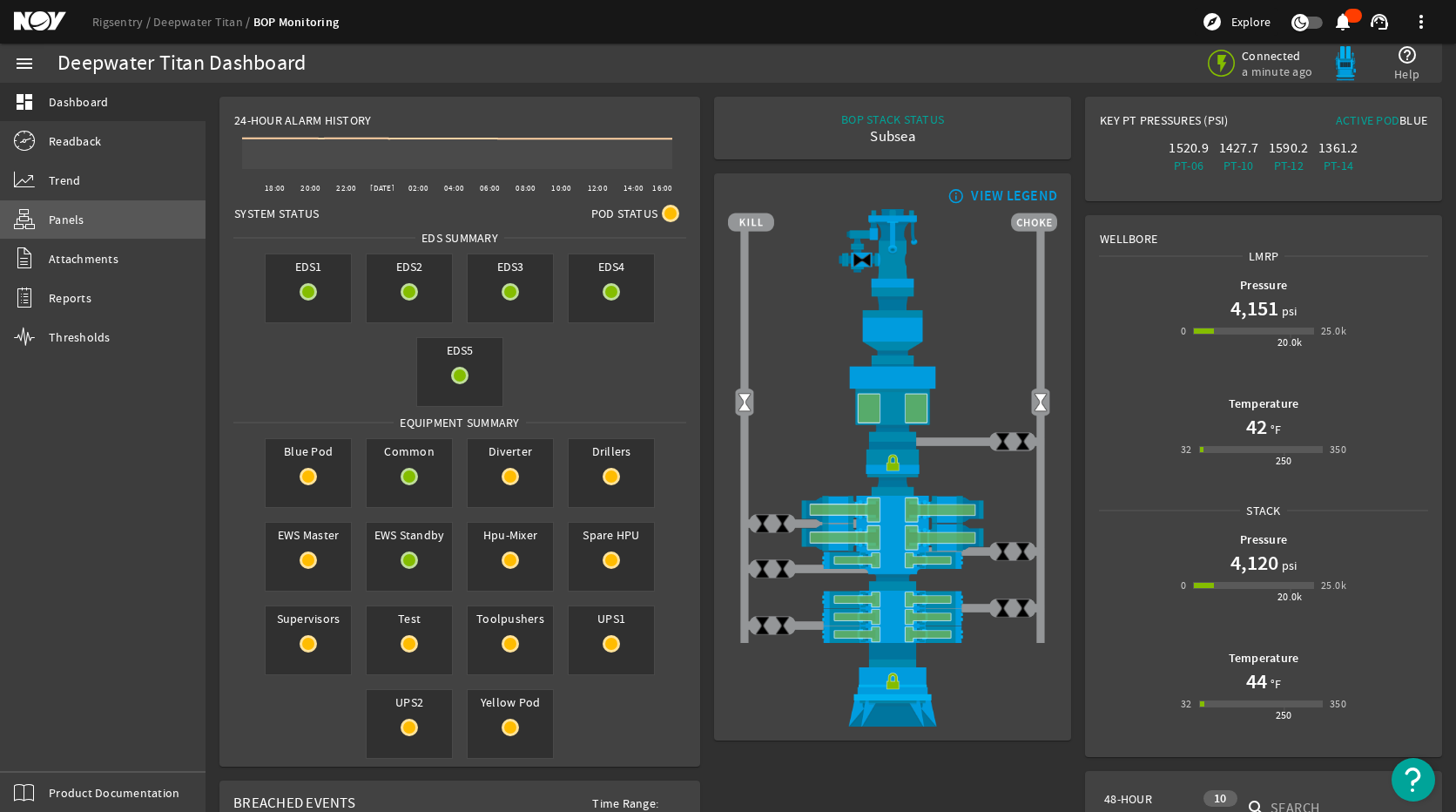
click at [77, 220] on span "Panels" at bounding box center [67, 220] width 35 height 18
click at [71, 177] on span "Trend" at bounding box center [65, 181] width 31 height 18
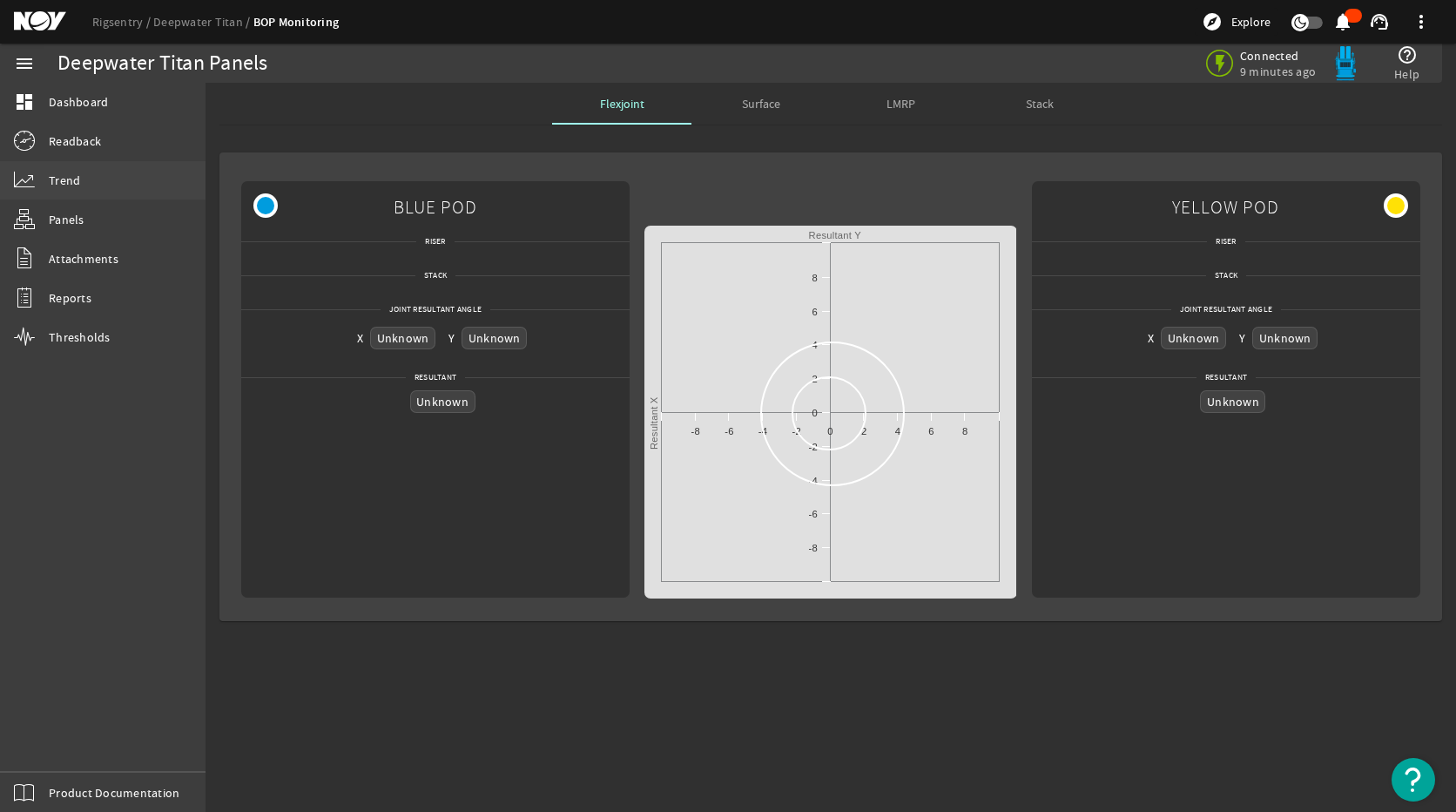
click at [51, 188] on span "Trend" at bounding box center [65, 181] width 31 height 18
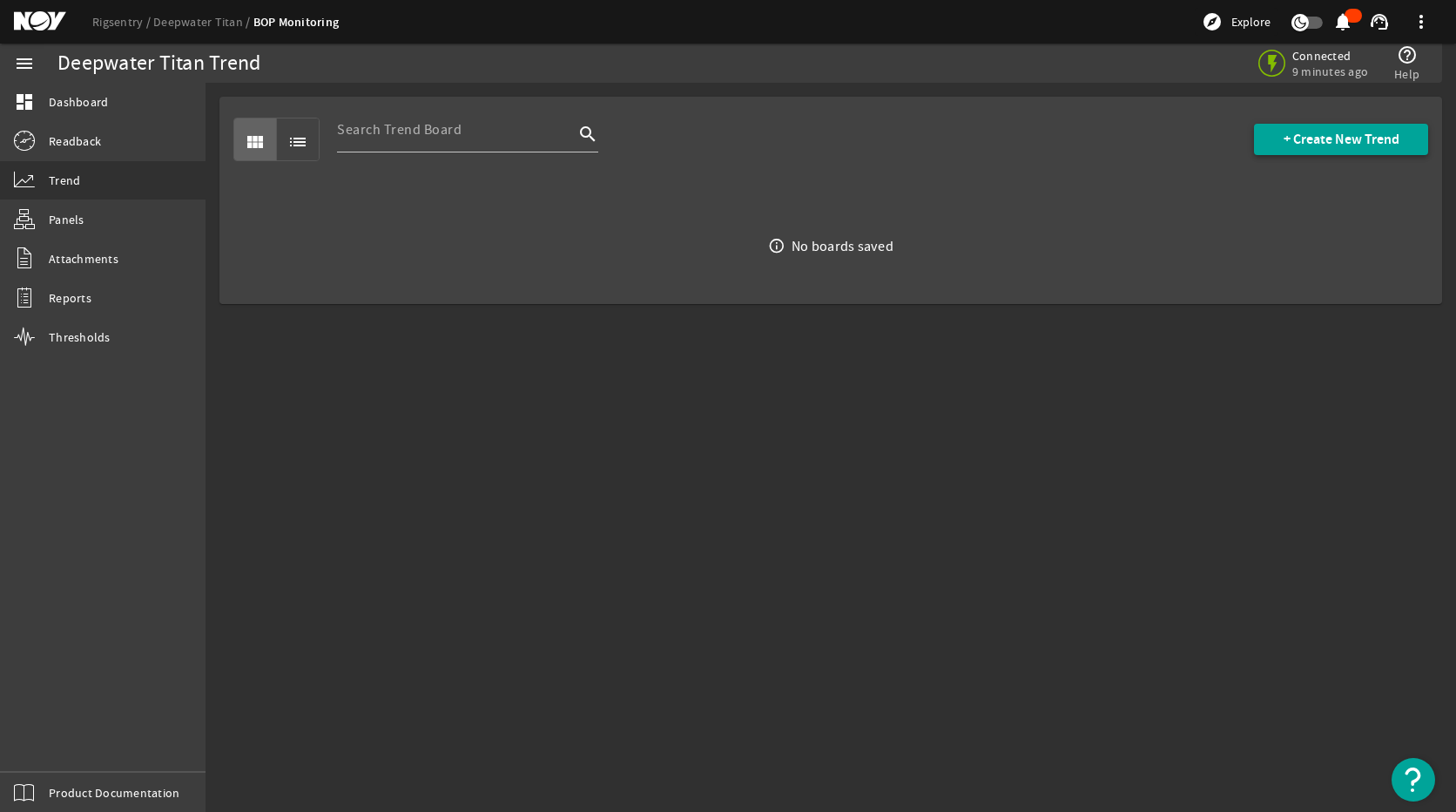
click at [1316, 120] on span at bounding box center [1340, 139] width 174 height 42
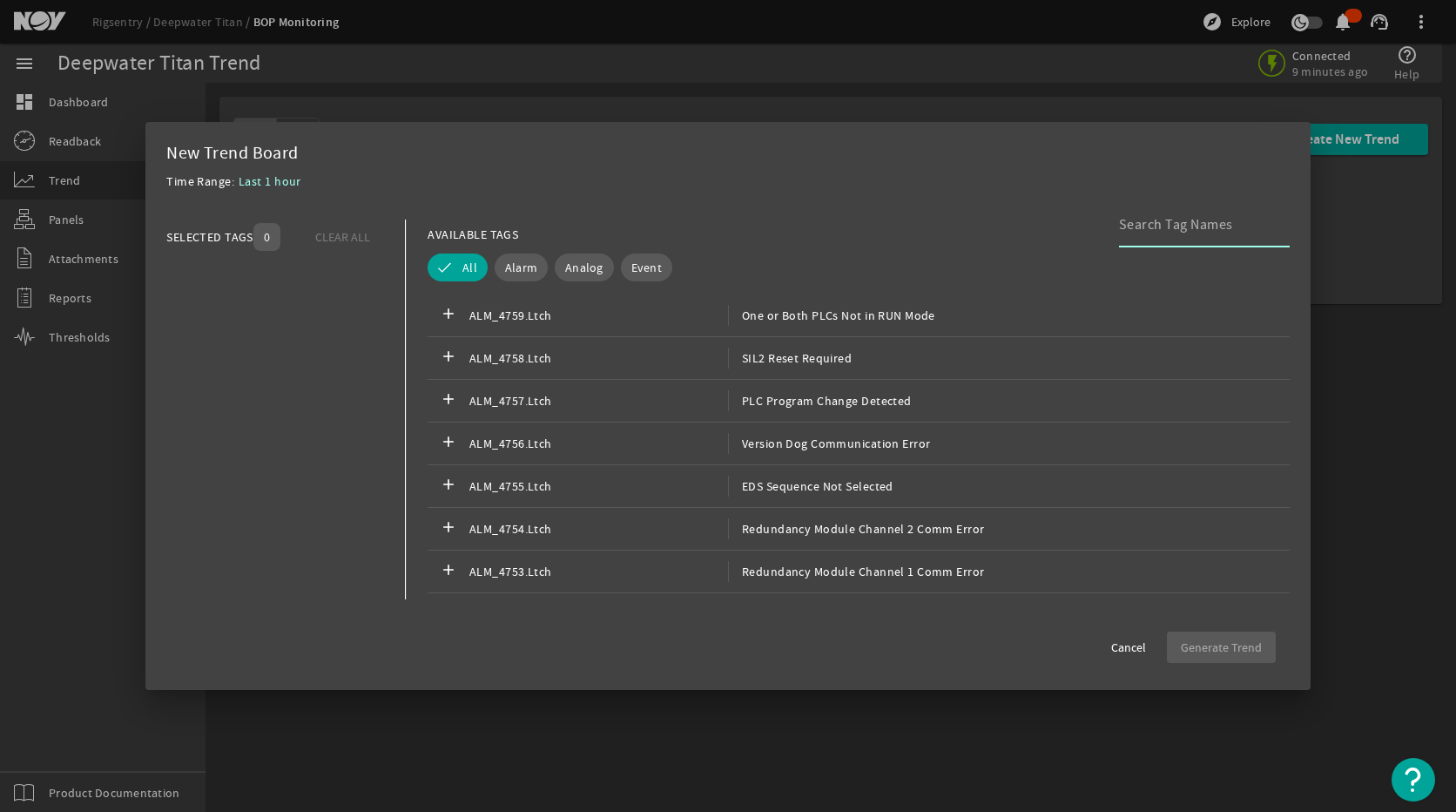
click at [1142, 230] on input at bounding box center [1198, 224] width 157 height 21
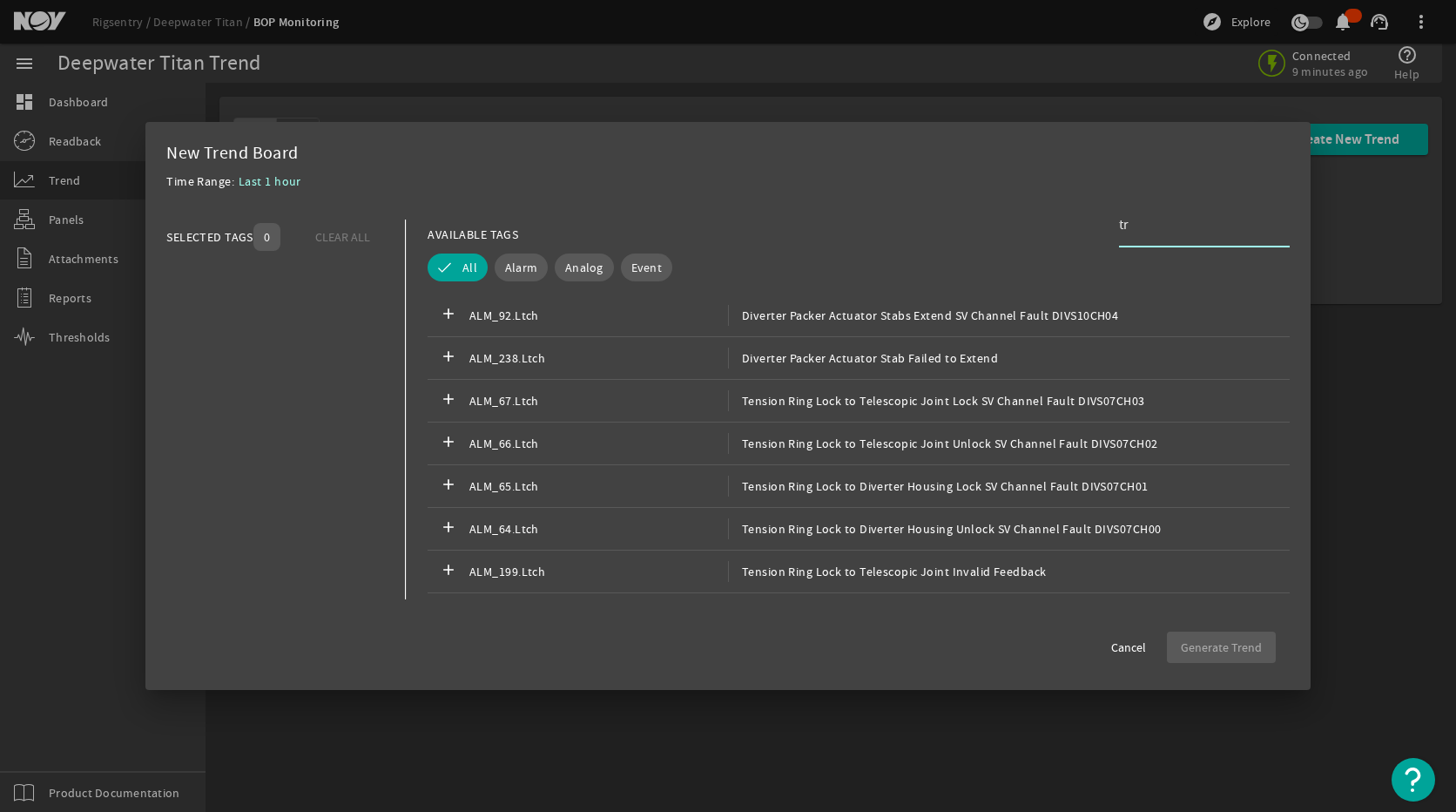
type input "t"
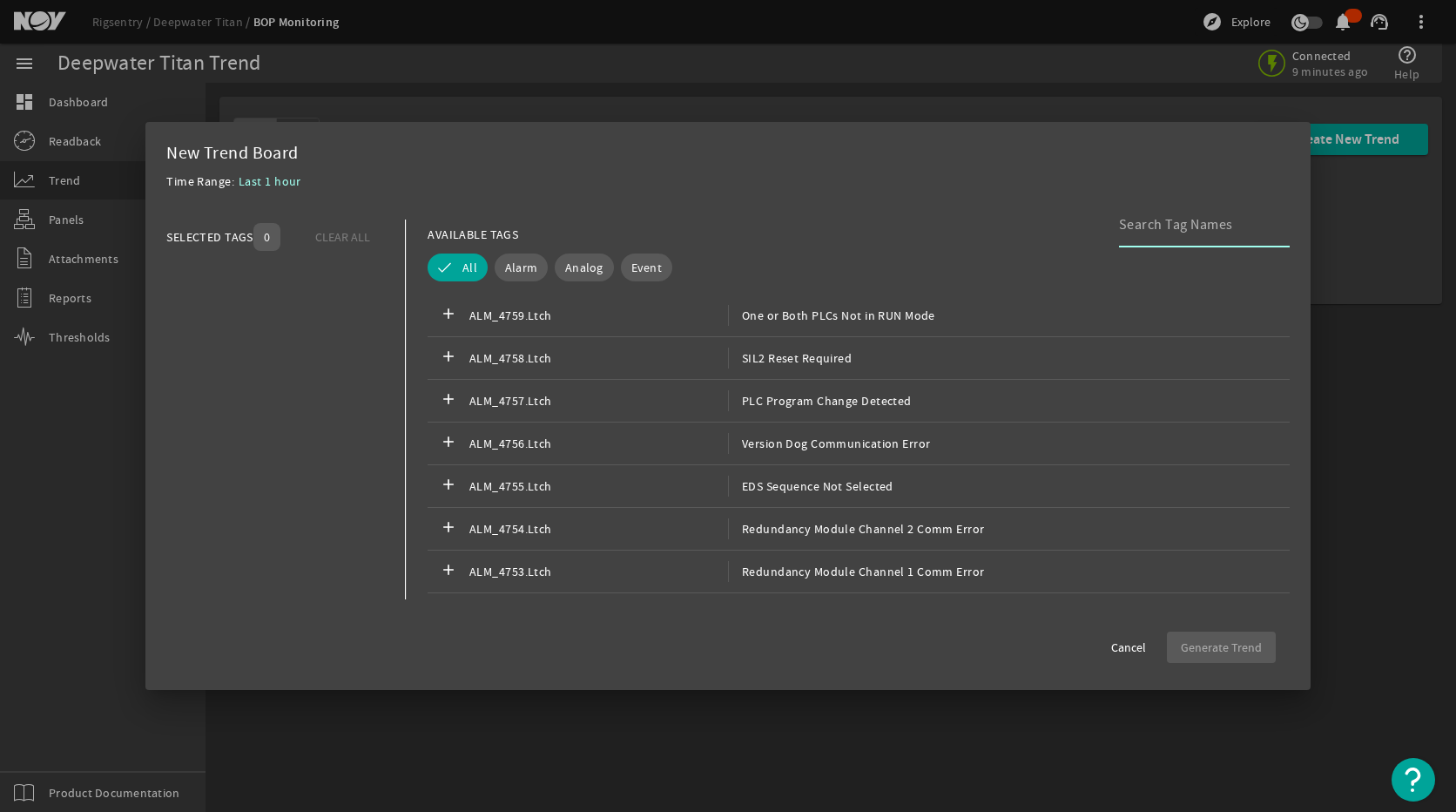
click at [1195, 235] on input at bounding box center [1198, 224] width 157 height 21
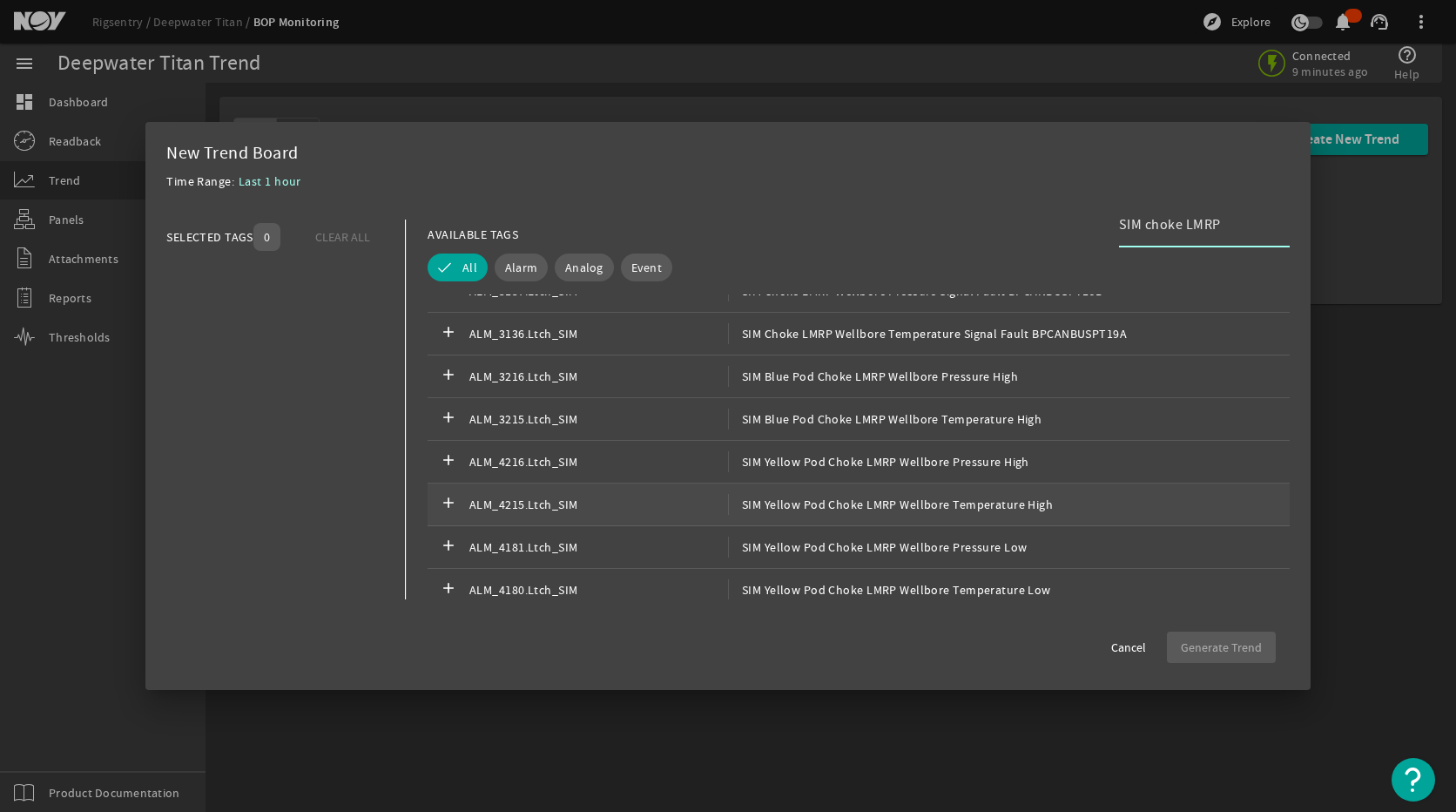
scroll to position [349, 0]
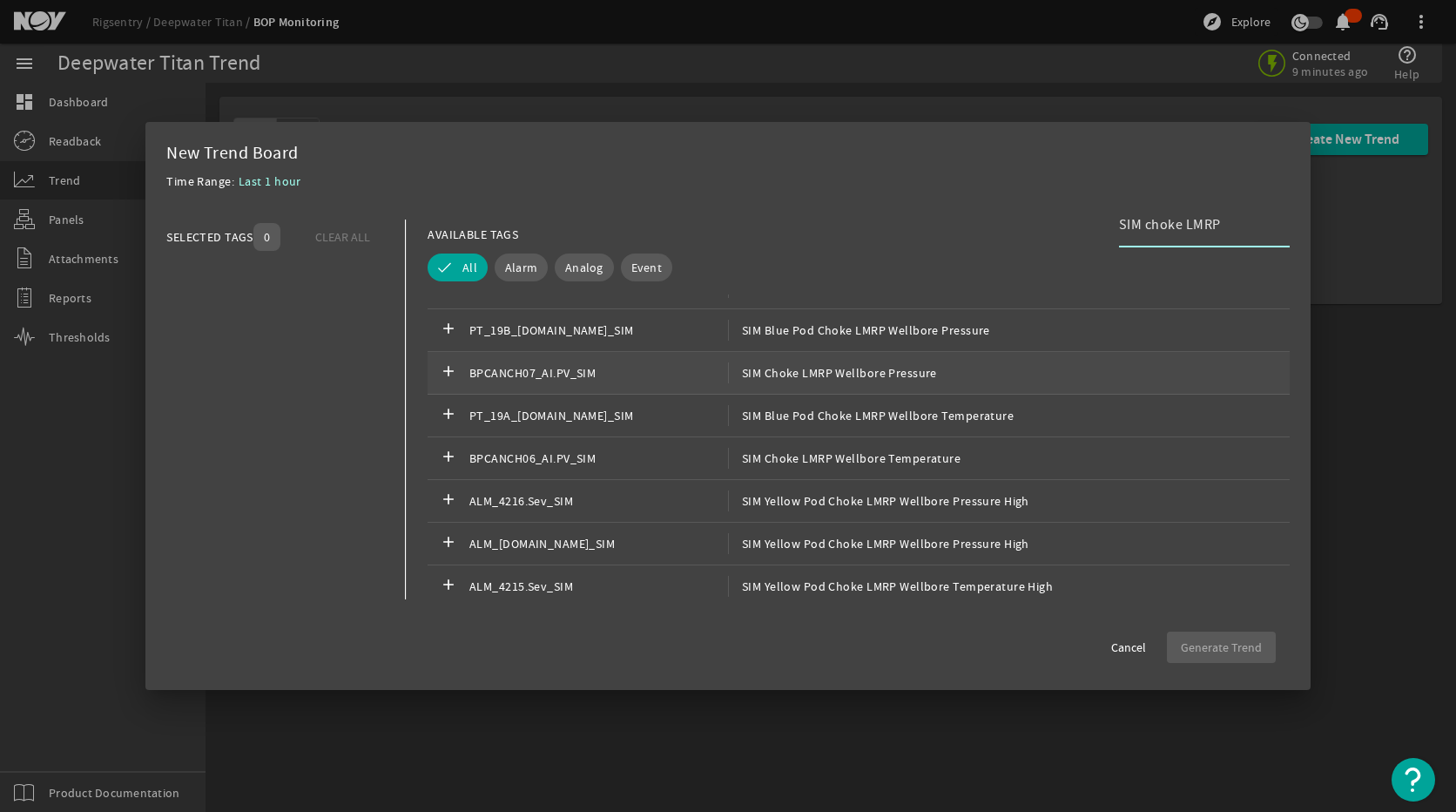
type input "SIM choke LMRP"
click at [907, 377] on span "SIM Choke LMRP Wellbore Pressure" at bounding box center [832, 372] width 209 height 21
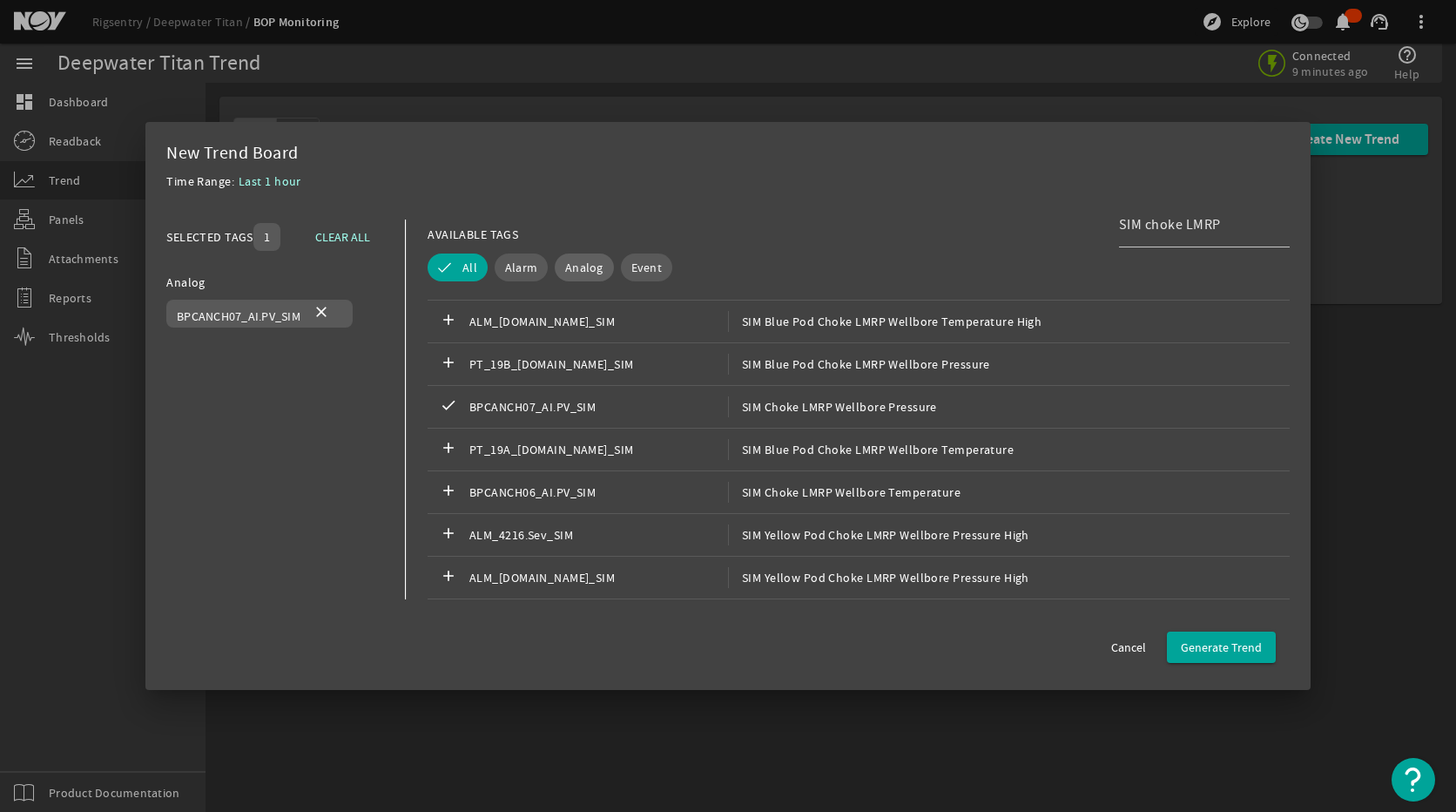
click at [595, 265] on span "Analog" at bounding box center [584, 267] width 38 height 18
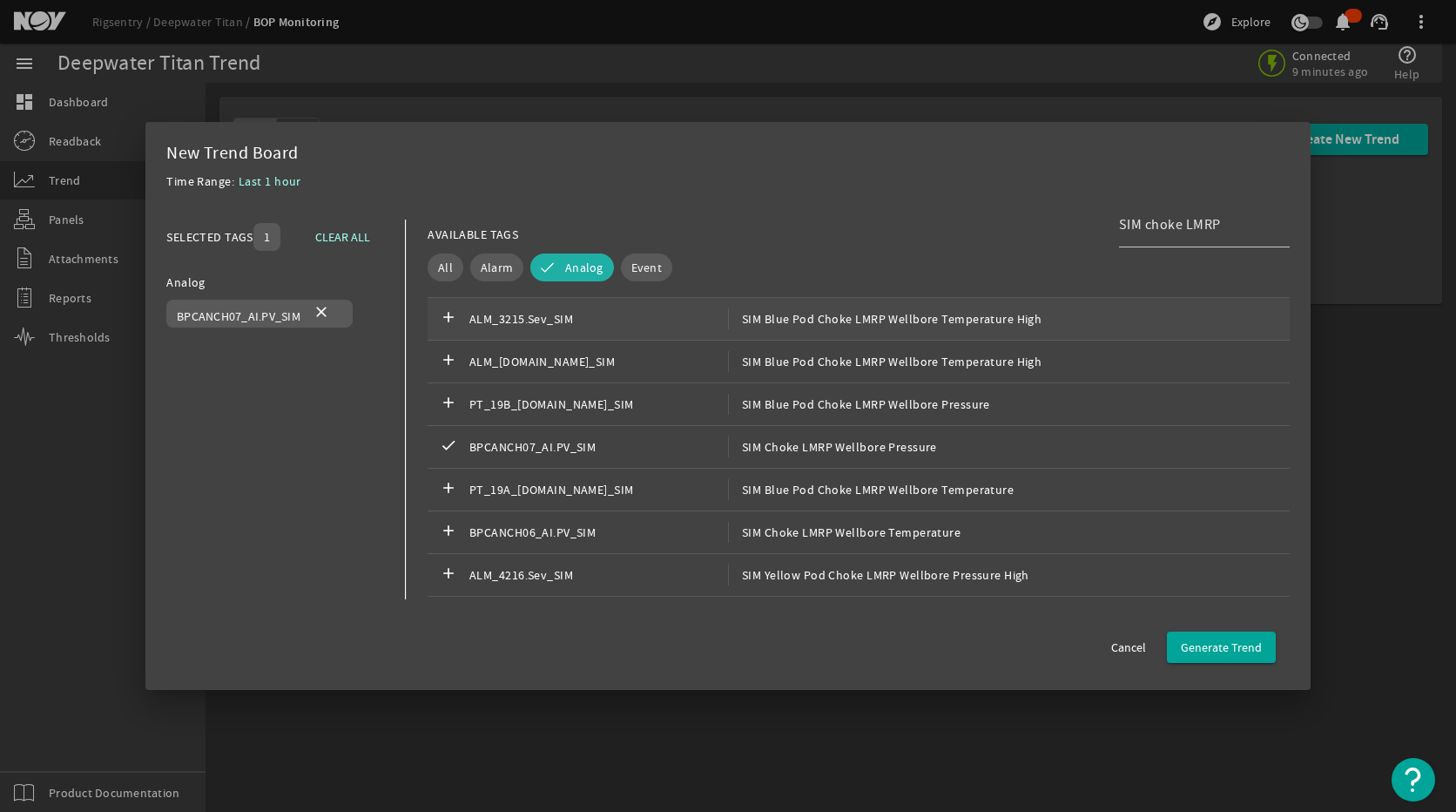
scroll to position [522, 0]
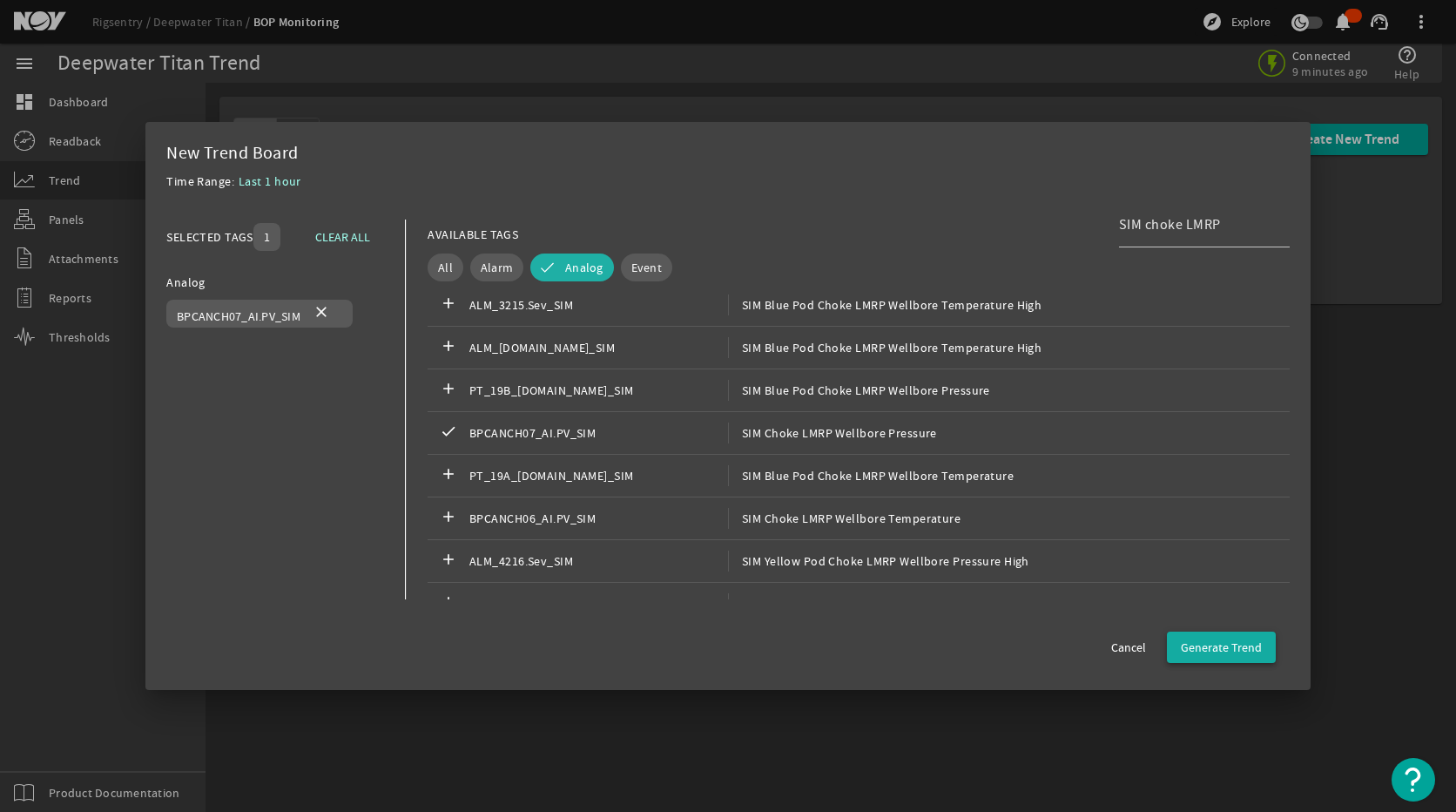
click at [1202, 641] on span "Generate Trend" at bounding box center [1221, 647] width 81 height 18
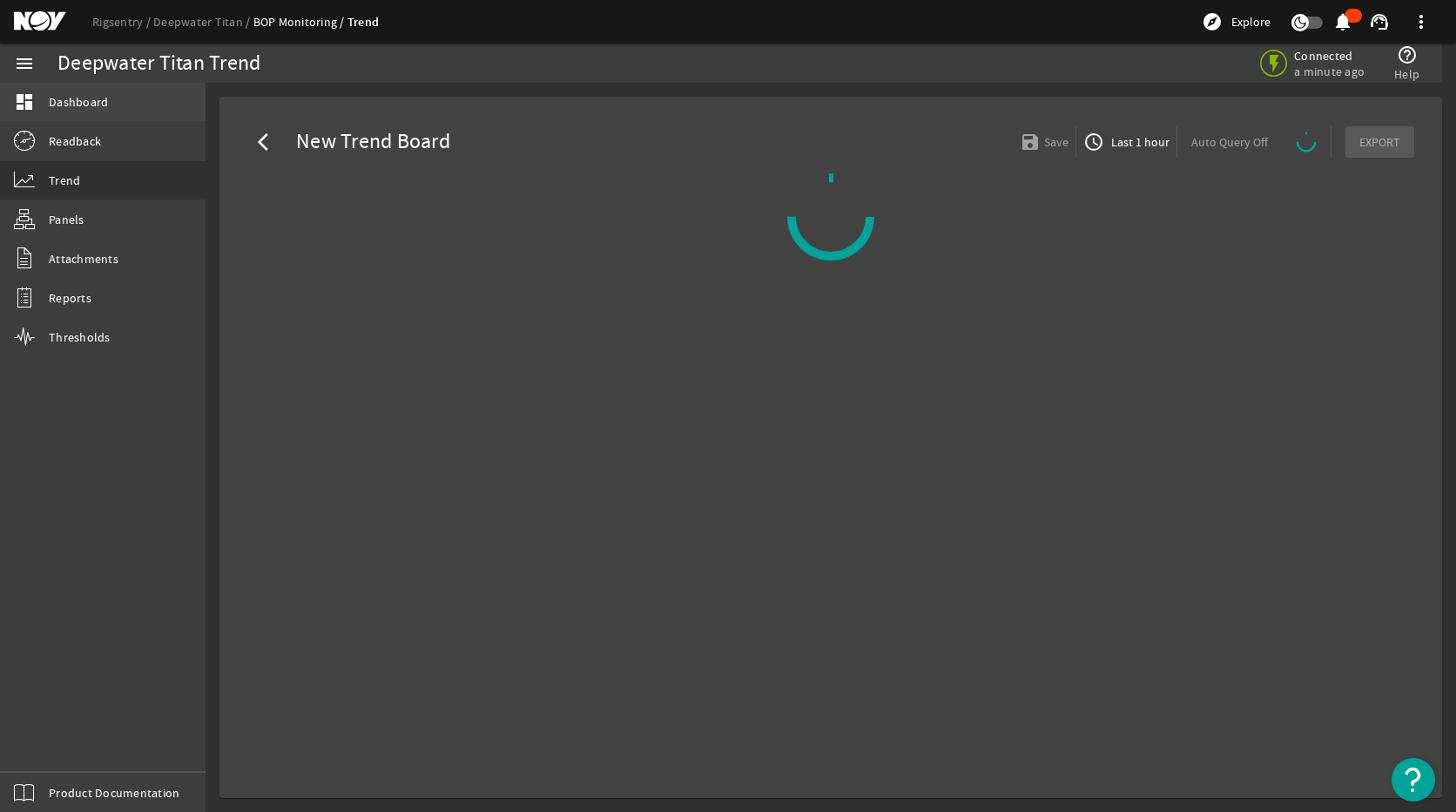
click at [91, 100] on span "Dashboard" at bounding box center [79, 102] width 59 height 18
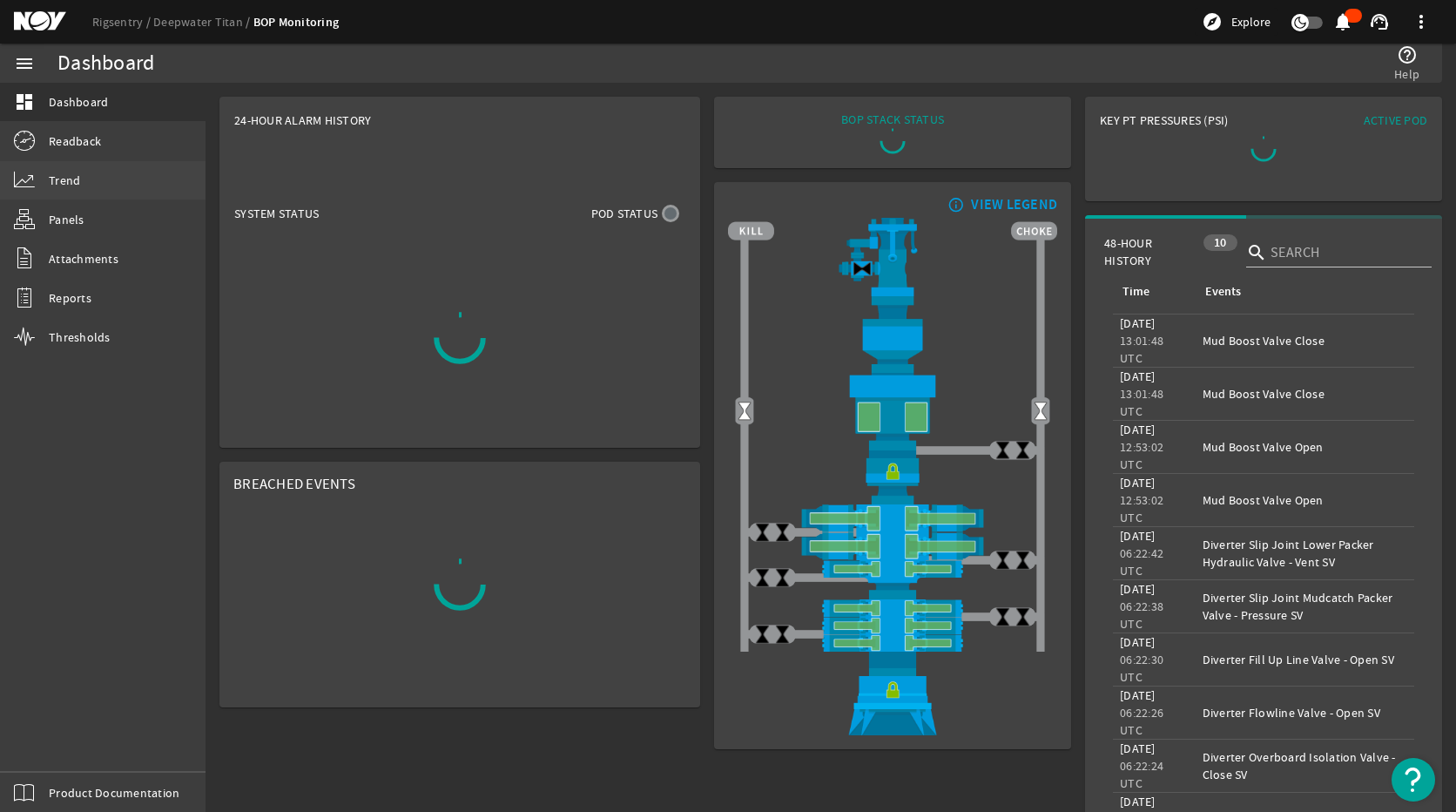
click at [90, 186] on link "Trend" at bounding box center [102, 180] width 205 height 38
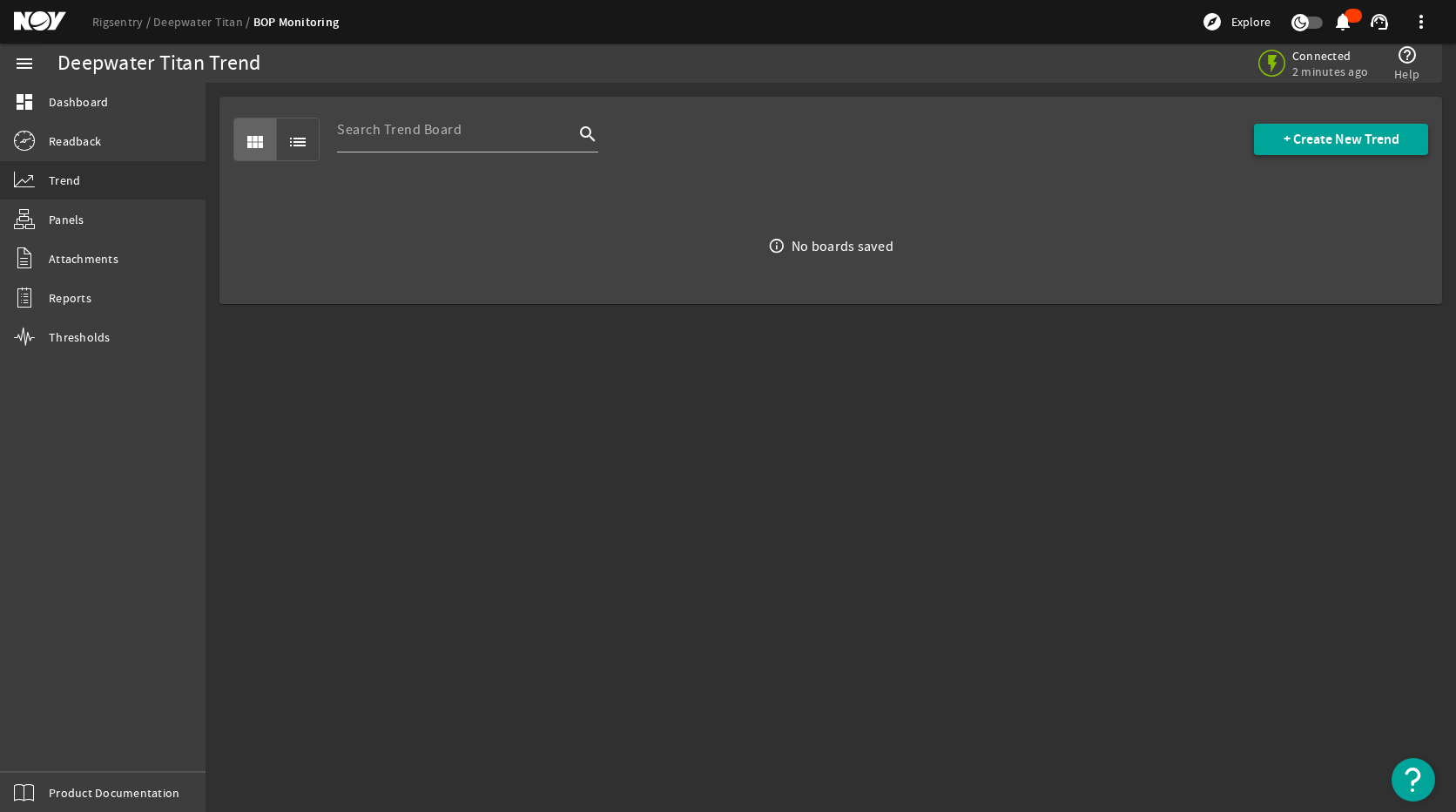
click at [1358, 138] on span "+ Create New Trend" at bounding box center [1341, 139] width 116 height 18
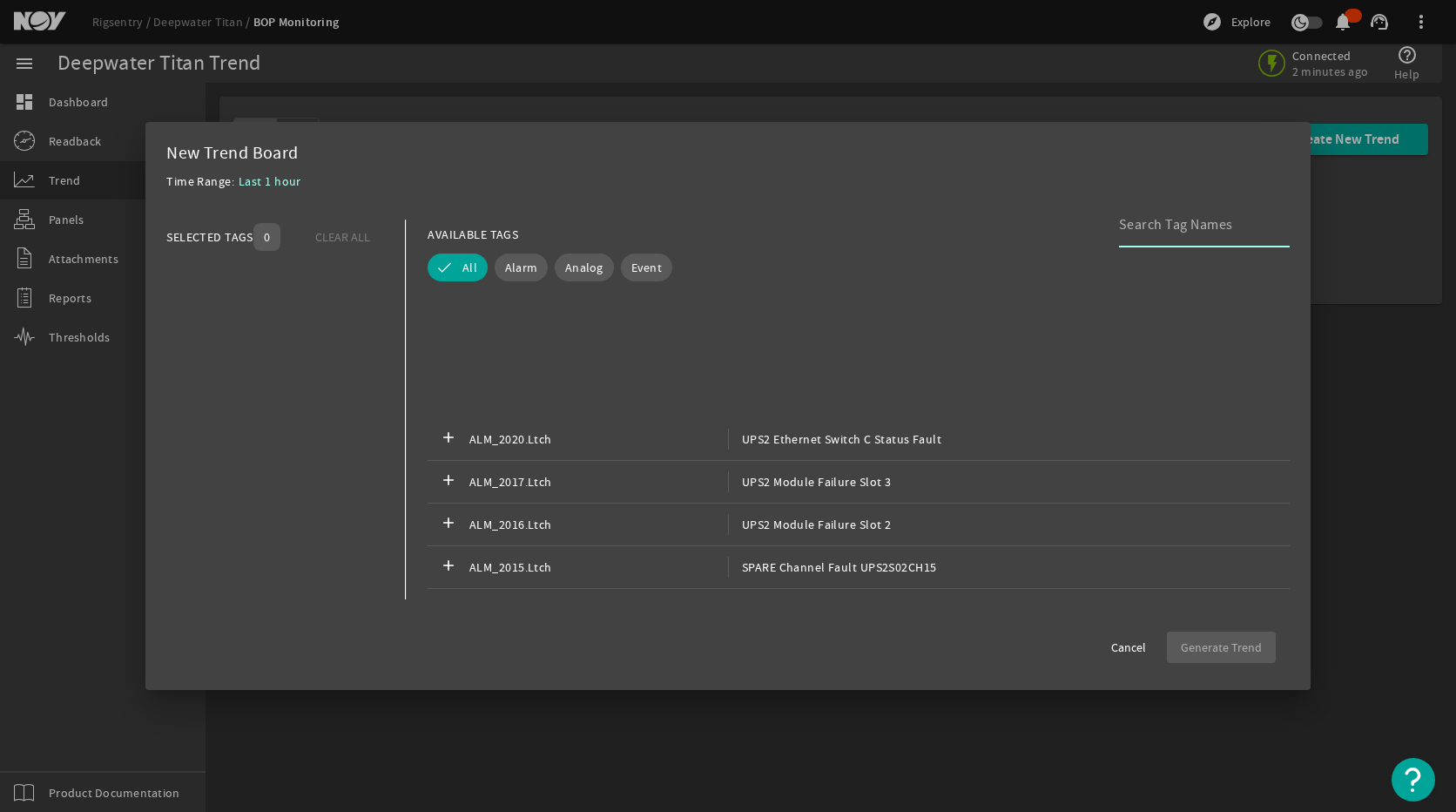
scroll to position [9840, 0]
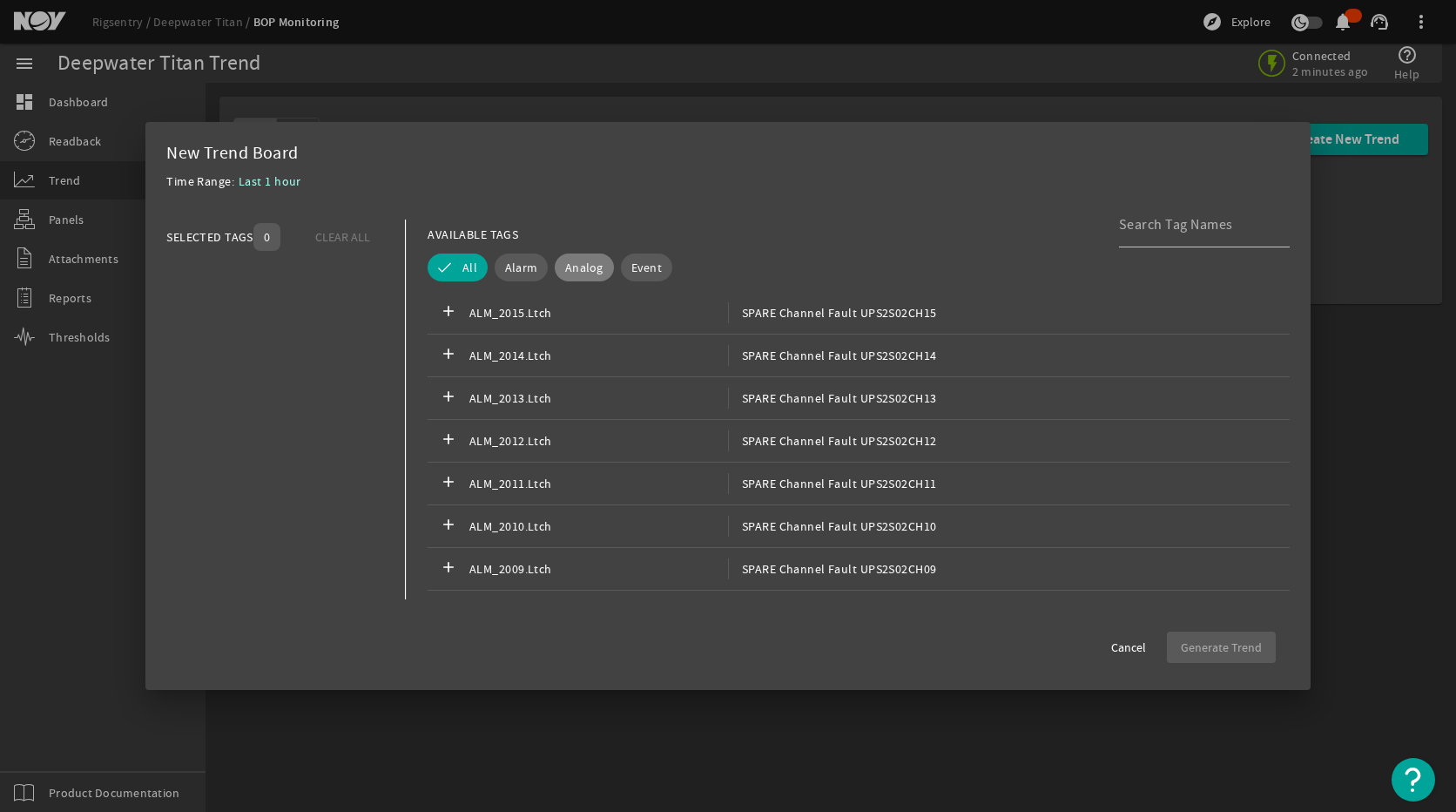
click at [566, 267] on span "Analog" at bounding box center [584, 267] width 38 height 18
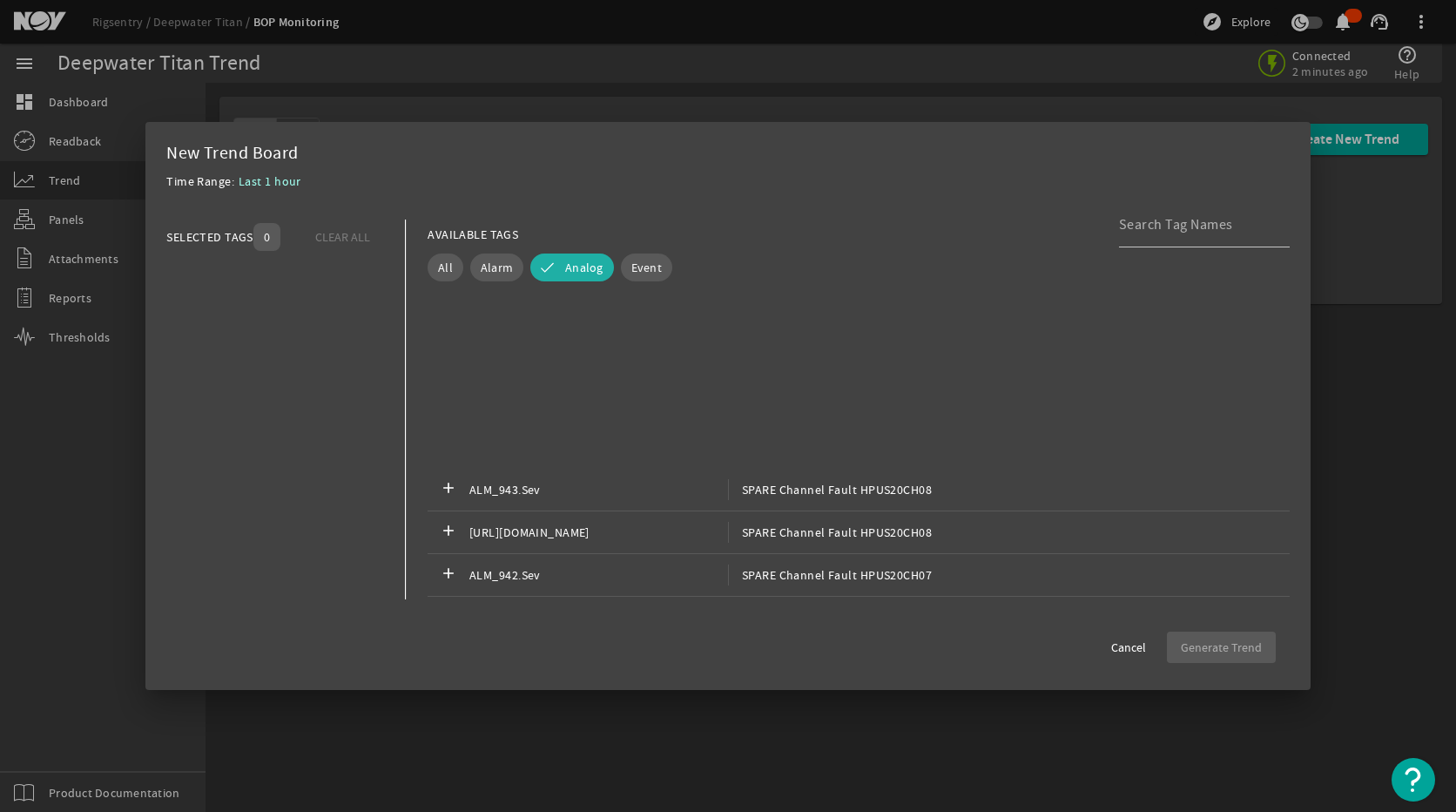
scroll to position [11756, 0]
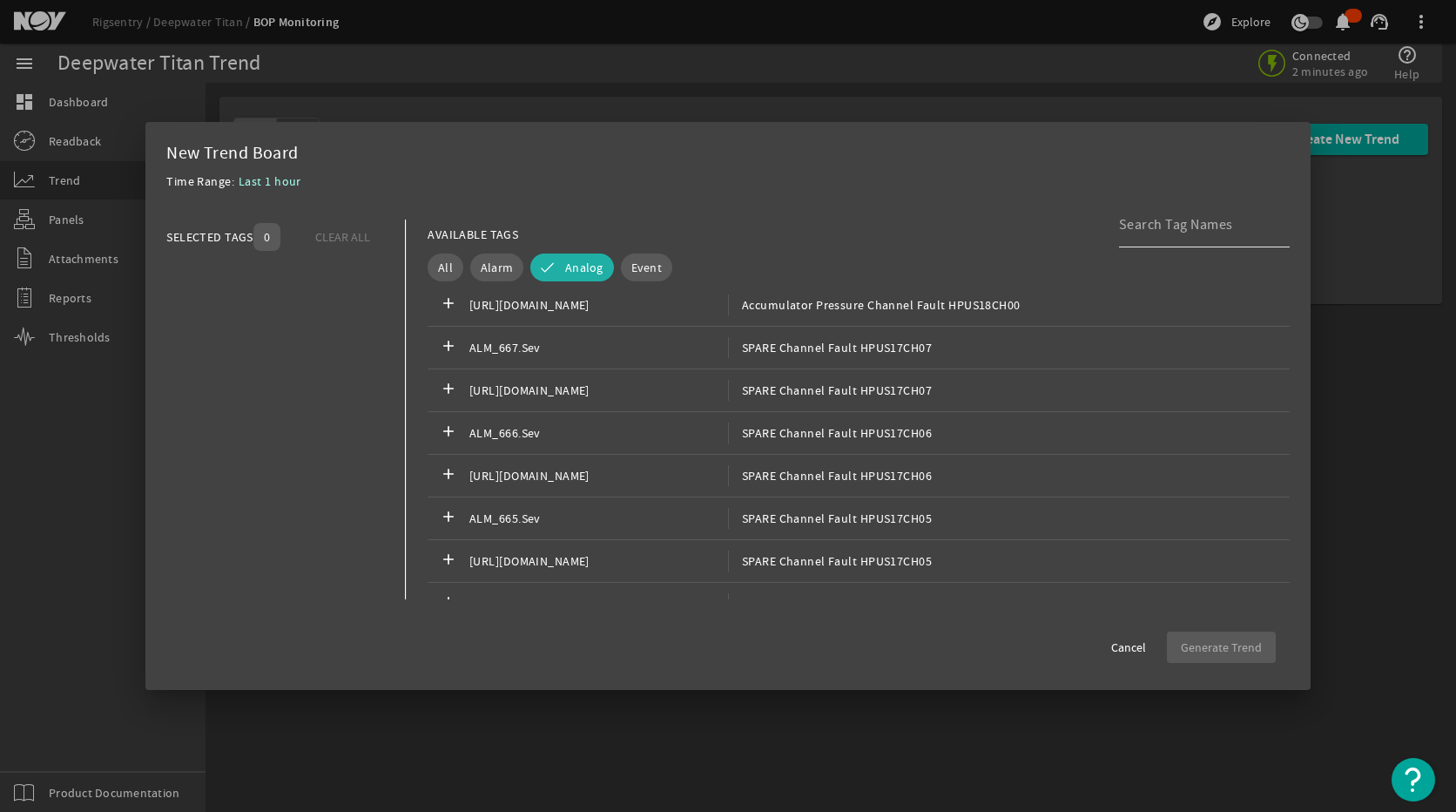
click at [1182, 229] on input at bounding box center [1198, 224] width 157 height 21
click at [1177, 215] on input at bounding box center [1198, 224] width 157 height 21
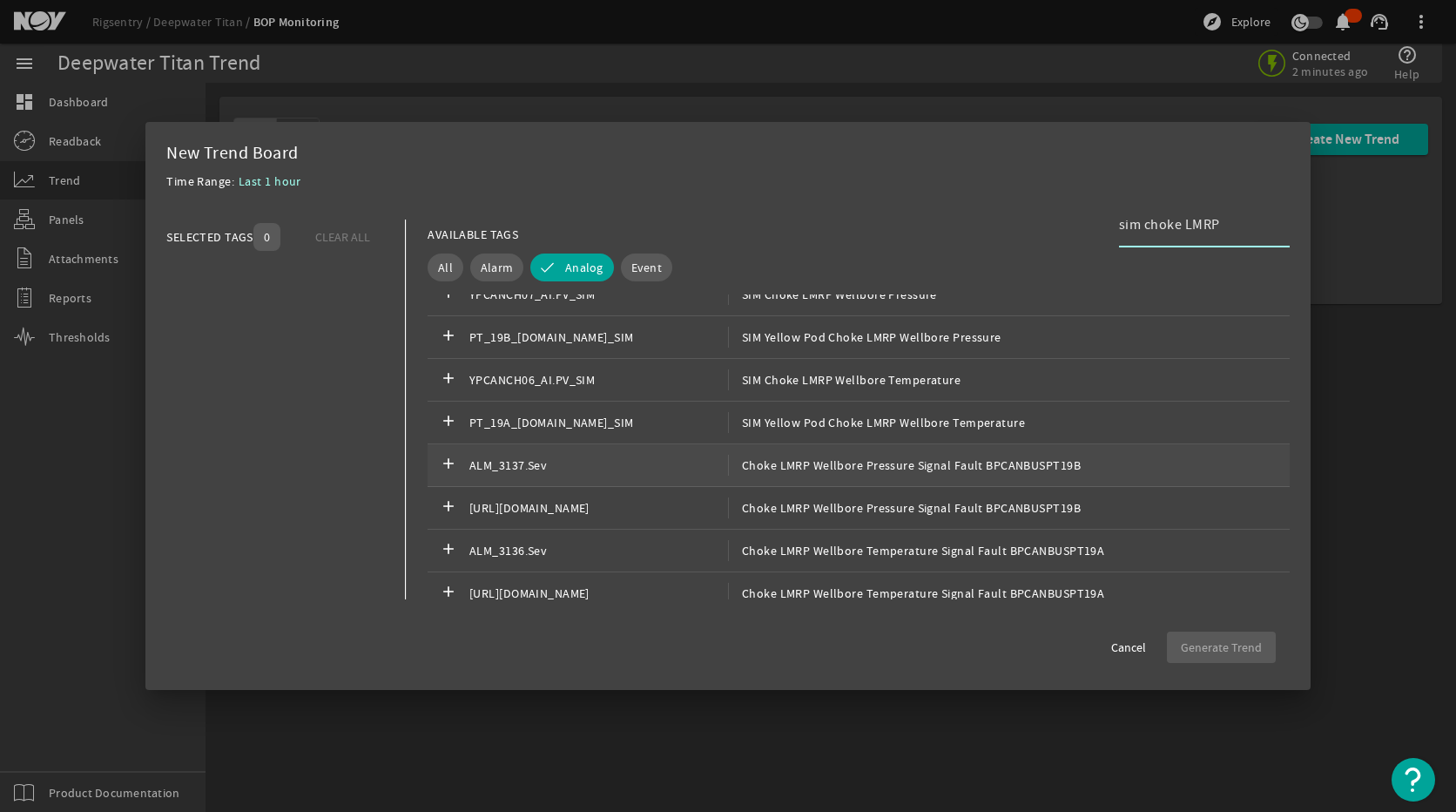
scroll to position [1297, 0]
type input "sim choke LMRP"
click at [835, 335] on span "SIM Yellow Pod Choke LMRP Wellbore Pressure" at bounding box center [864, 340] width 273 height 21
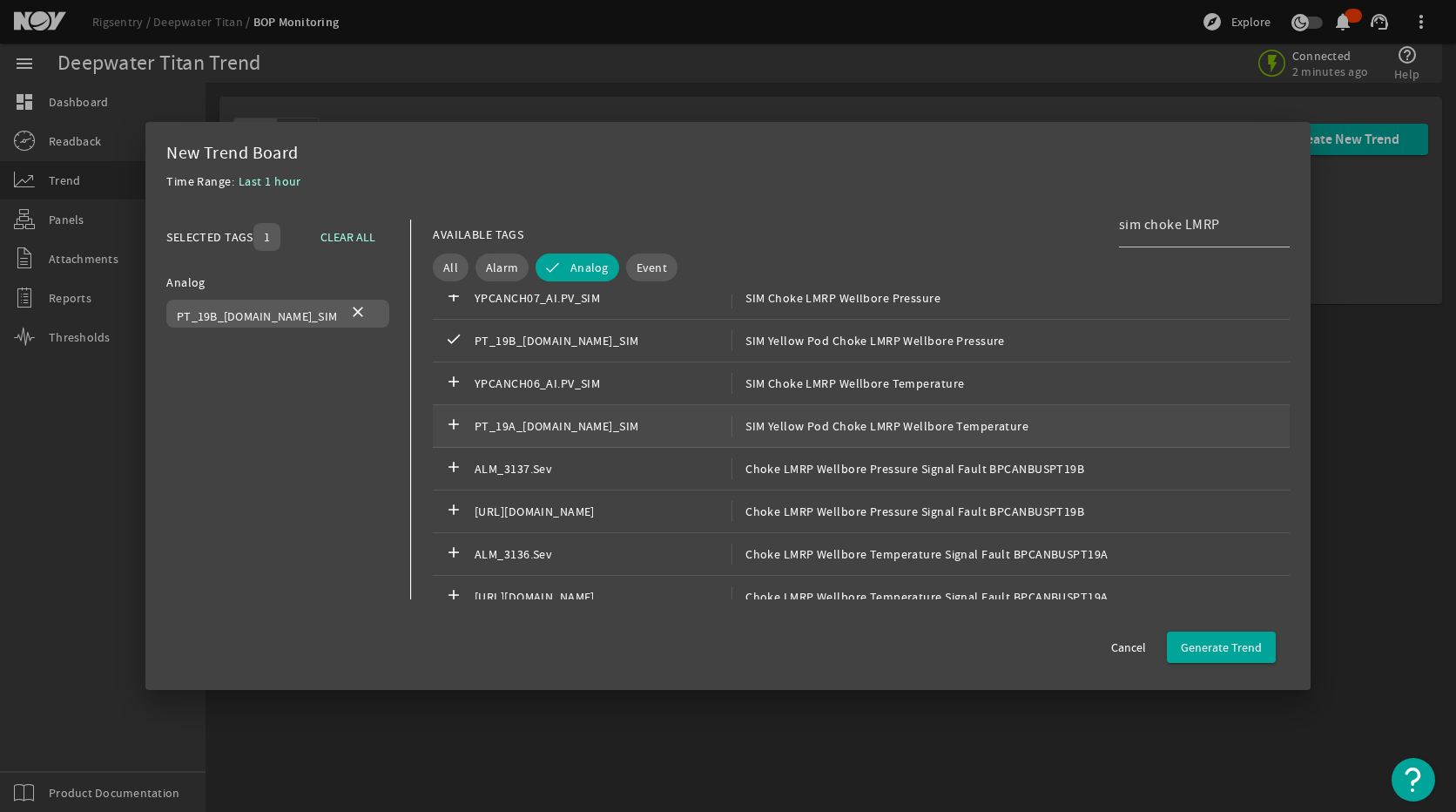
click at [823, 432] on span "SIM Yellow Pod Choke LMRP Wellbore Temperature" at bounding box center [880, 425] width 297 height 21
click at [837, 344] on span "SIM Yellow Pod Choke LMRP Wellbore Pressure" at bounding box center [868, 340] width 273 height 21
click at [1201, 642] on span "Generate Trend" at bounding box center [1221, 647] width 81 height 18
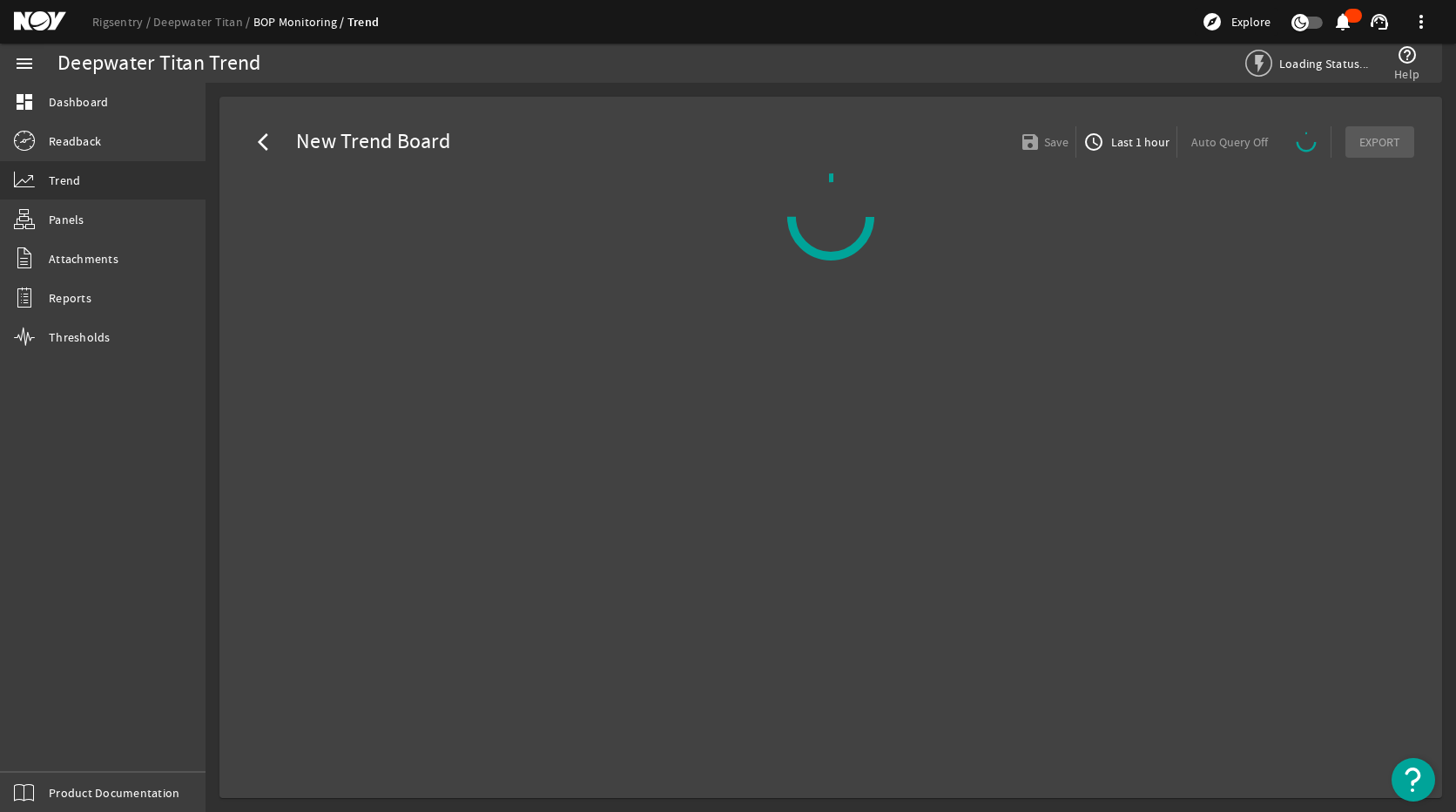
select select "ALL"
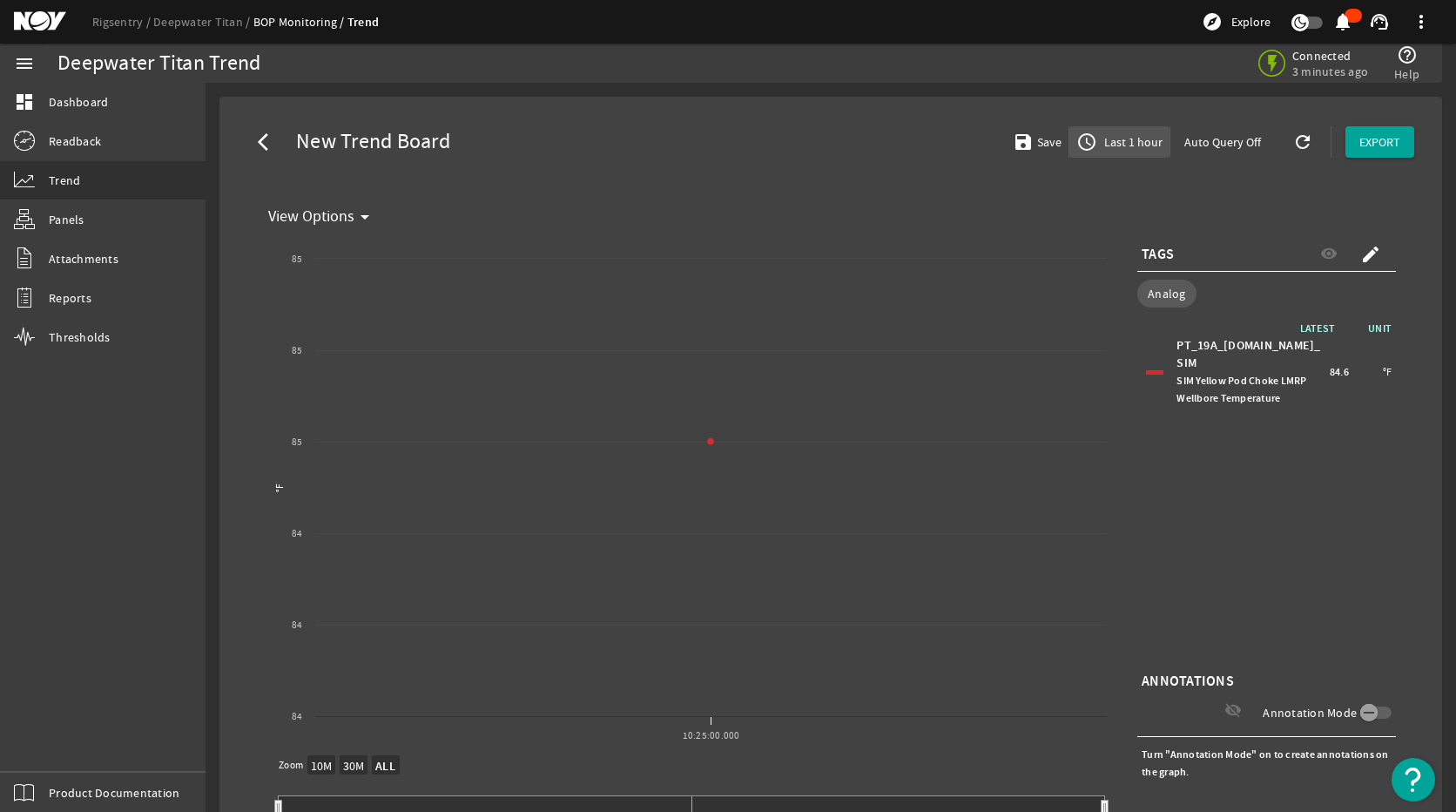
click at [1127, 136] on span "Last 1 hour" at bounding box center [1131, 142] width 62 height 18
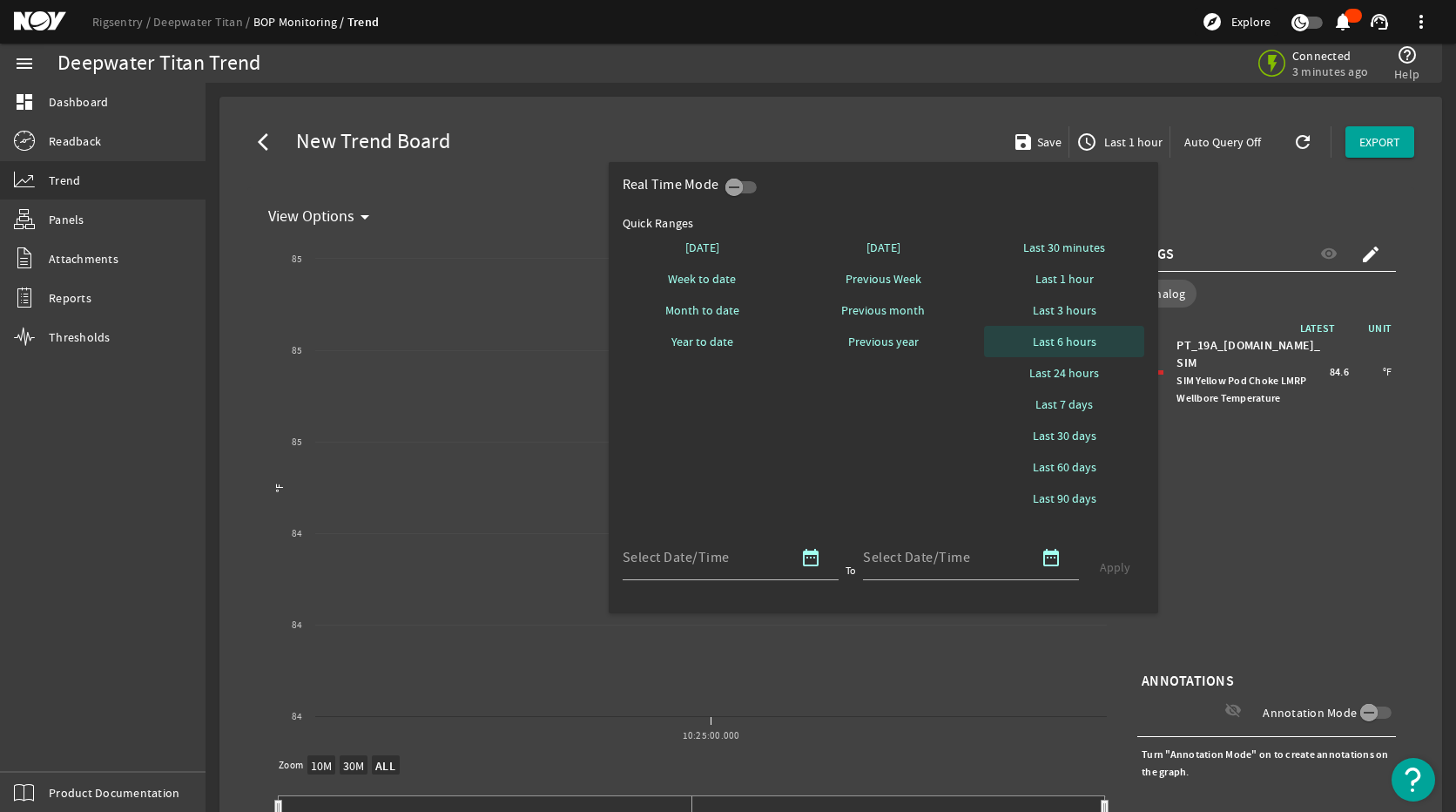
click at [1083, 345] on span "Last 6 hours" at bounding box center [1064, 342] width 64 height 18
select select "ALL"
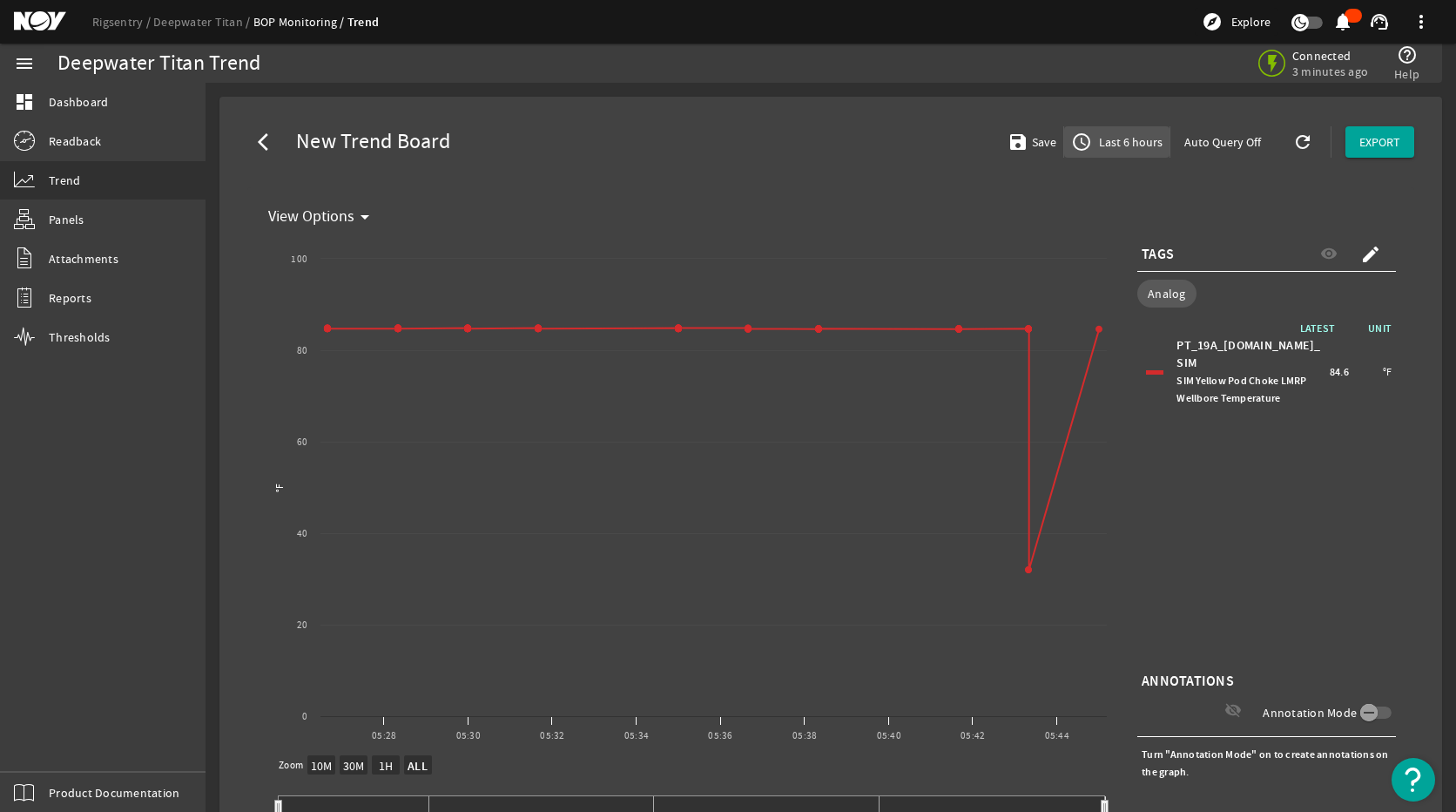
click at [1128, 151] on span "access_time Last 6 hours" at bounding box center [1116, 141] width 91 height 21
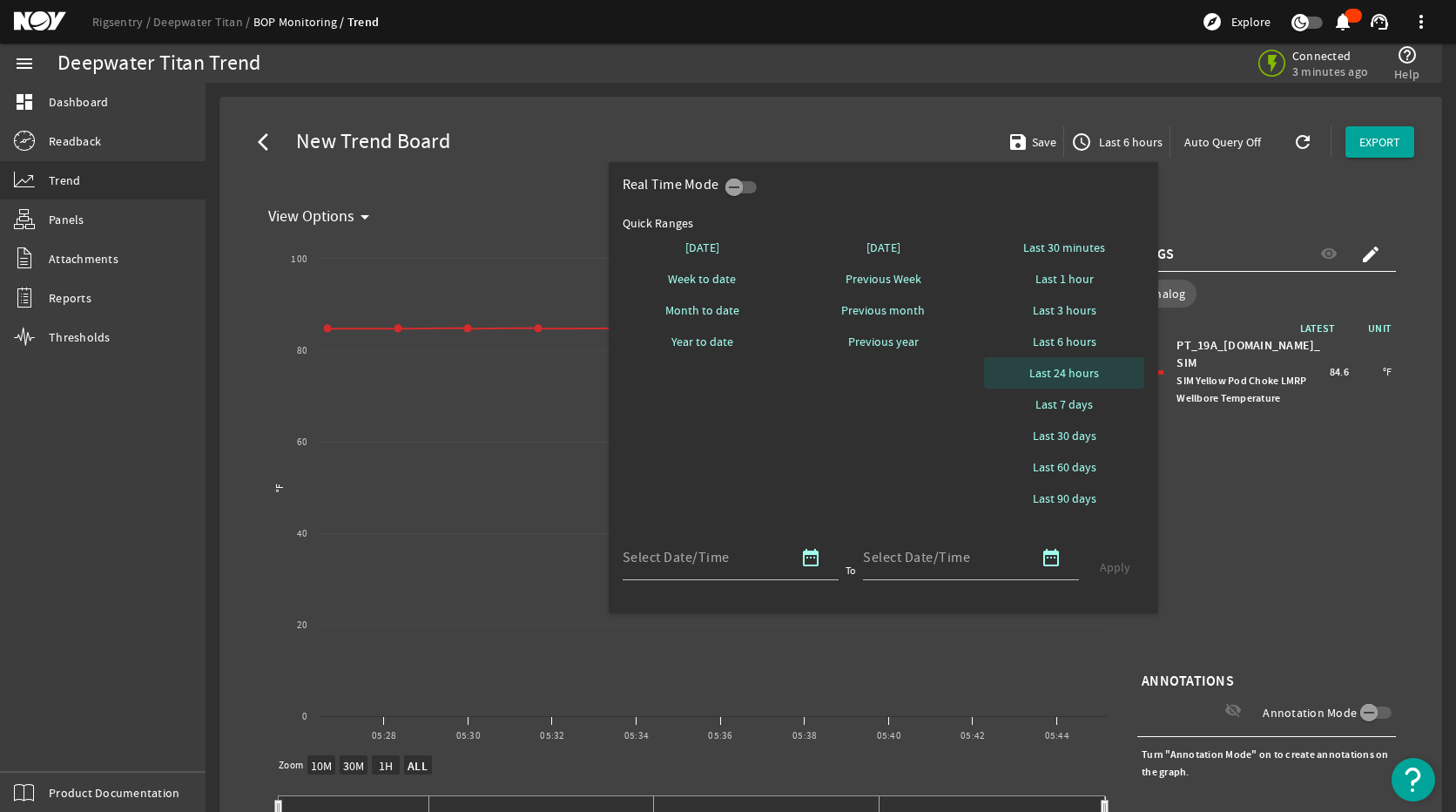
click at [1085, 381] on span "Last 24 hours" at bounding box center [1063, 373] width 70 height 18
select select "10M"
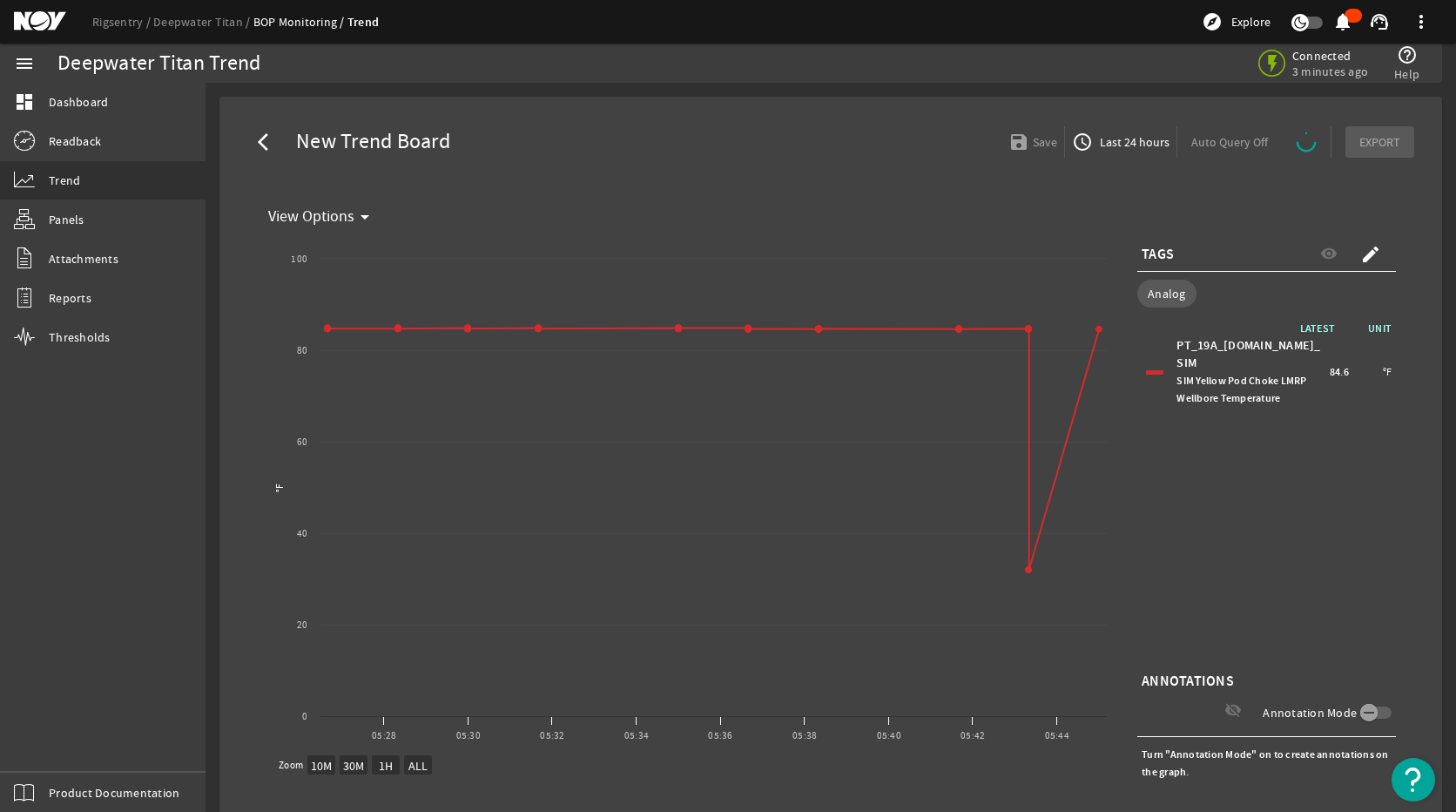
click at [1360, 253] on mat-icon "create" at bounding box center [1370, 253] width 21 height 21
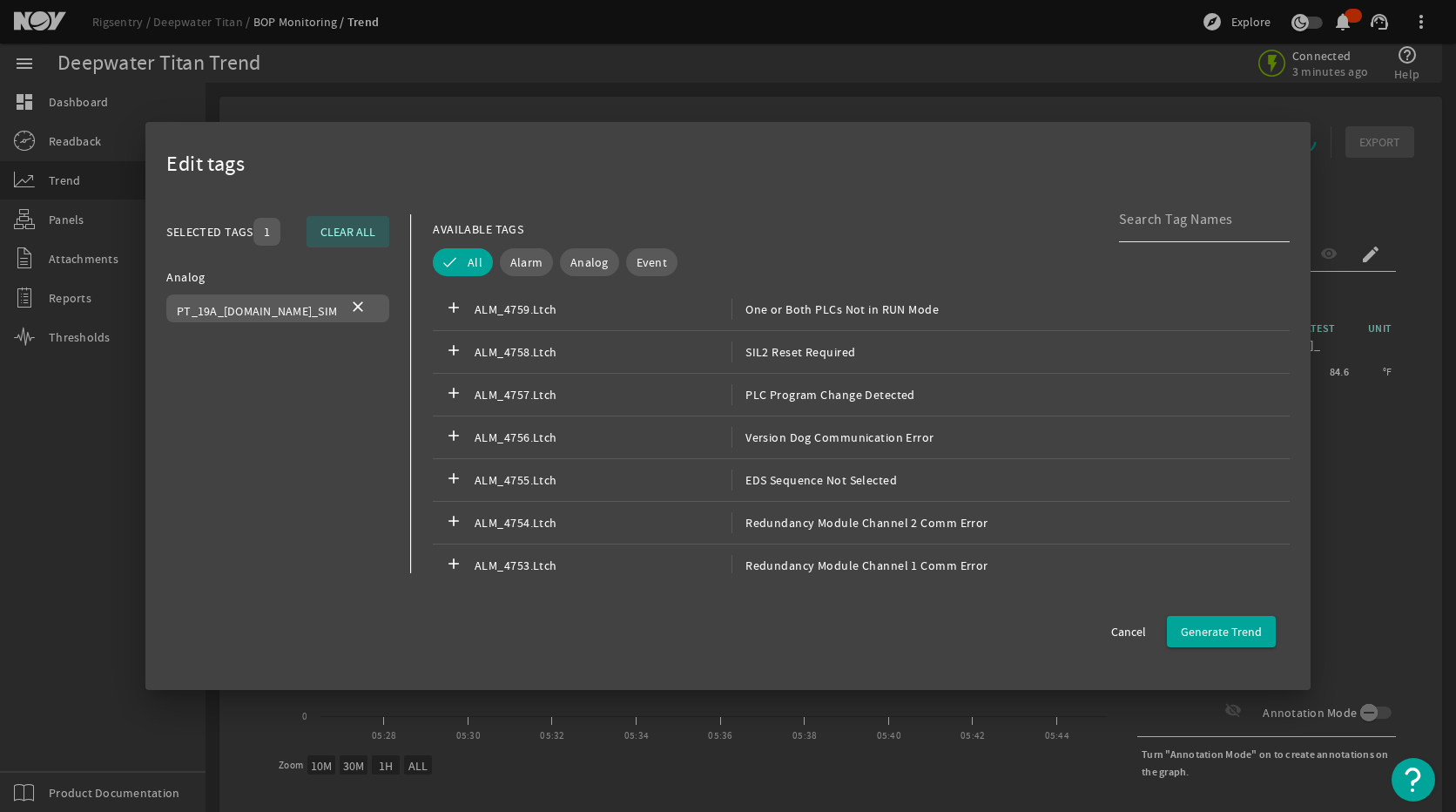
click at [1190, 221] on input at bounding box center [1198, 219] width 157 height 21
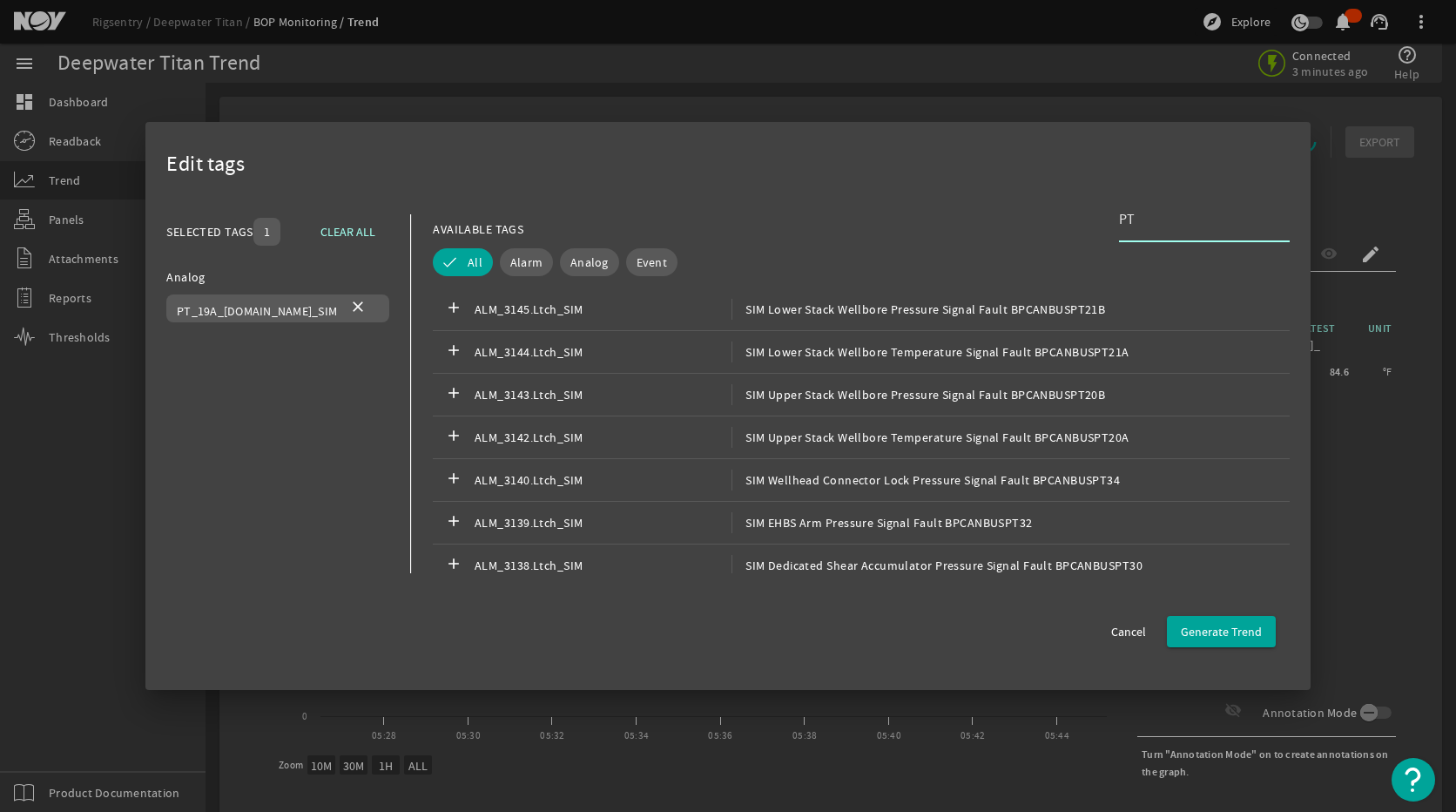
type input "P"
type input "SIM CHOKE LMRP"
click at [595, 258] on span "Analog" at bounding box center [589, 262] width 38 height 18
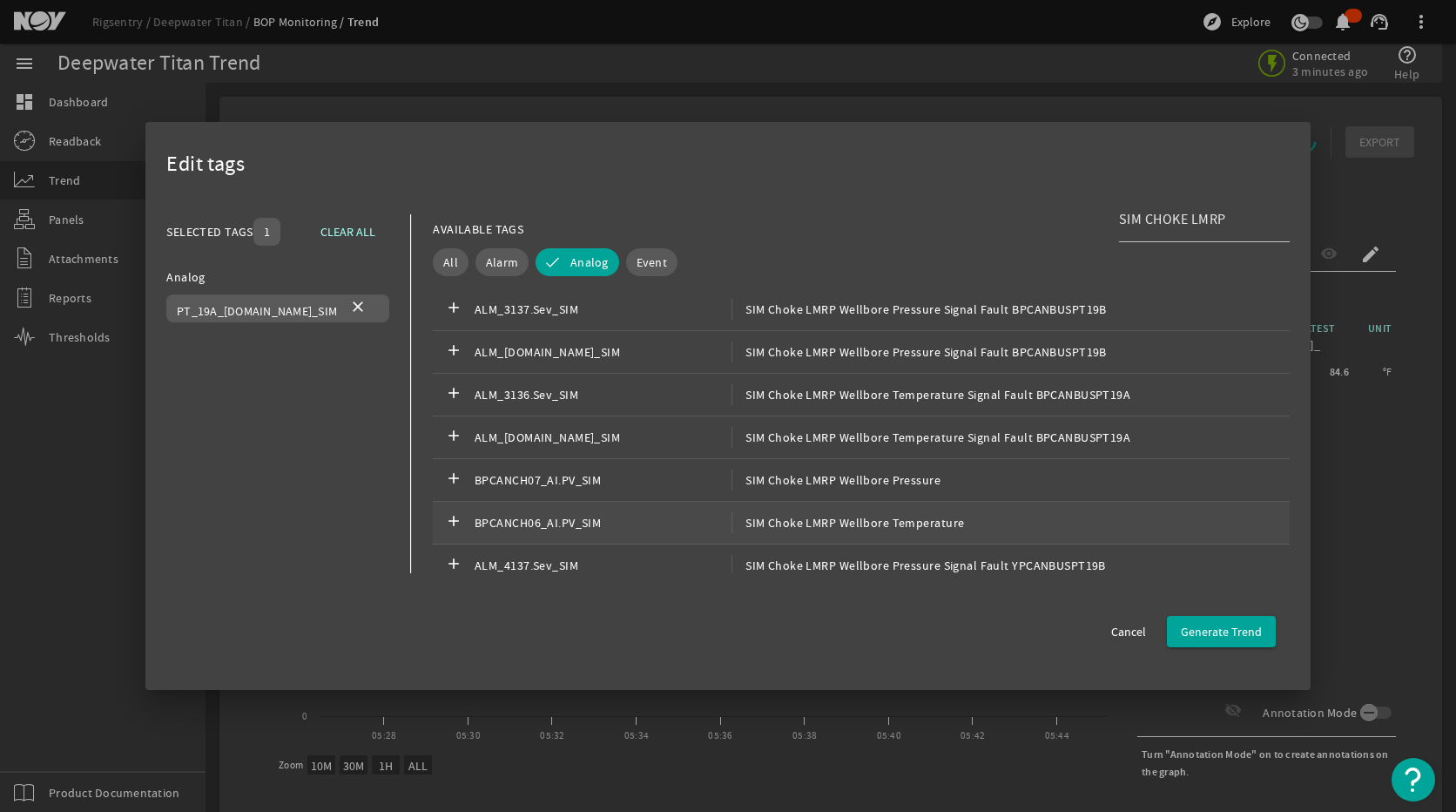
click at [892, 518] on span "SIM Choke LMRP Wellbore Temperature" at bounding box center [847, 522] width 233 height 21
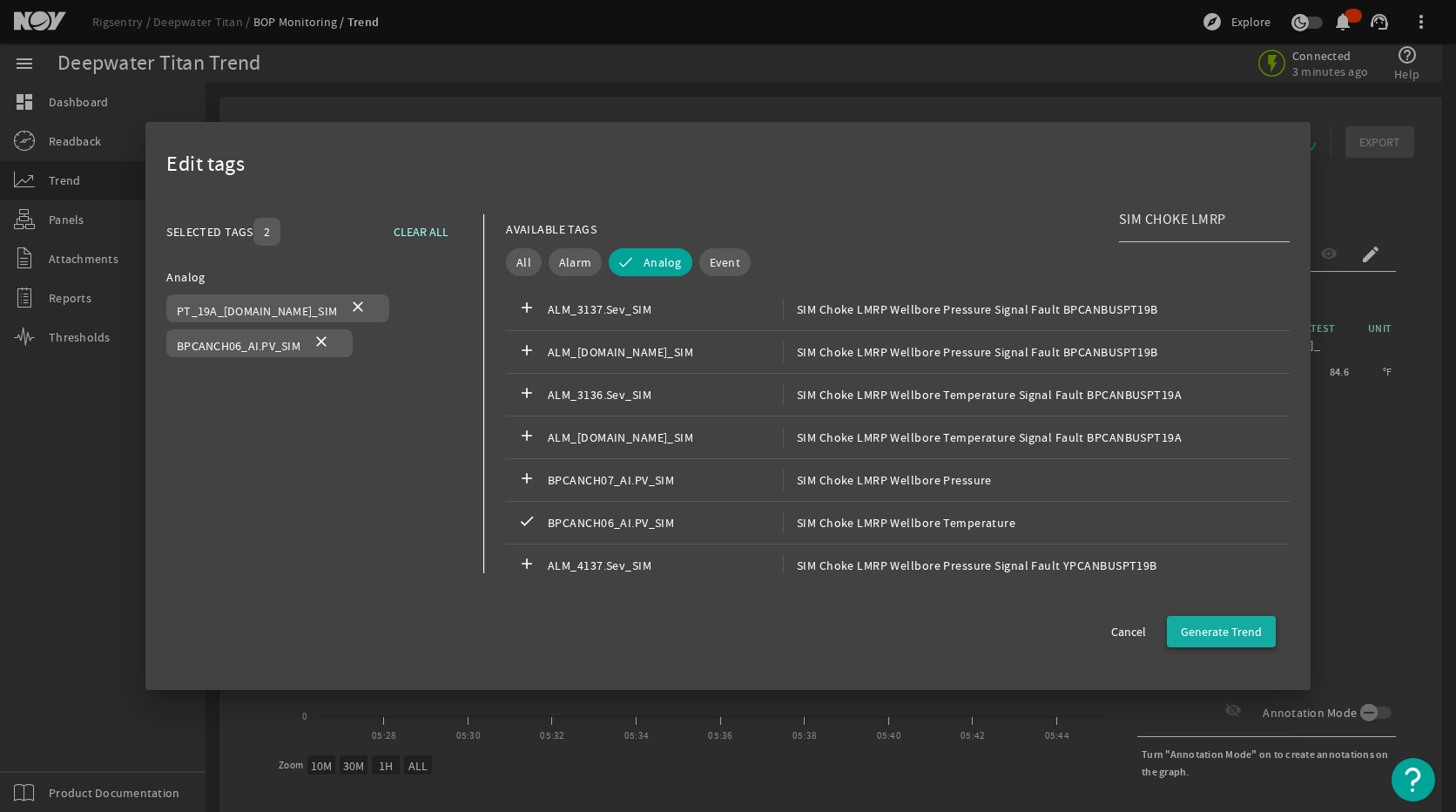
click at [1180, 617] on span "button" at bounding box center [1220, 631] width 109 height 42
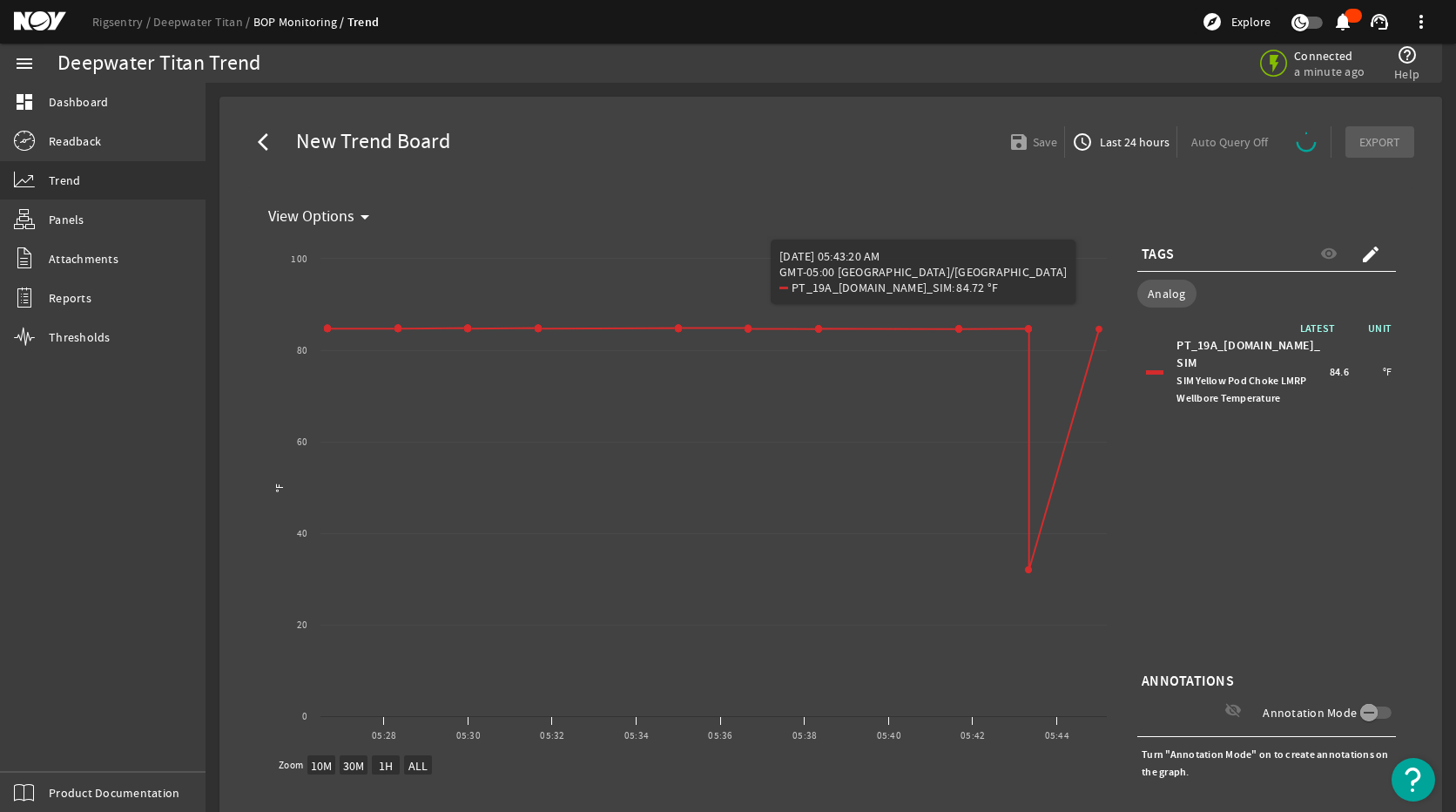
click at [1122, 154] on span "button" at bounding box center [1121, 141] width 112 height 42
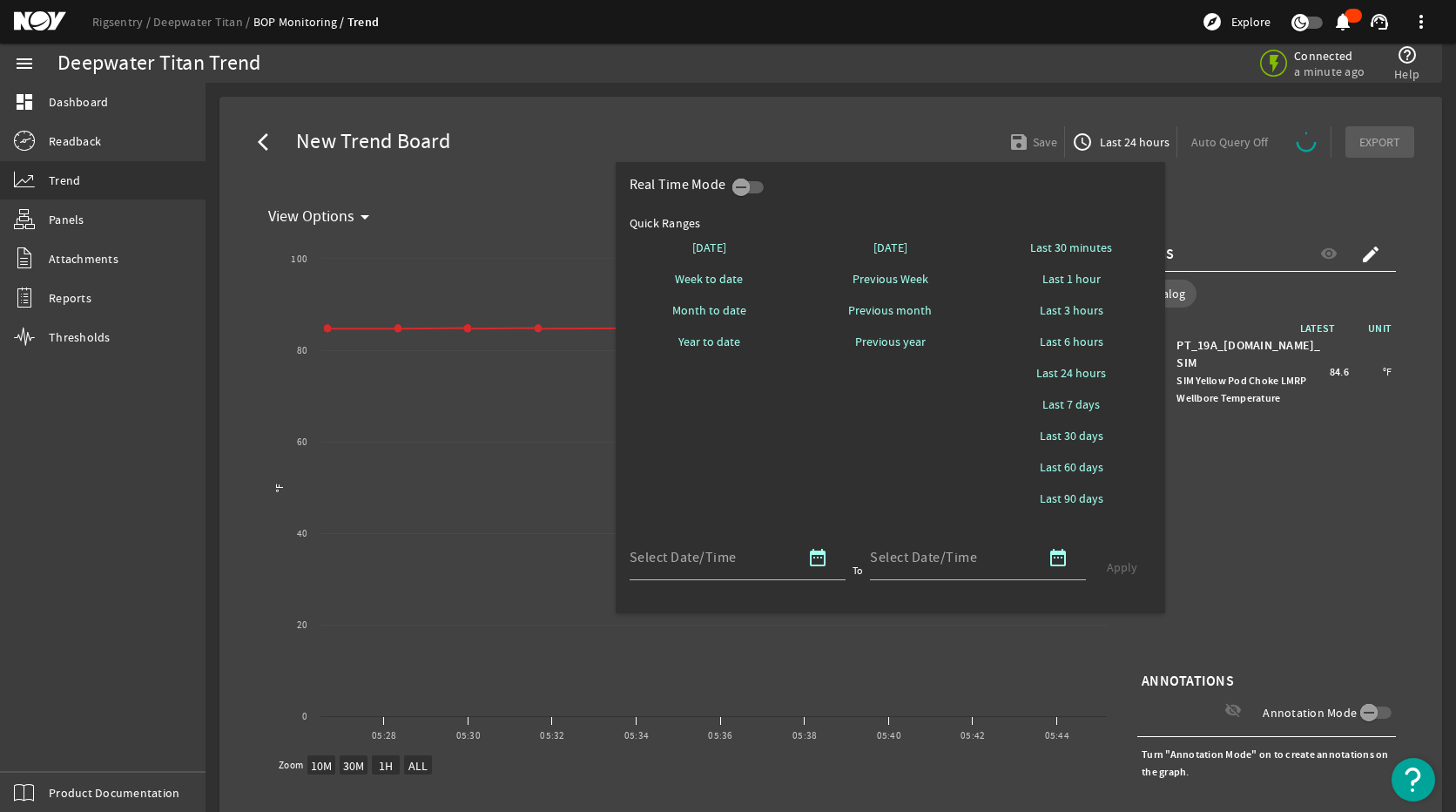
click at [507, 373] on div at bounding box center [728, 406] width 1456 height 812
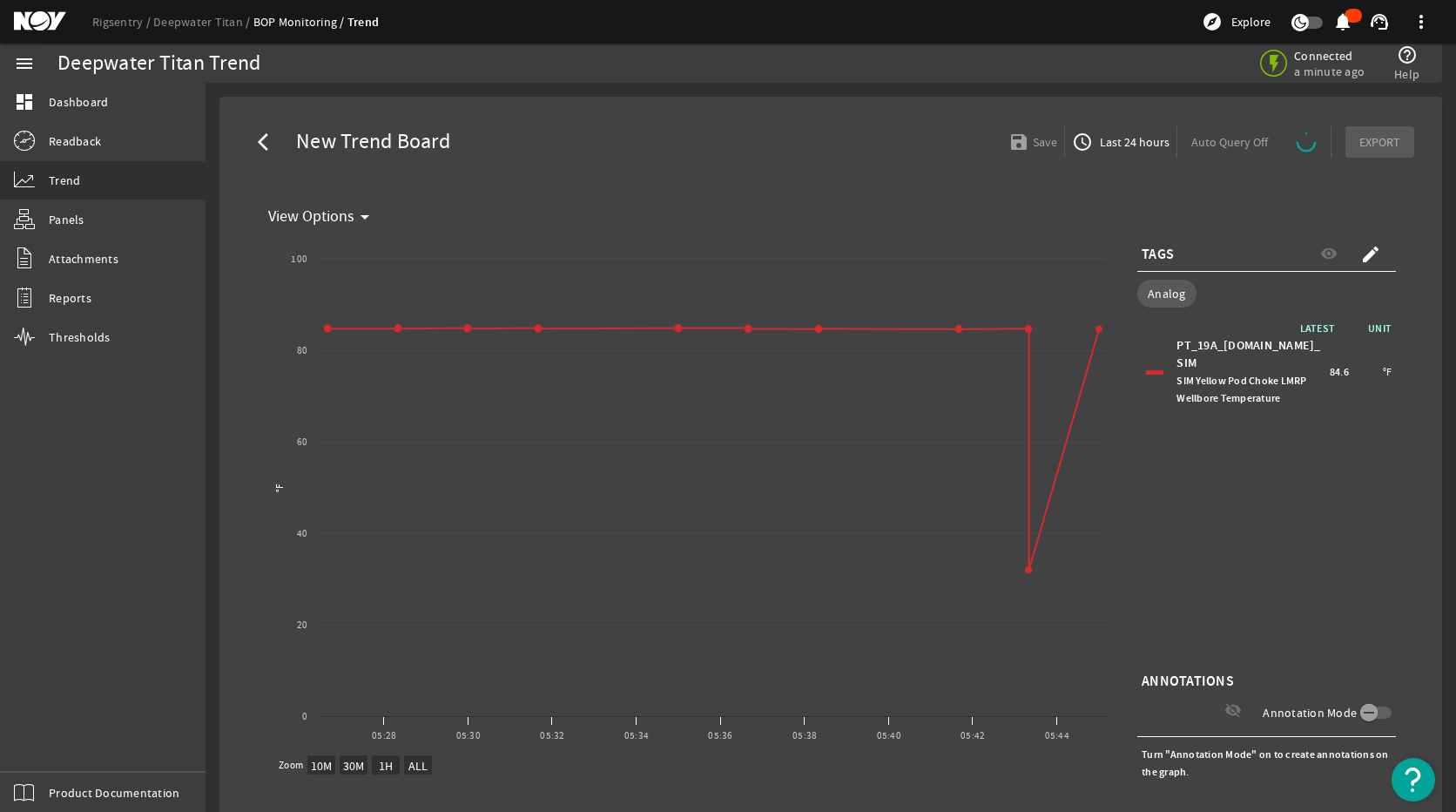
click at [1259, 353] on div "PT_19A_[DOMAIN_NAME]_SIM SIM Yellow Pod Choke LMRP Wellbore Temperature" at bounding box center [1250, 371] width 148 height 70
click at [1361, 251] on mat-icon "create" at bounding box center [1370, 253] width 21 height 21
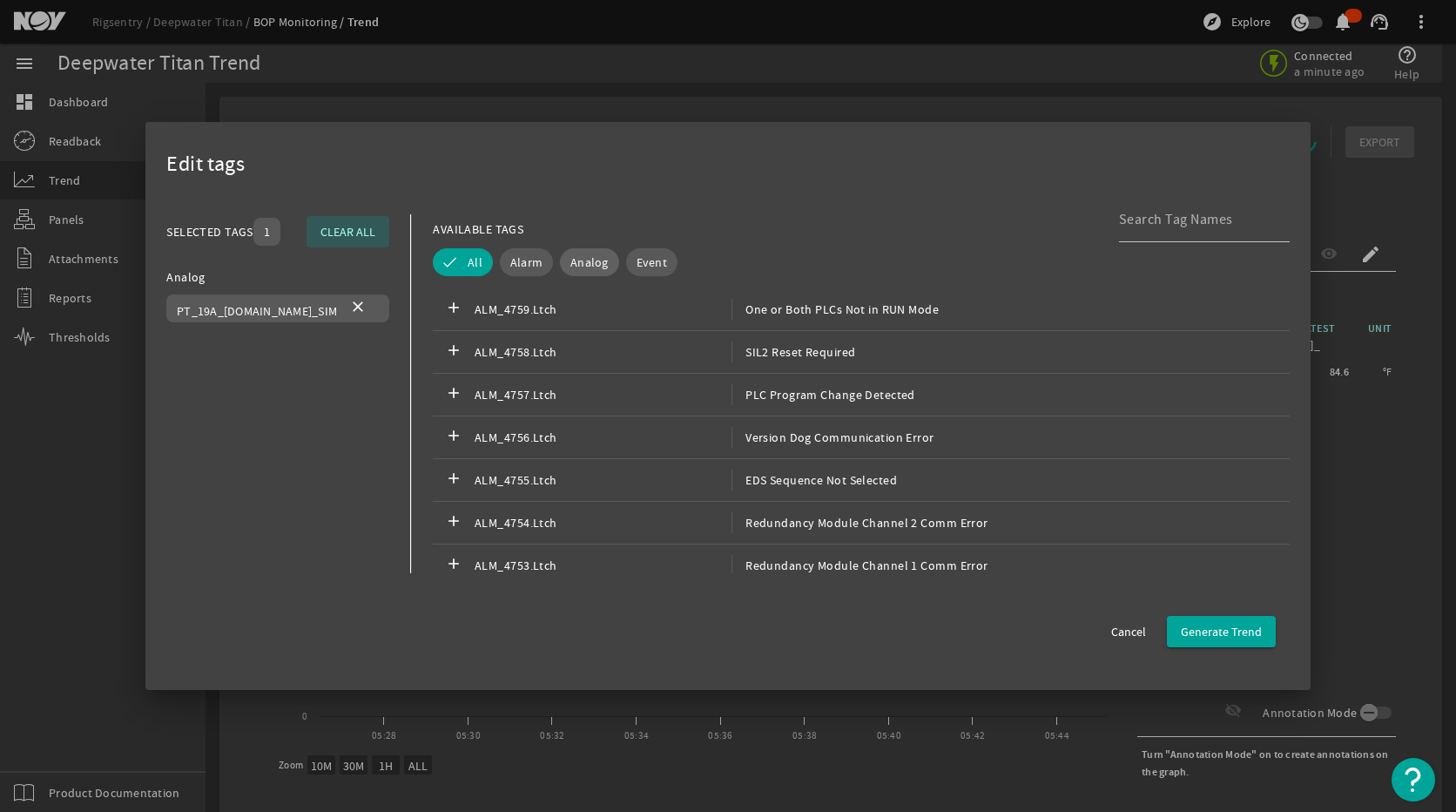
click at [572, 269] on span "Analog" at bounding box center [589, 262] width 38 height 18
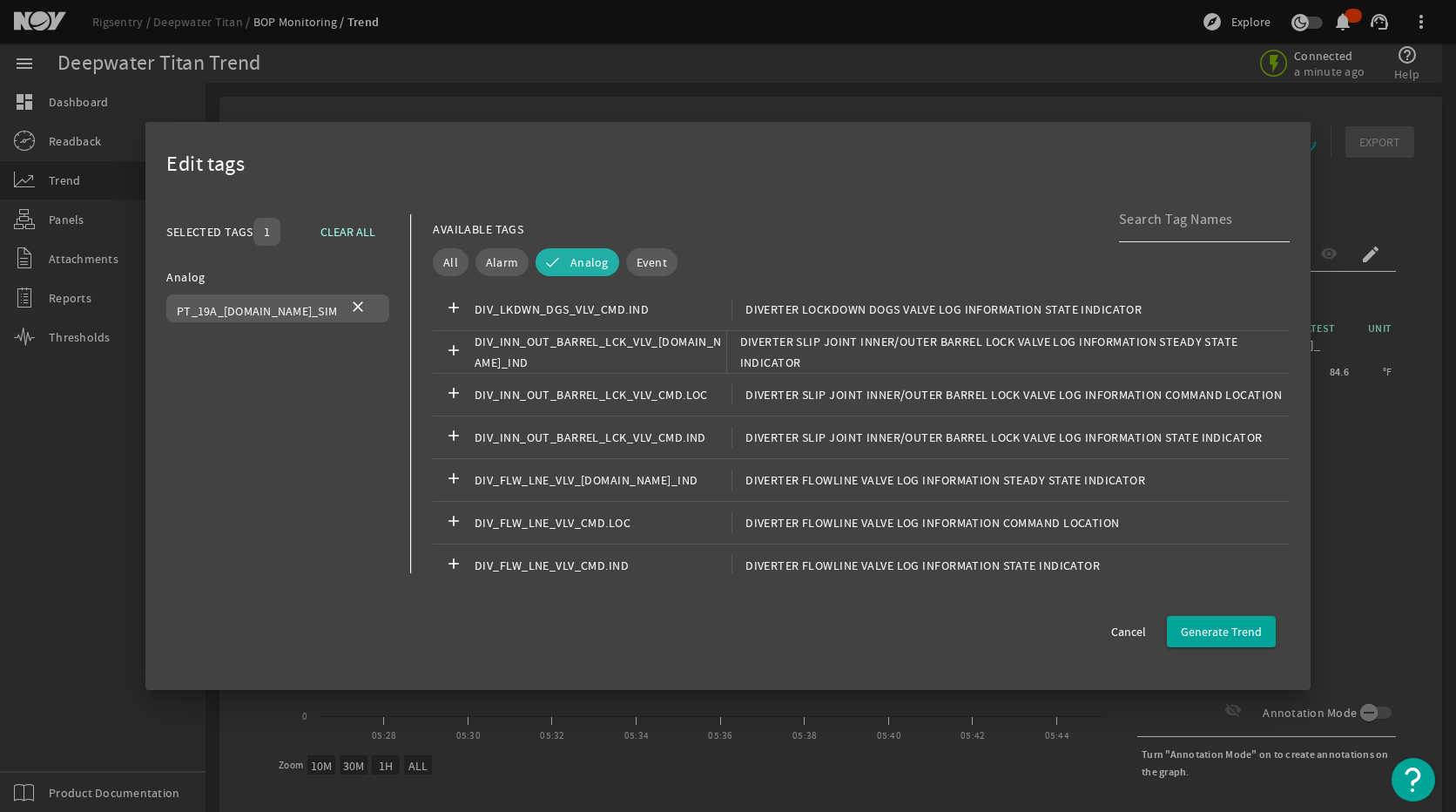
click at [1213, 228] on input at bounding box center [1198, 219] width 157 height 21
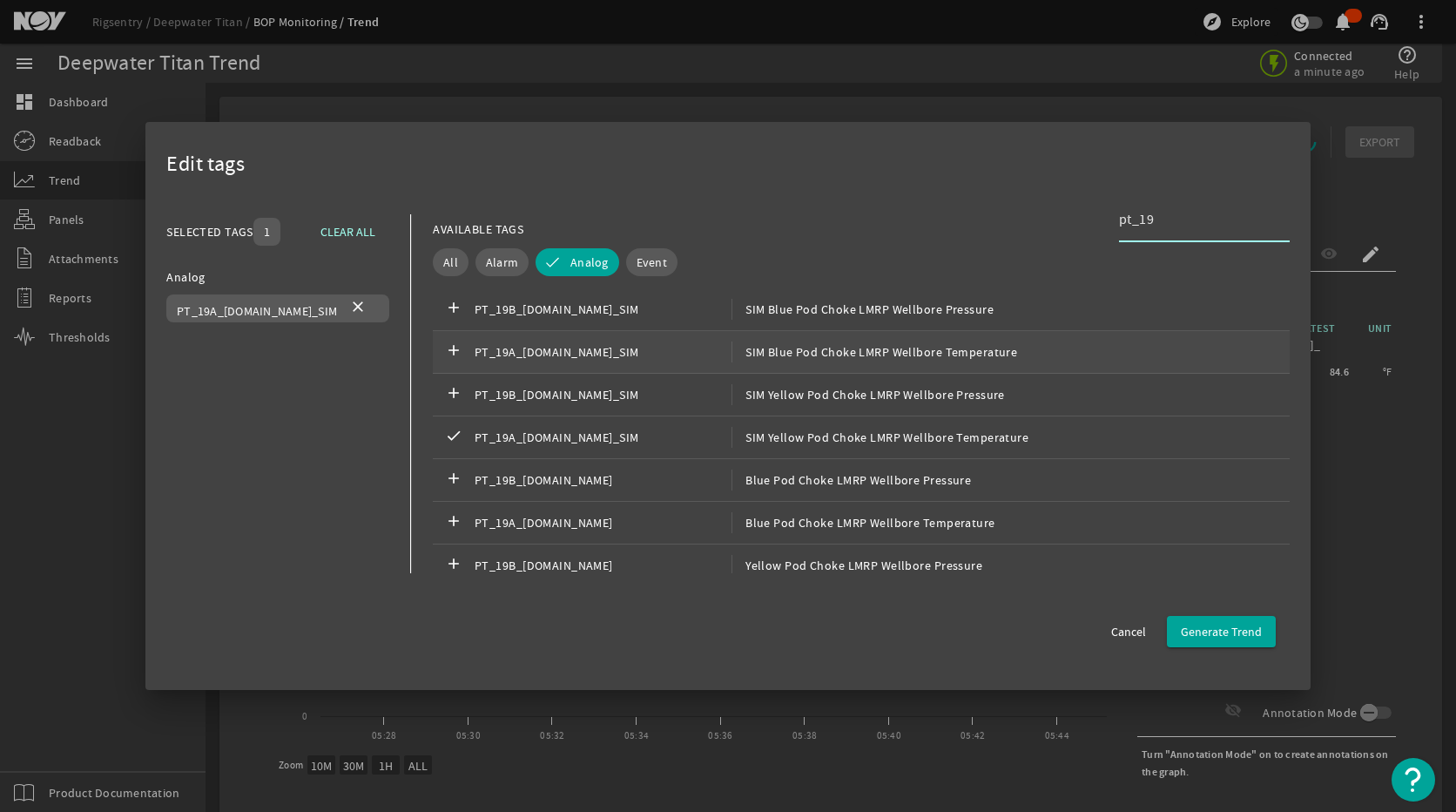
type input "pt_19"
click at [814, 352] on span "SIM Blue Pod Choke LMRP Wellbore Temperature" at bounding box center [874, 352] width 286 height 21
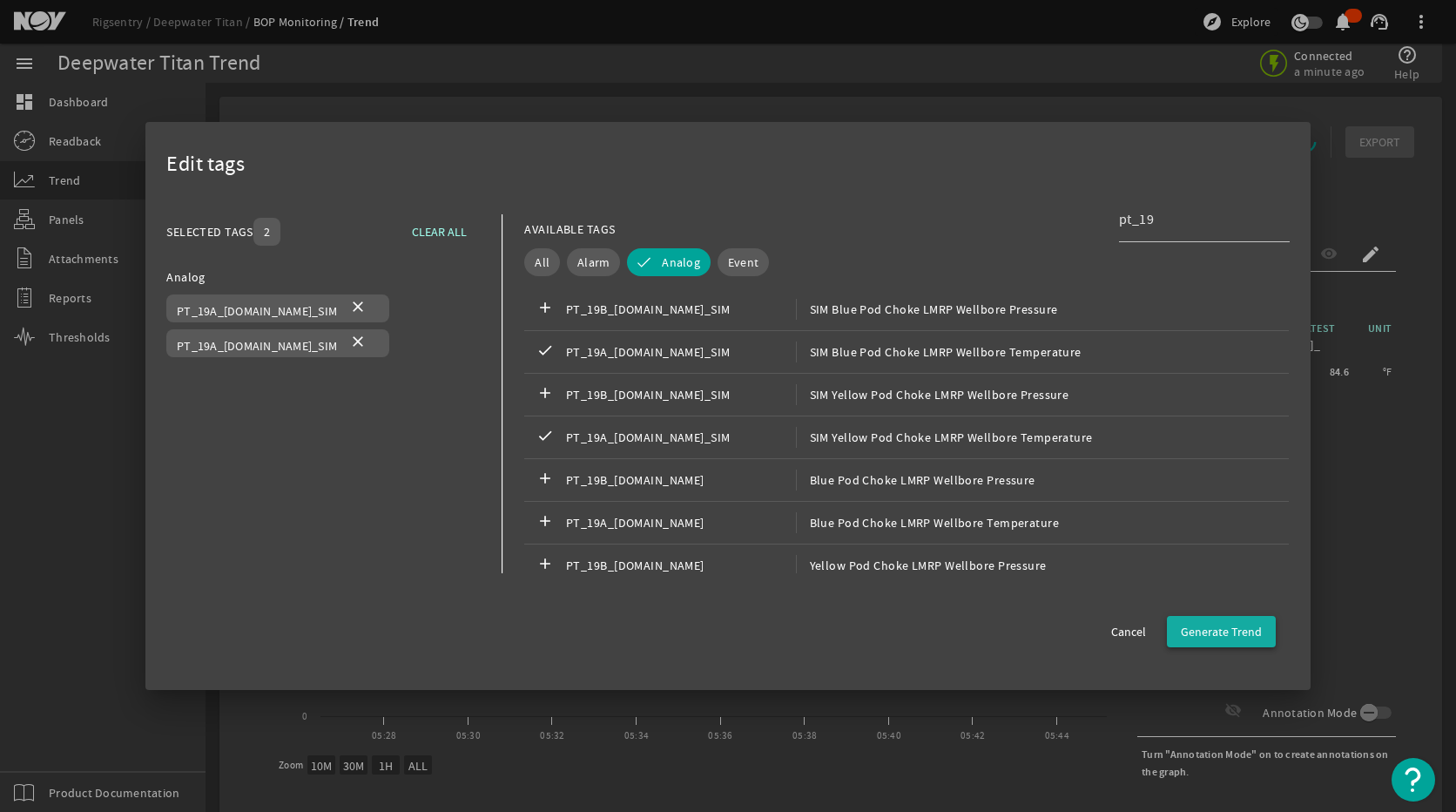
click at [1215, 626] on span "Generate Trend" at bounding box center [1221, 631] width 81 height 18
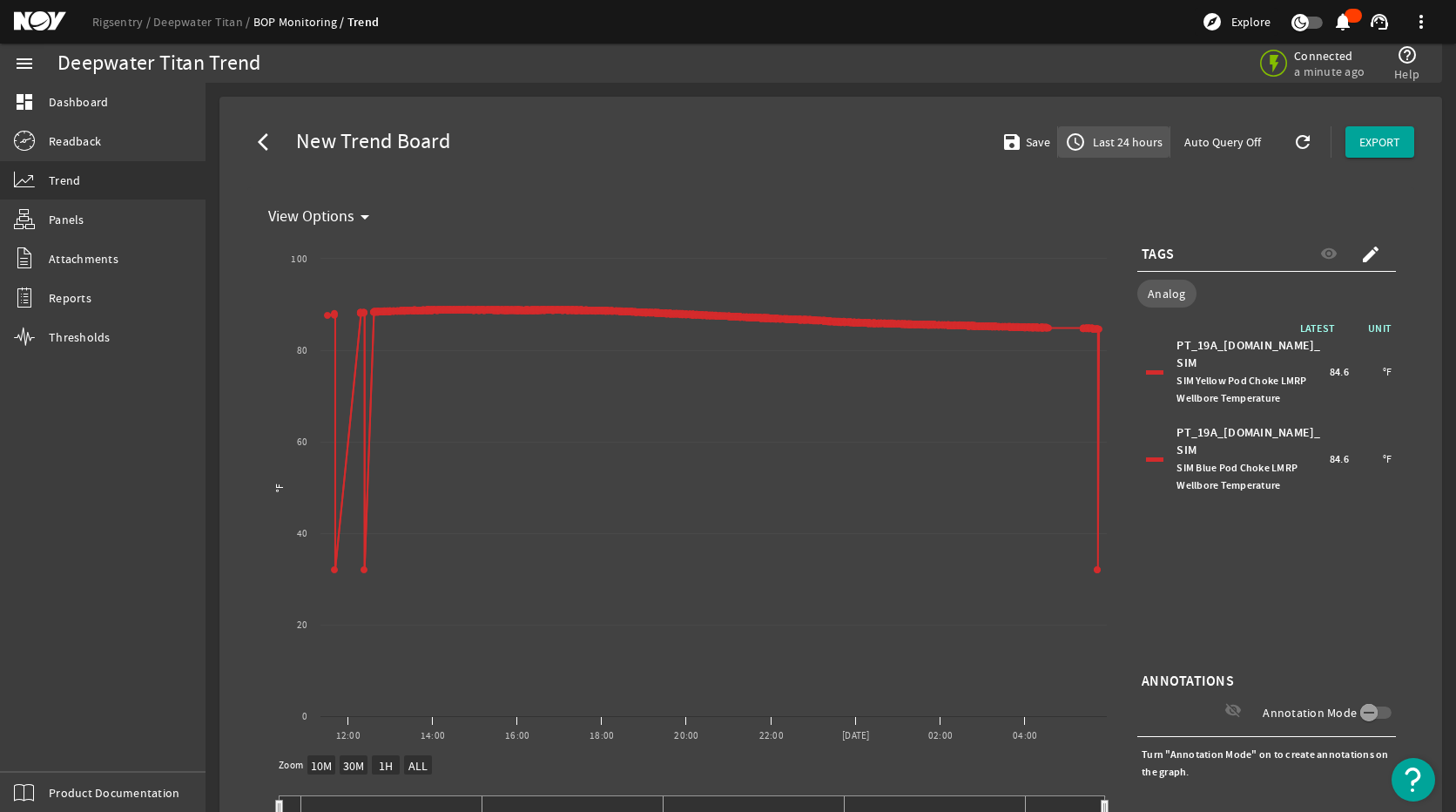
click at [1115, 144] on span "Last 24 hours" at bounding box center [1126, 142] width 74 height 18
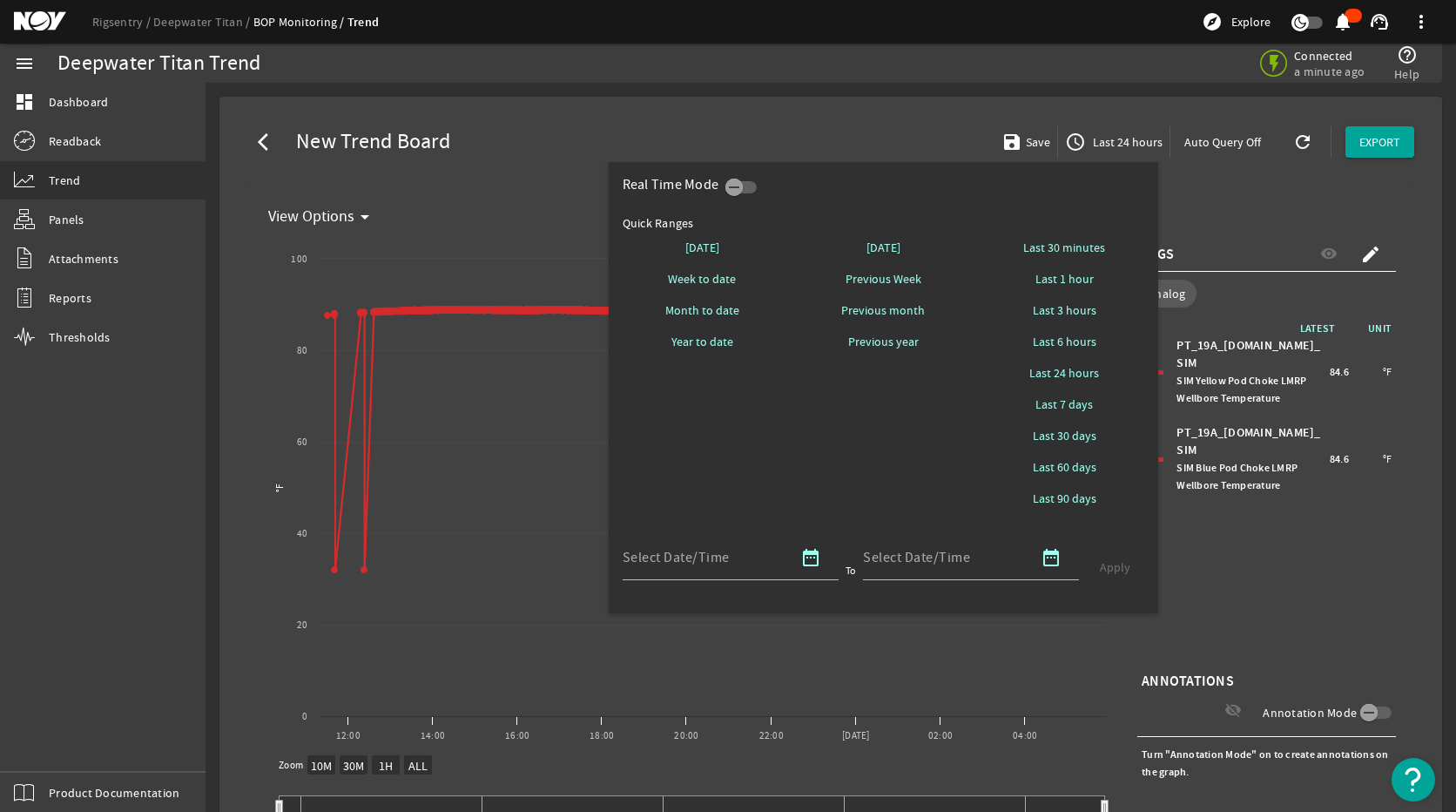
click at [1308, 584] on div at bounding box center [728, 406] width 1456 height 812
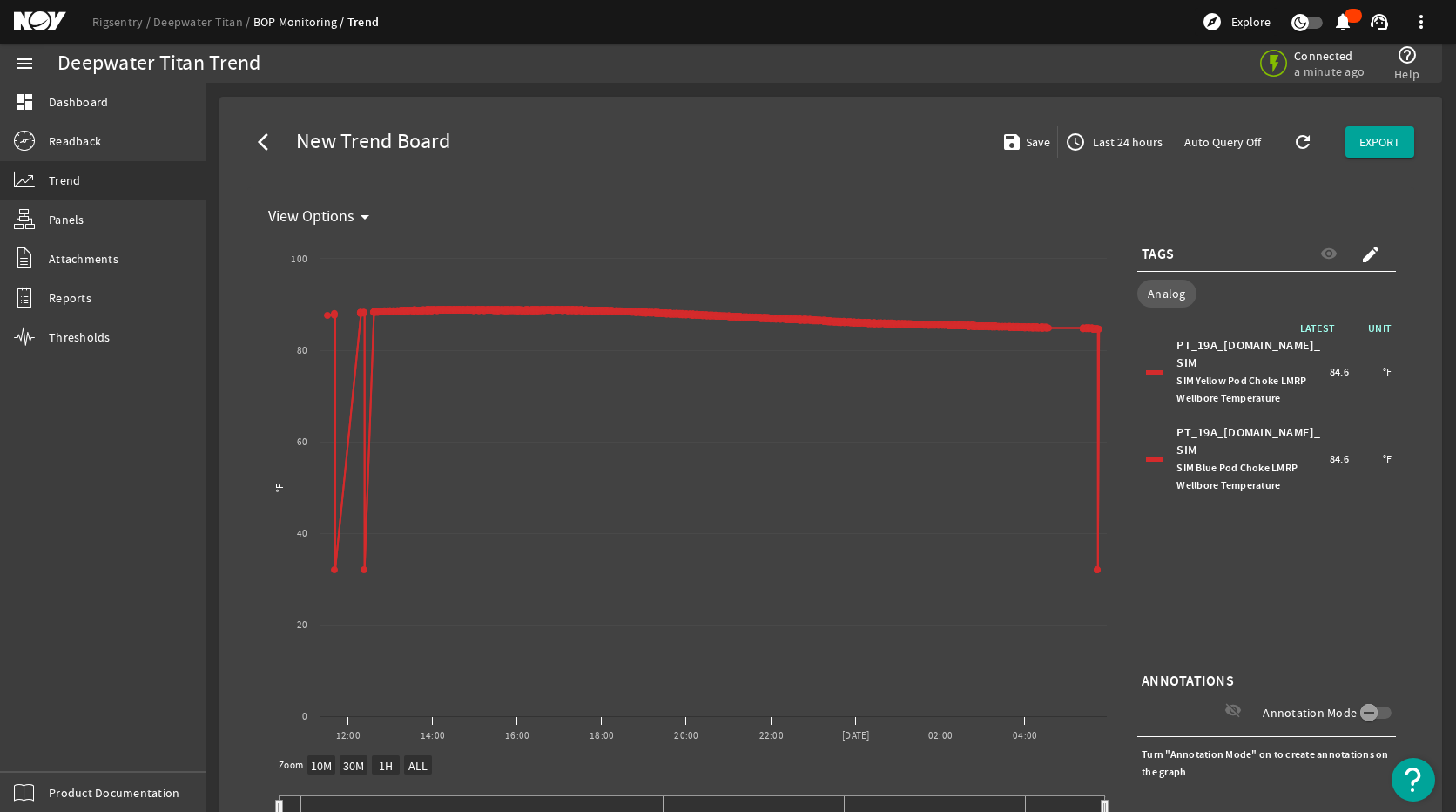
click at [1237, 460] on span "SIM Blue Pod Choke LMRP Wellbore Temperature" at bounding box center [1236, 476] width 121 height 31
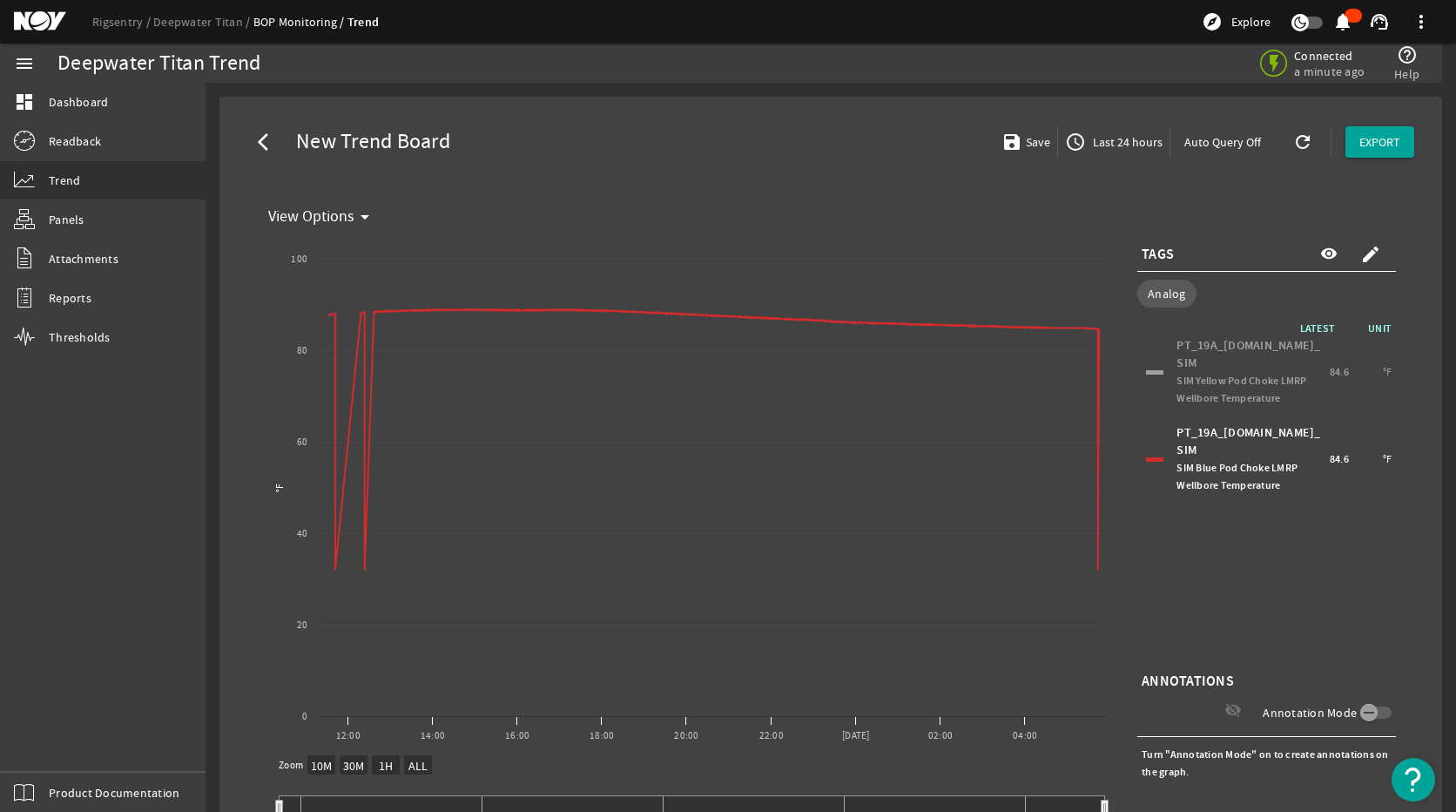
click at [1224, 359] on div "PT_19A_[DOMAIN_NAME]_SIM SIM Yellow Pod Choke LMRP Wellbore Temperature" at bounding box center [1250, 371] width 148 height 70
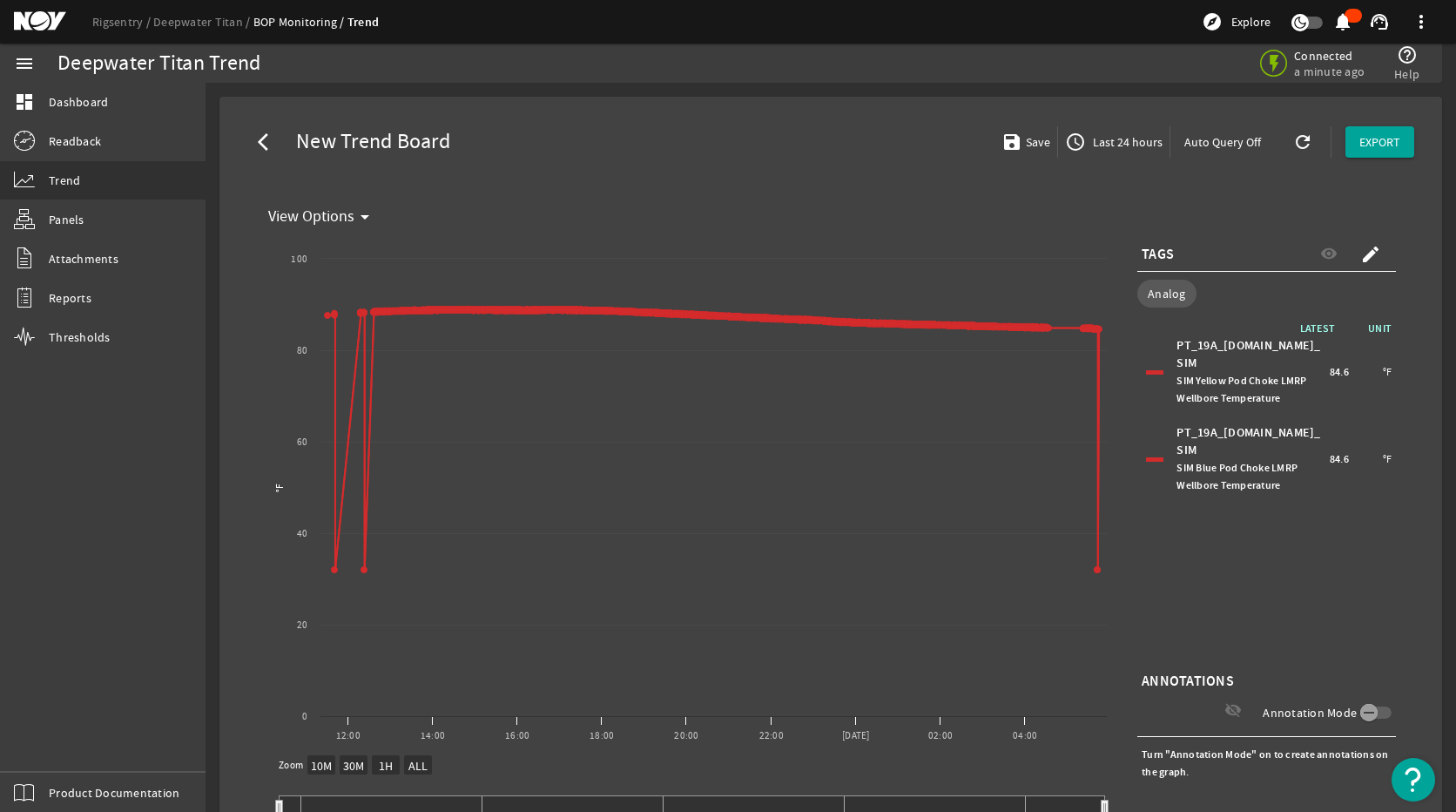
click at [1228, 435] on div "PT_19A_[DOMAIN_NAME]_SIM SIM Blue Pod Choke LMRP Wellbore Temperature" at bounding box center [1250, 459] width 148 height 70
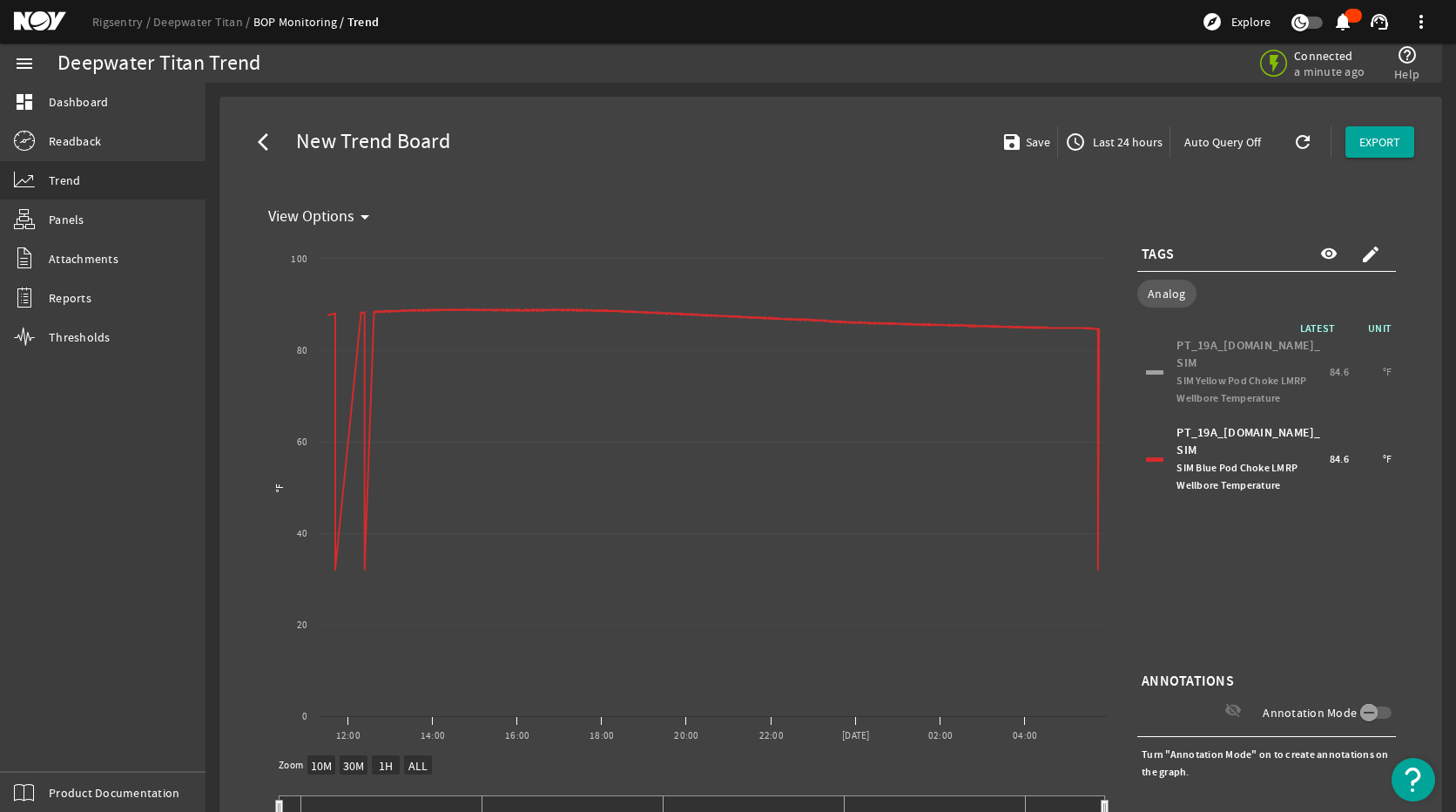
click at [1239, 377] on span "SIM Yellow Pod Choke LMRP Wellbore Temperature" at bounding box center [1241, 389] width 130 height 31
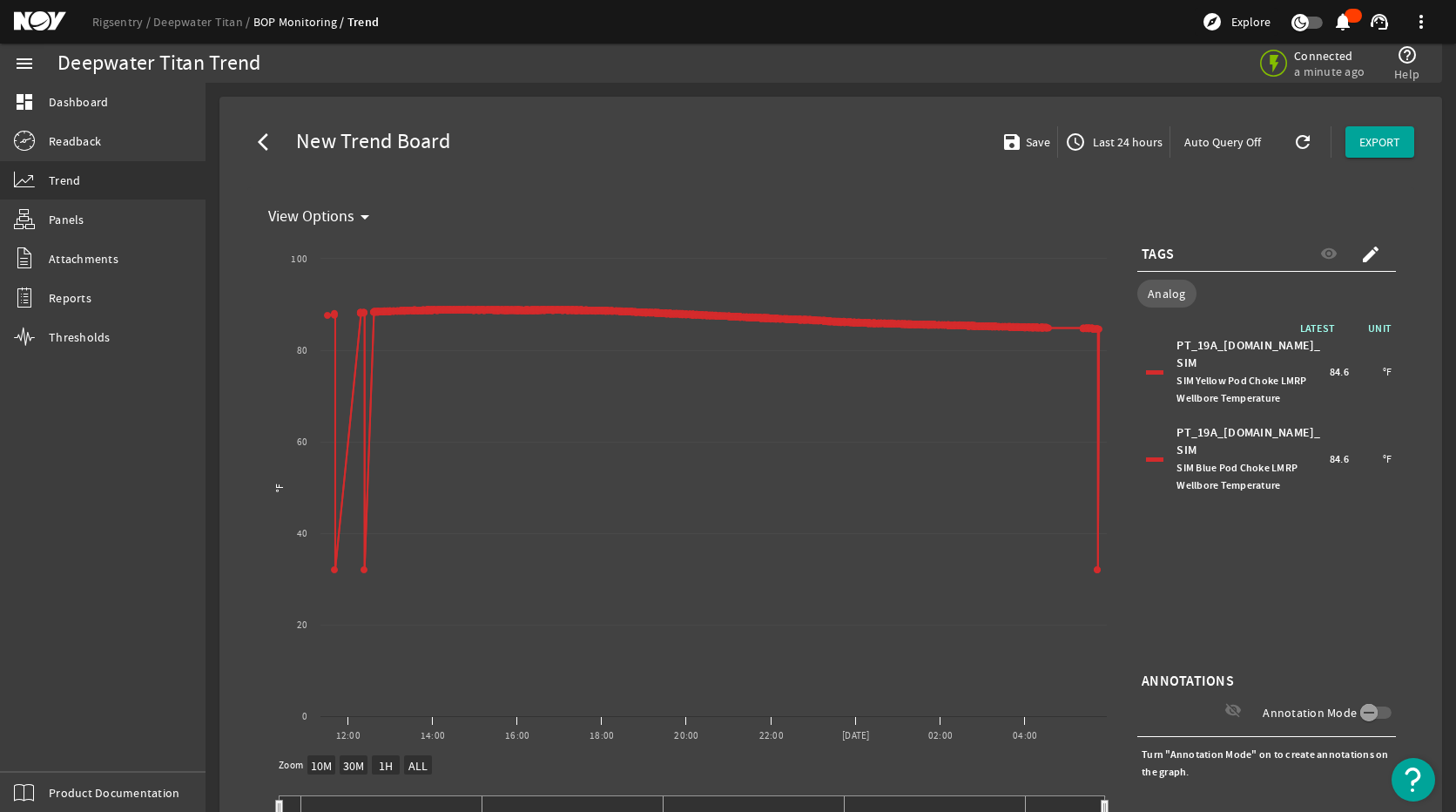
click at [1236, 460] on span "SIM Blue Pod Choke LMRP Wellbore Temperature" at bounding box center [1236, 476] width 121 height 31
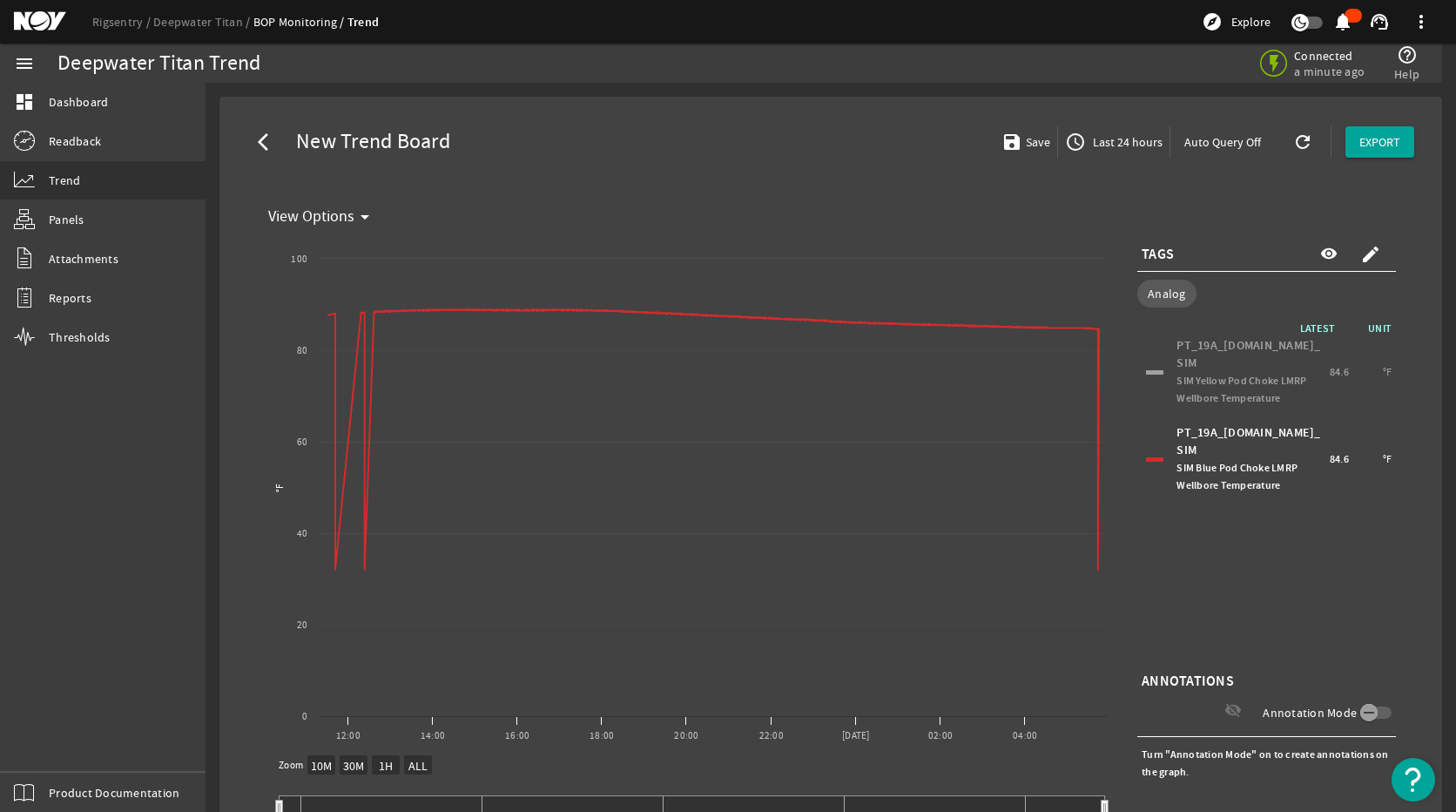
click at [1222, 342] on div "PT_19A_[DOMAIN_NAME]_SIM SIM Yellow Pod Choke LMRP Wellbore Temperature" at bounding box center [1250, 371] width 148 height 70
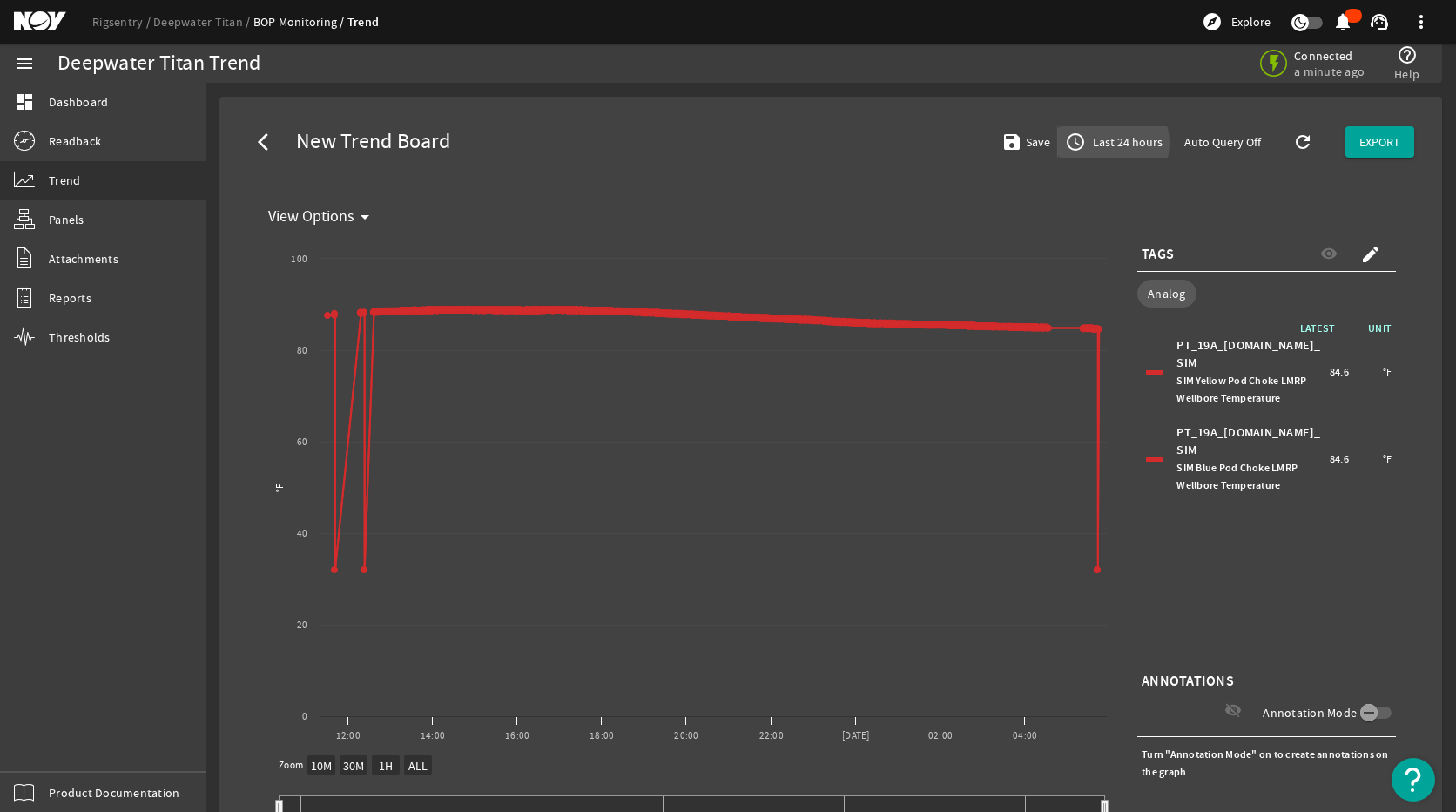
click at [1098, 142] on span "Last 24 hours" at bounding box center [1126, 142] width 74 height 18
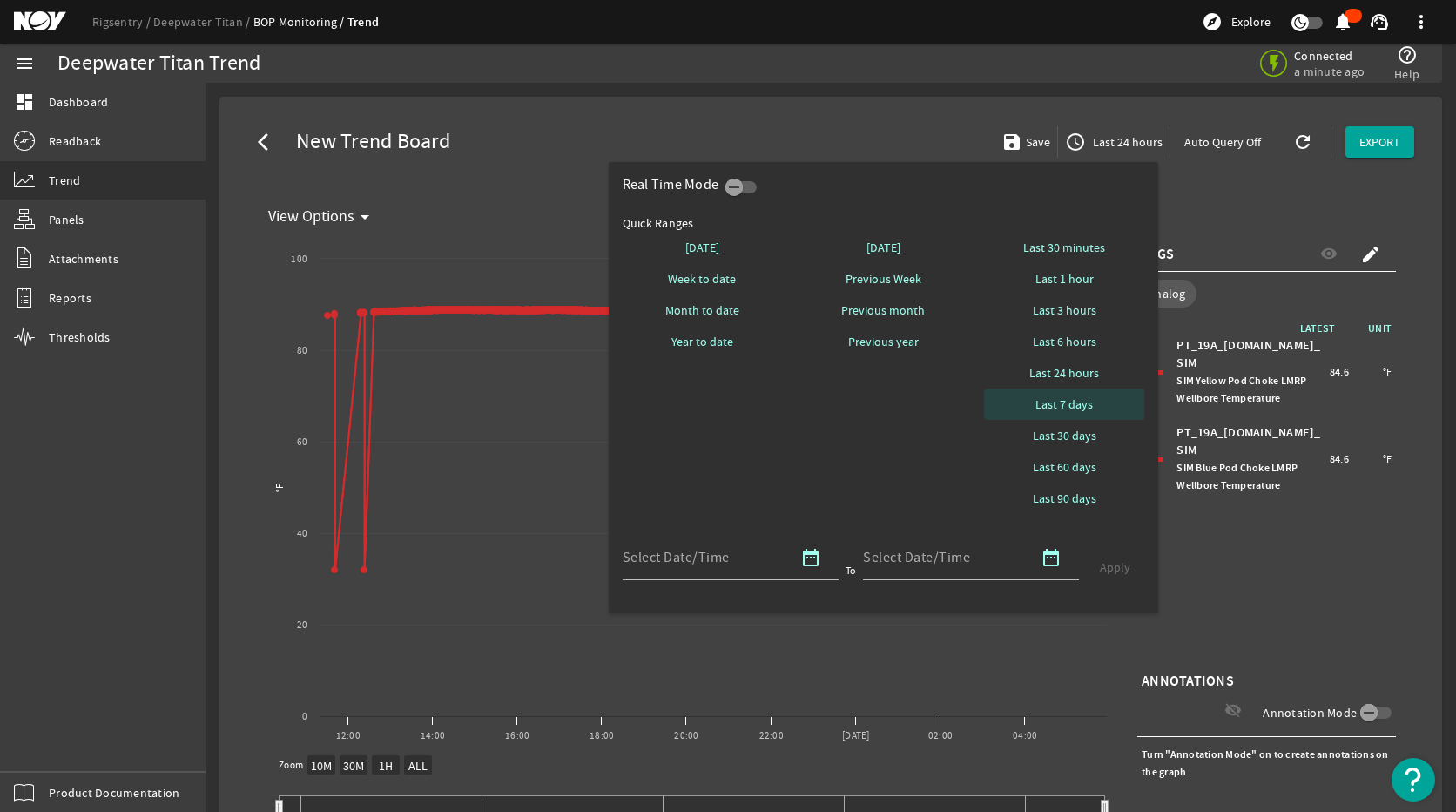
click at [1082, 404] on span "Last 7 days" at bounding box center [1064, 405] width 58 height 18
select select "10M"
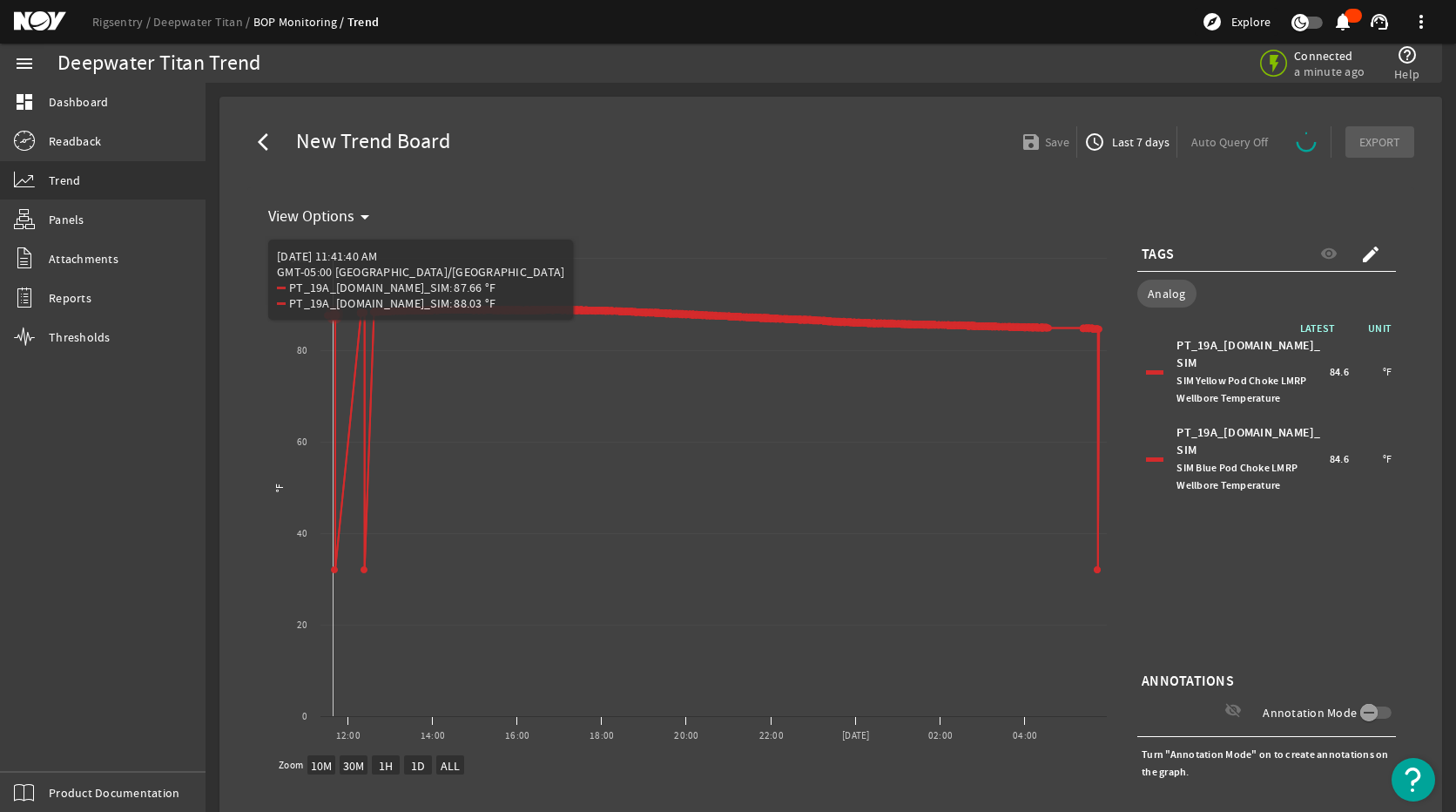
click at [335, 569] on icon "Chart title" at bounding box center [713, 439] width 771 height 260
select select "10M"
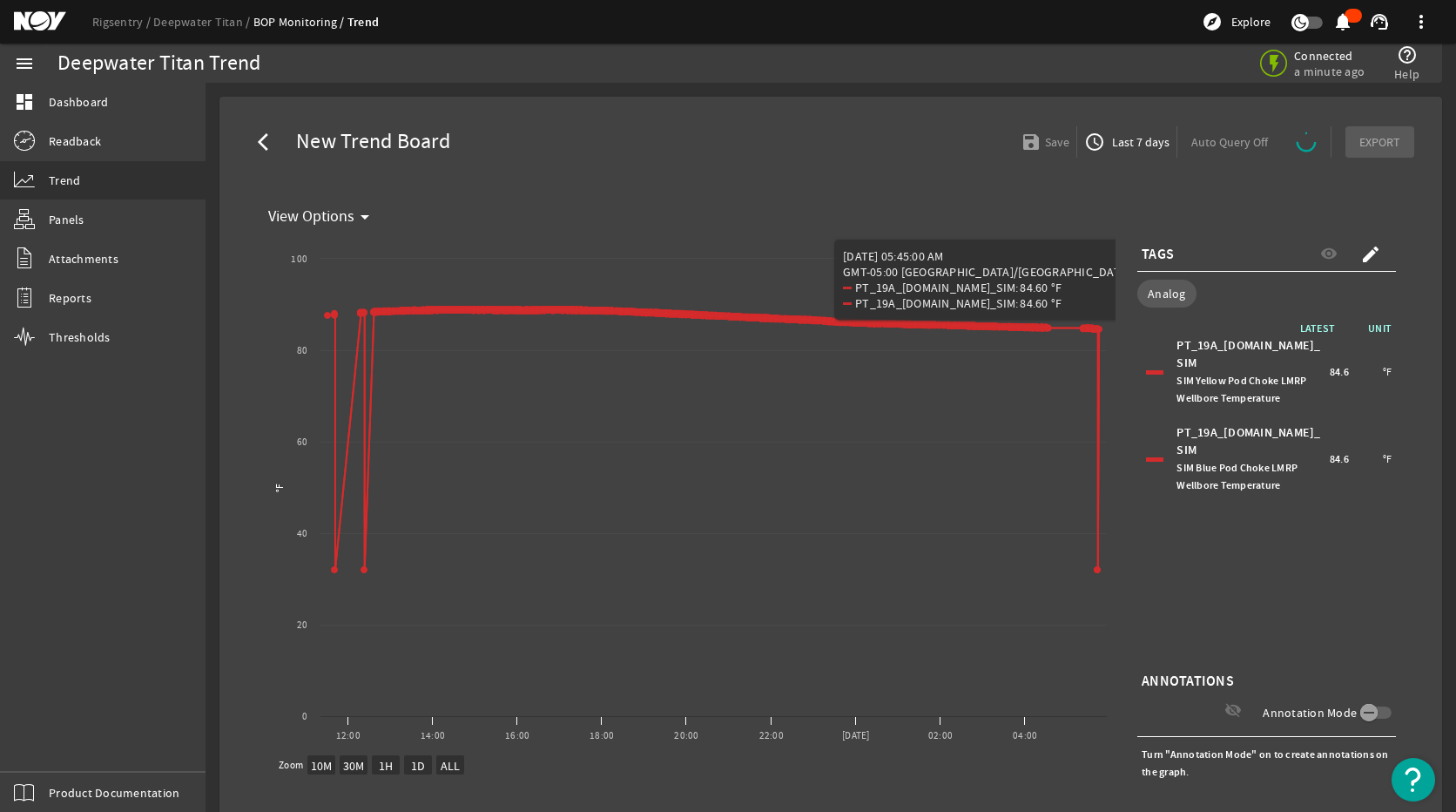
click at [1387, 586] on mat-card "View Options arrow_drop_down Created with Highcharts 11.1.0 °F View Options 12:…" at bounding box center [831, 530] width 1166 height 686
click at [1146, 455] on div "PT_19A_BLUE.DATA_SIM SIM Blue Pod Choke LMRP Wellbore Temperature 84.6 °F" at bounding box center [1267, 459] width 250 height 79
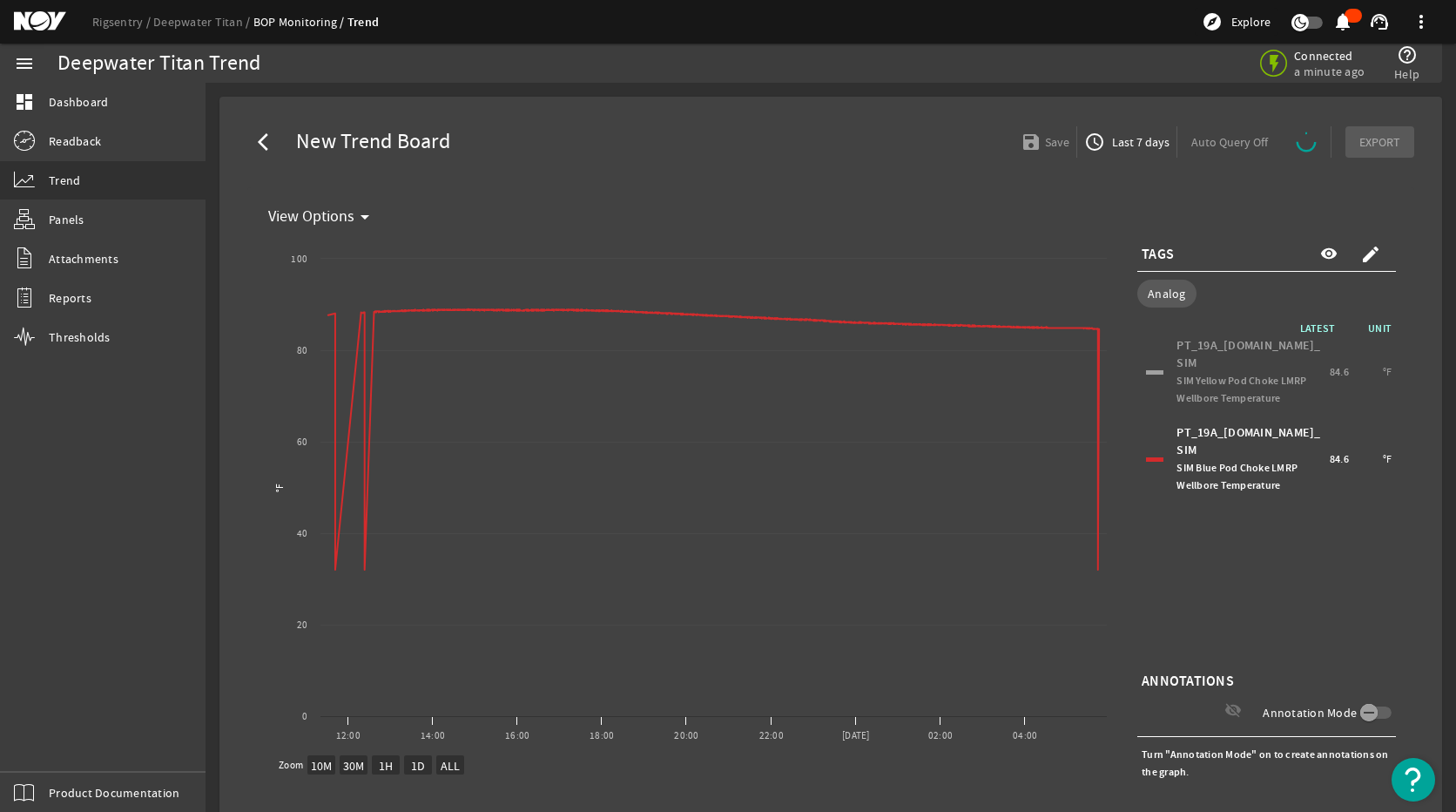
click at [1146, 455] on div "PT_19A_BLUE.DATA_SIM SIM Blue Pod Choke LMRP Wellbore Temperature 84.6 °F" at bounding box center [1267, 459] width 250 height 79
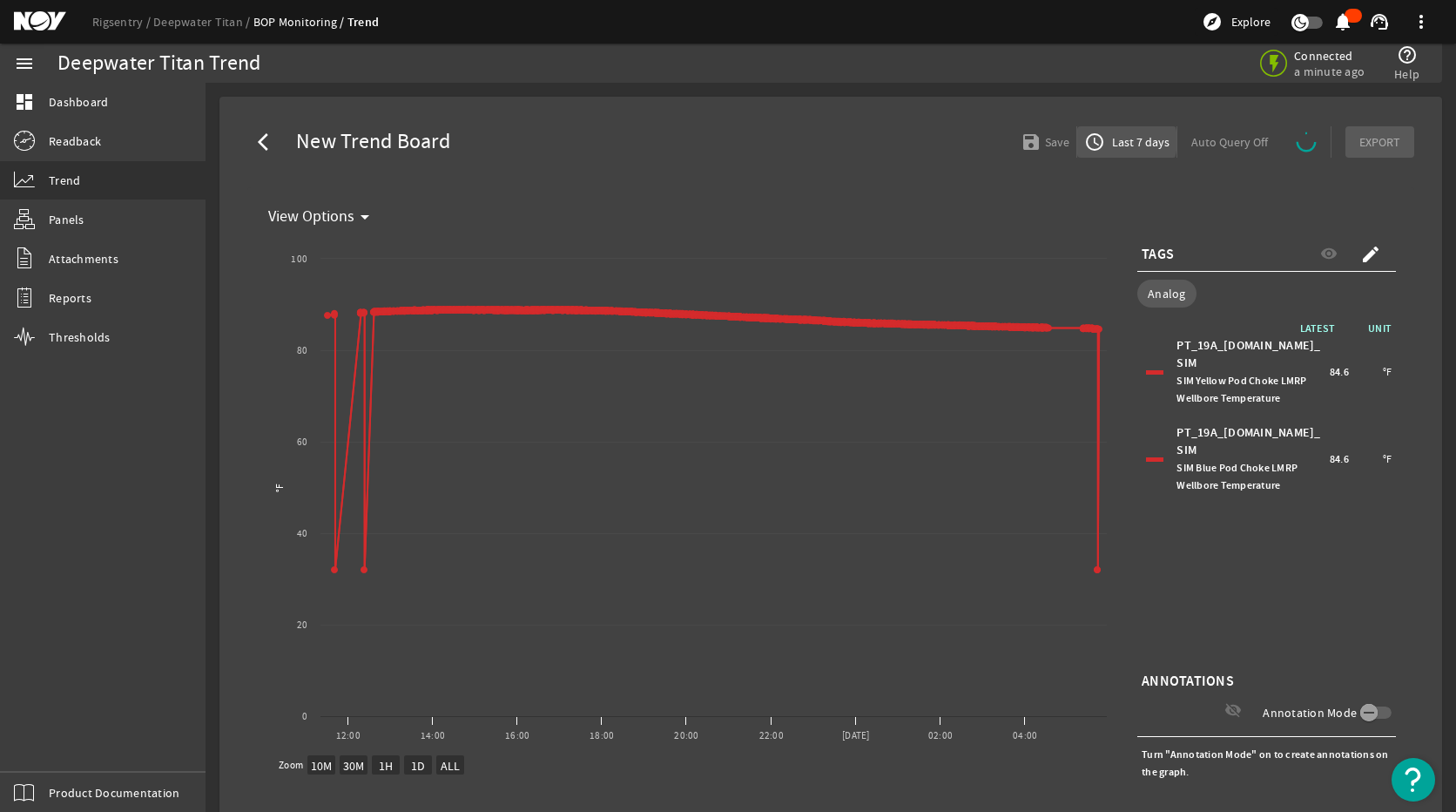
click at [1110, 141] on span "Last 7 days" at bounding box center [1139, 142] width 61 height 18
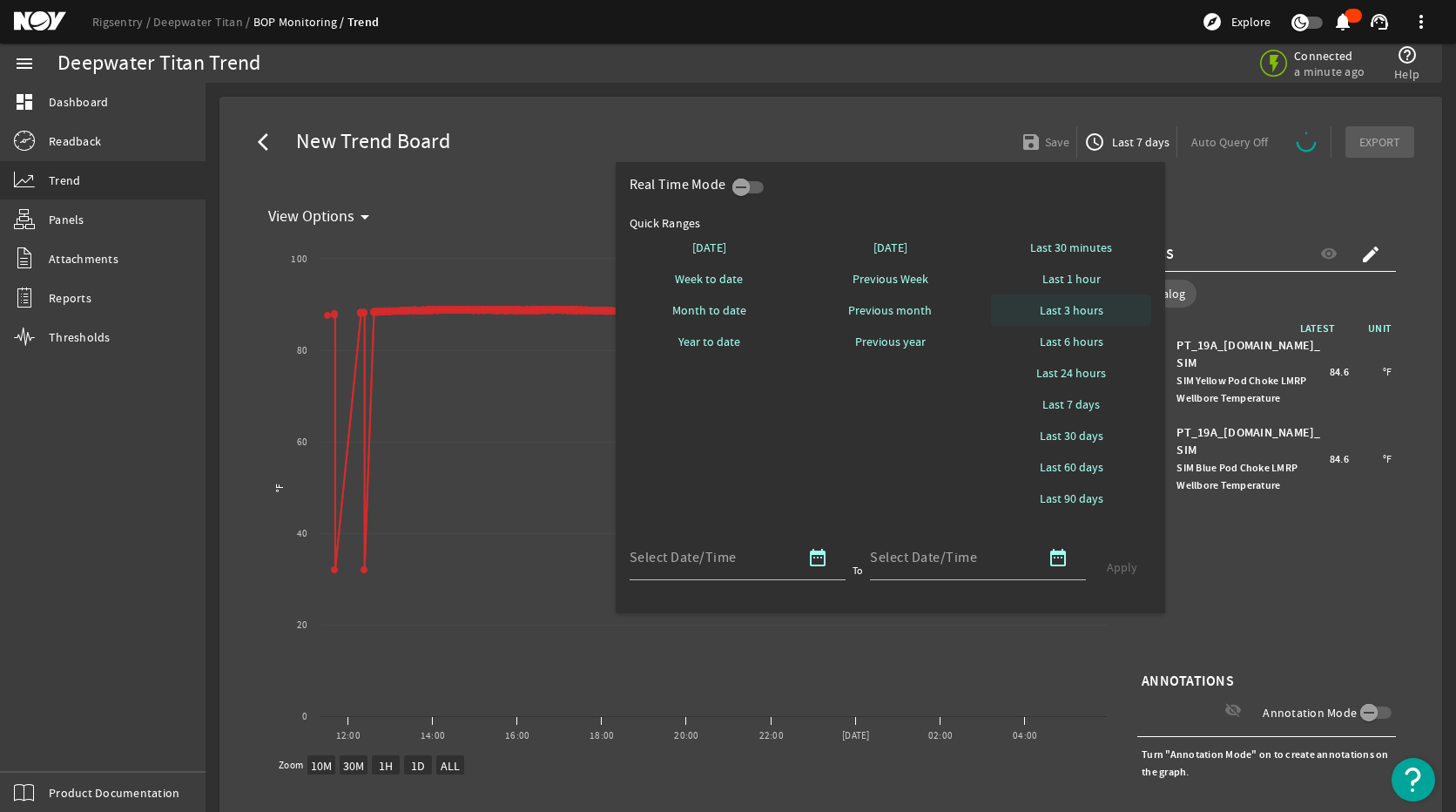
click at [1066, 309] on span "Last 3 hours" at bounding box center [1071, 310] width 64 height 18
select select "10M"
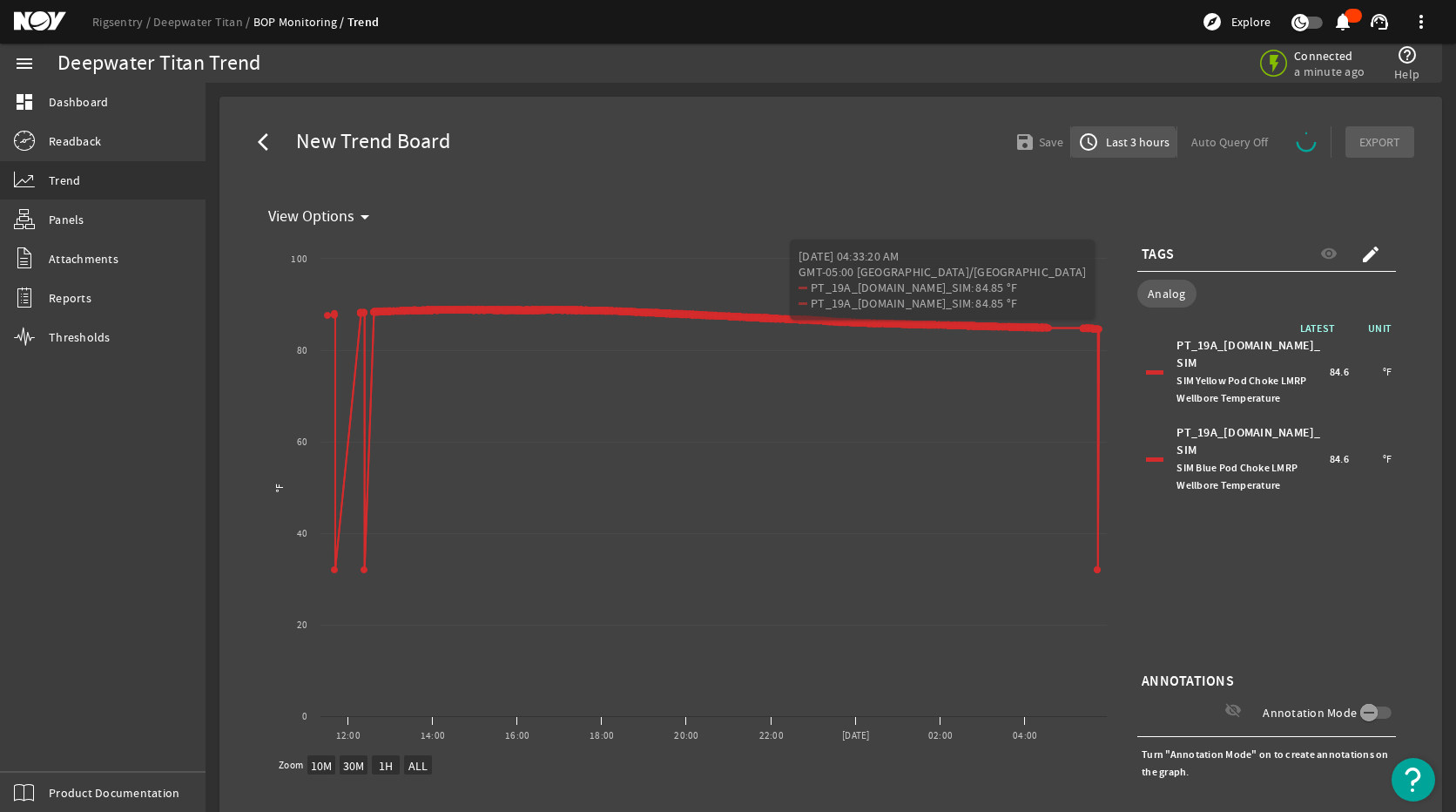
click at [1110, 154] on span "button" at bounding box center [1123, 141] width 105 height 42
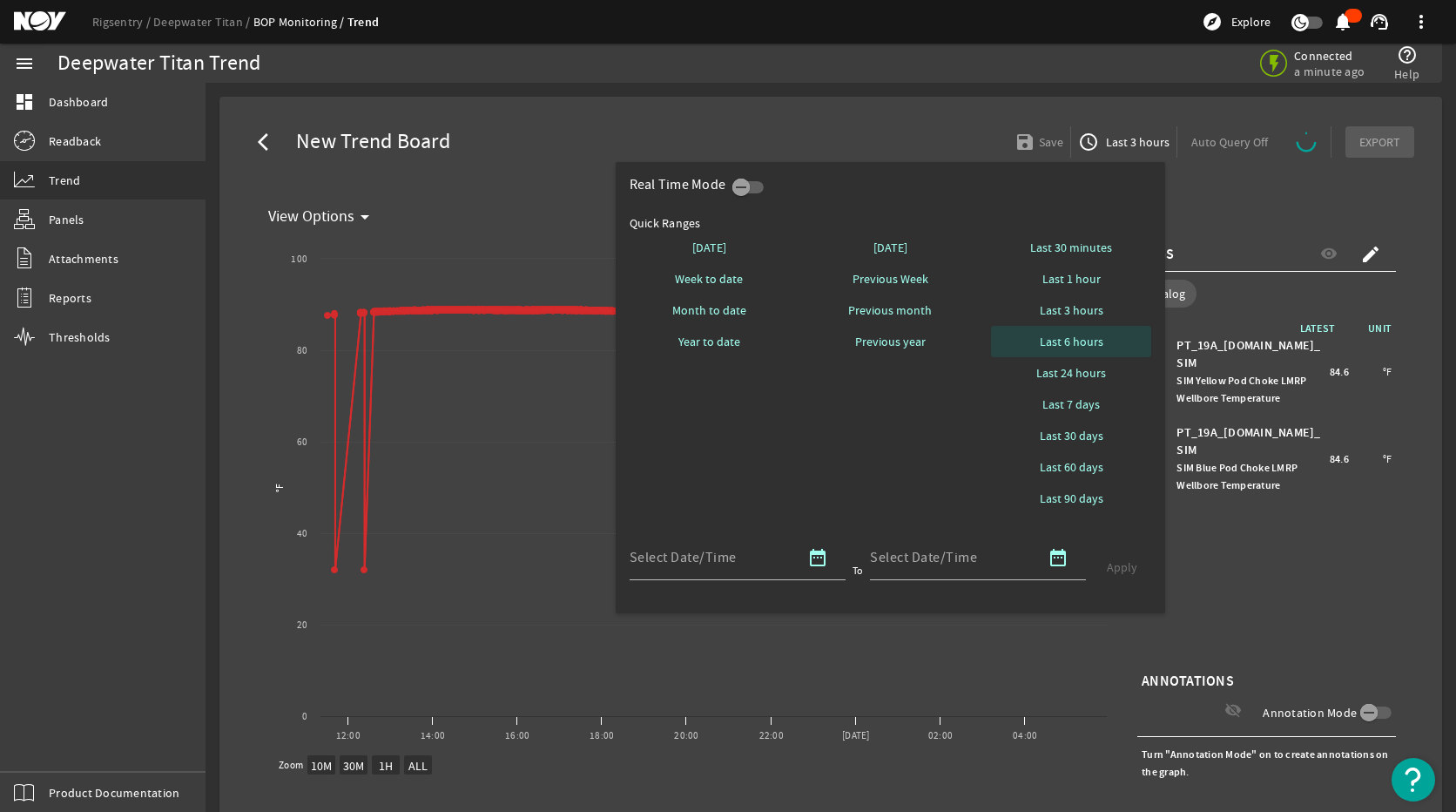
click at [1098, 343] on span "Last 6 hours" at bounding box center [1071, 342] width 64 height 18
select select "10M"
